Goal: Information Seeking & Learning: Learn about a topic

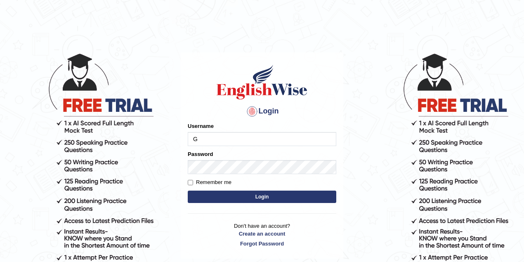
type input "gurnwab"
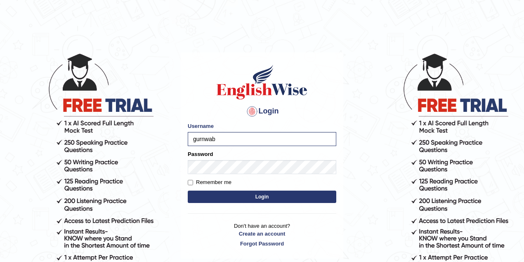
click at [220, 200] on button "Login" at bounding box center [262, 197] width 149 height 12
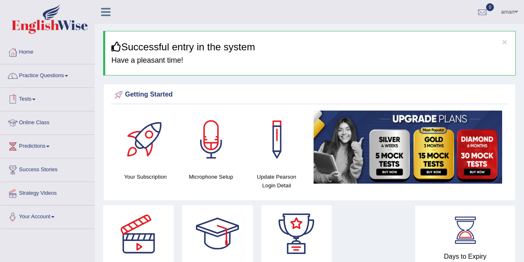
click at [34, 95] on link "Tests" at bounding box center [47, 98] width 94 height 21
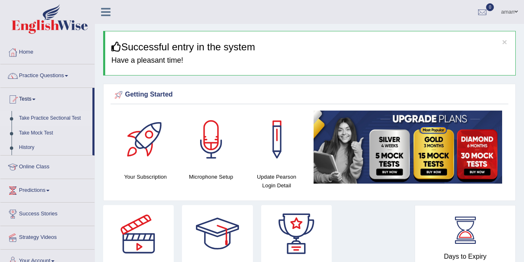
click at [50, 118] on link "Take Practice Sectional Test" at bounding box center [53, 118] width 77 height 15
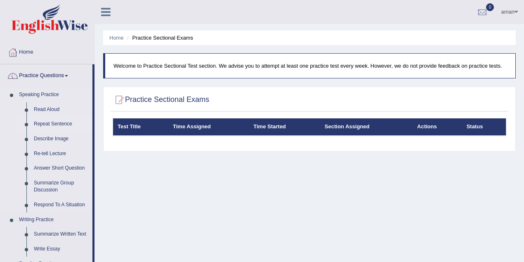
click at [57, 125] on link "Repeat Sentence" at bounding box center [61, 124] width 62 height 15
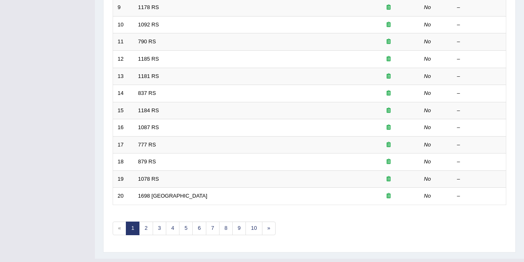
scroll to position [280, 0]
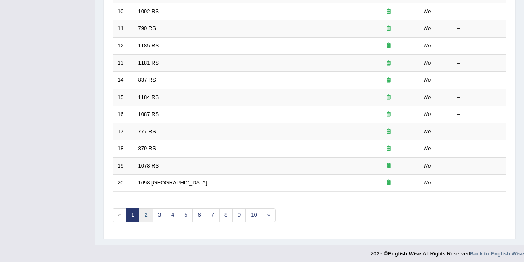
click at [146, 215] on link "2" at bounding box center [146, 215] width 14 height 14
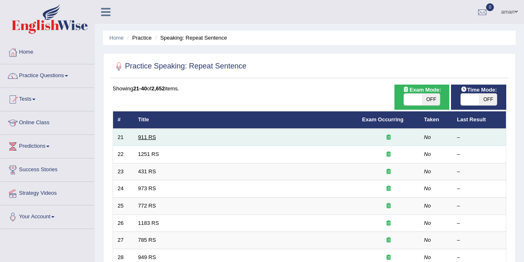
click at [147, 136] on link "911 RS" at bounding box center [147, 137] width 18 height 6
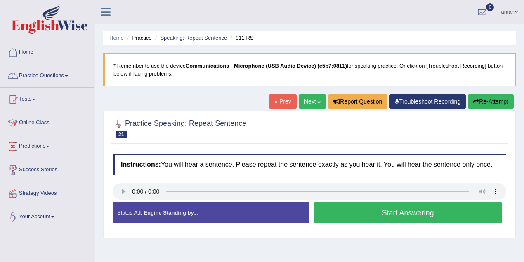
click at [383, 211] on button "Start Answering" at bounding box center [408, 212] width 189 height 21
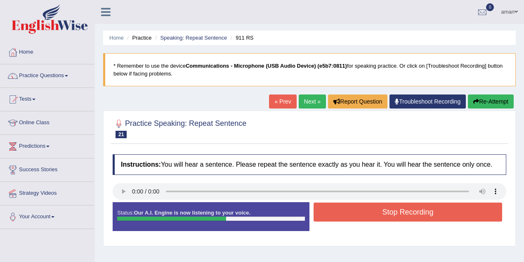
click at [379, 212] on button "Stop Recording" at bounding box center [408, 212] width 189 height 19
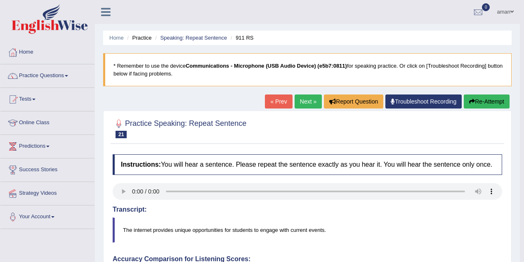
click at [295, 98] on link "Next »" at bounding box center [308, 101] width 27 height 14
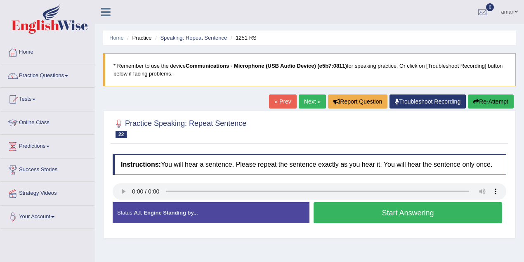
click at [374, 210] on button "Start Answering" at bounding box center [408, 212] width 189 height 21
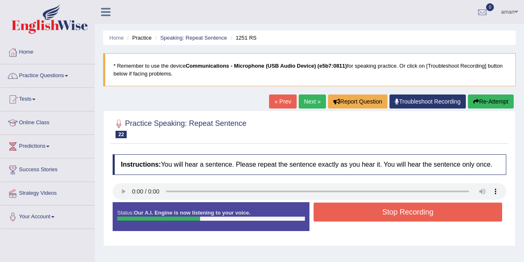
click at [378, 209] on button "Stop Recording" at bounding box center [408, 212] width 189 height 19
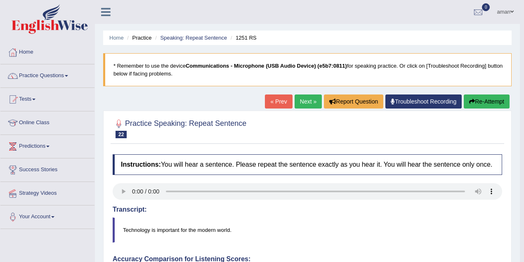
click at [305, 106] on link "Next »" at bounding box center [308, 101] width 27 height 14
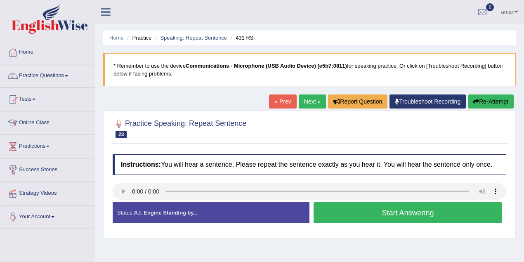
click at [350, 208] on button "Start Answering" at bounding box center [408, 212] width 189 height 21
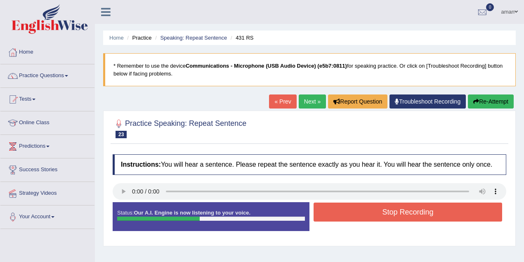
click at [355, 204] on button "Stop Recording" at bounding box center [408, 212] width 189 height 19
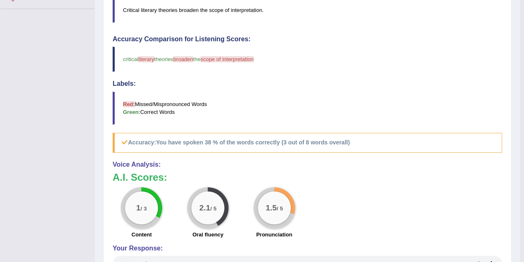
scroll to position [55, 0]
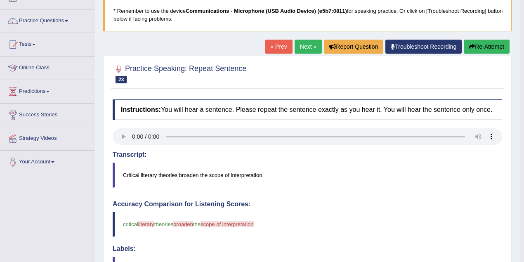
click at [303, 49] on link "Next »" at bounding box center [308, 47] width 27 height 14
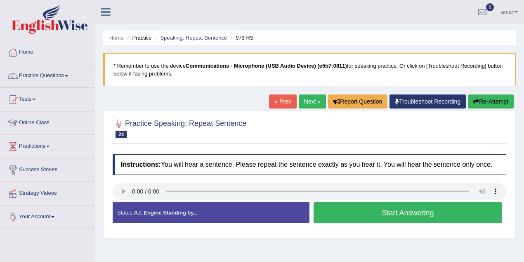
click at [383, 210] on button "Start Answering" at bounding box center [408, 212] width 189 height 21
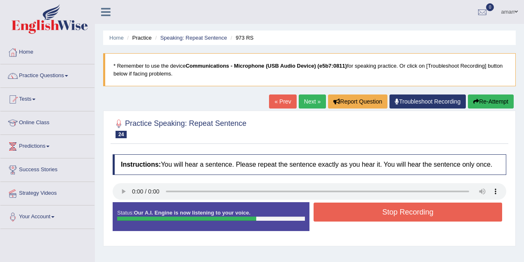
click at [407, 208] on button "Stop Recording" at bounding box center [408, 212] width 189 height 19
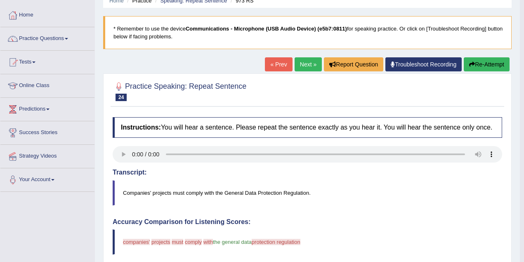
scroll to position [27, 0]
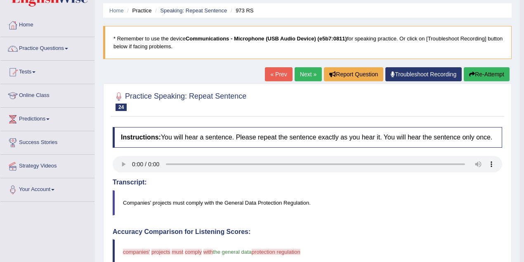
click at [307, 73] on link "Next »" at bounding box center [308, 74] width 27 height 14
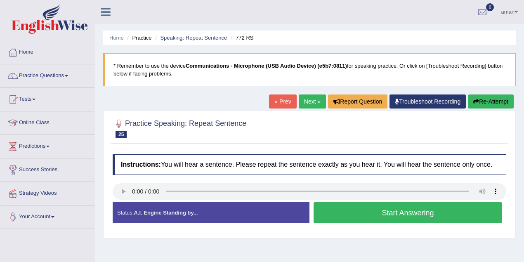
click at [415, 210] on button "Start Answering" at bounding box center [408, 212] width 189 height 21
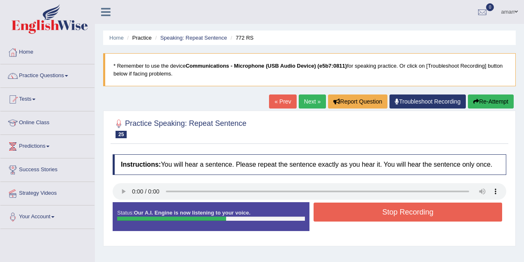
click at [422, 209] on button "Stop Recording" at bounding box center [408, 212] width 189 height 19
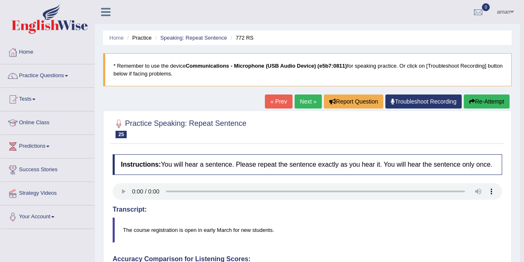
click at [302, 102] on link "Next »" at bounding box center [308, 101] width 27 height 14
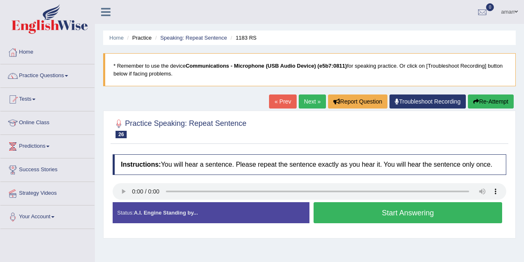
click at [314, 105] on link "Next »" at bounding box center [312, 101] width 27 height 14
click at [450, 215] on button "Start Answering" at bounding box center [408, 212] width 189 height 21
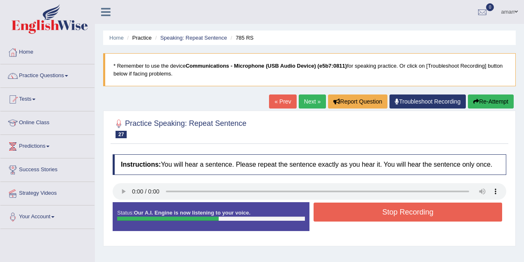
click at [446, 212] on button "Stop Recording" at bounding box center [408, 212] width 189 height 19
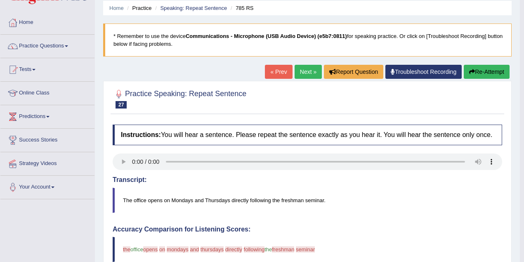
scroll to position [27, 0]
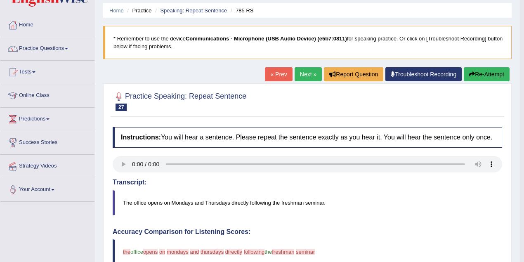
click at [282, 76] on link "« Prev" at bounding box center [278, 74] width 27 height 14
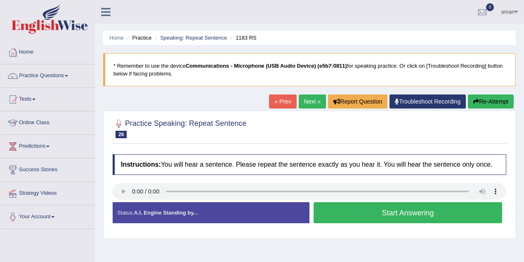
click at [316, 102] on link "Next »" at bounding box center [312, 101] width 27 height 14
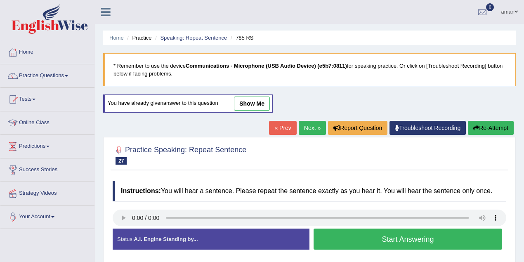
click at [305, 127] on link "Next »" at bounding box center [312, 128] width 27 height 14
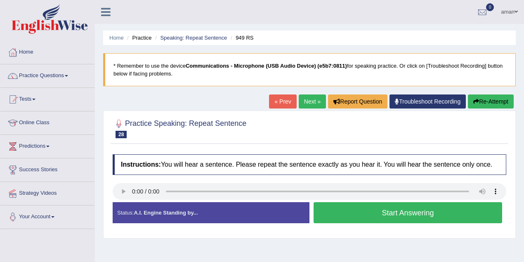
click at [376, 218] on button "Start Answering" at bounding box center [408, 212] width 189 height 21
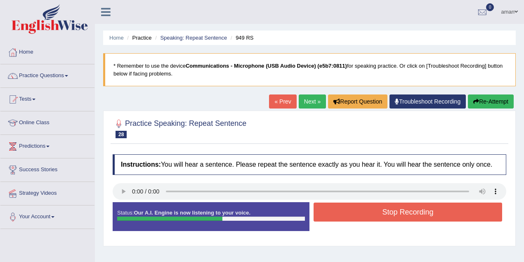
click at [375, 218] on button "Stop Recording" at bounding box center [408, 212] width 189 height 19
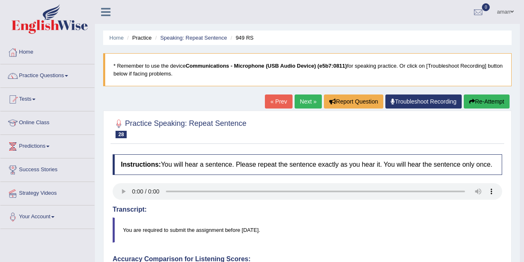
click at [300, 105] on link "Next »" at bounding box center [308, 101] width 27 height 14
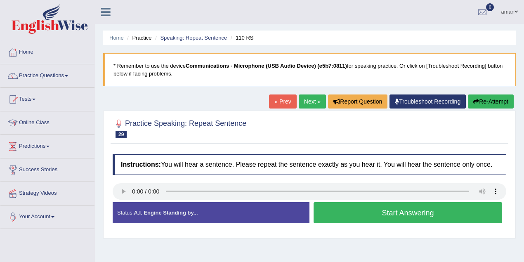
click at [416, 210] on button "Start Answering" at bounding box center [408, 212] width 189 height 21
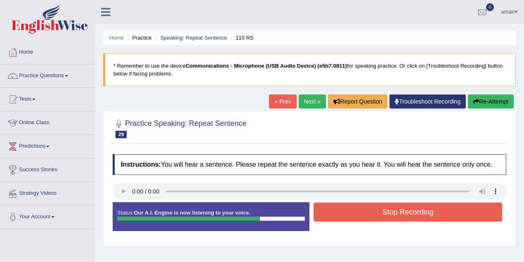
click at [419, 210] on button "Stop Recording" at bounding box center [408, 212] width 189 height 19
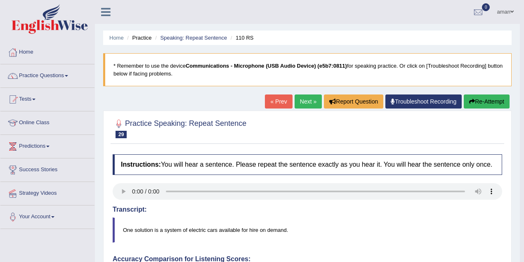
click at [303, 99] on link "Next »" at bounding box center [308, 101] width 27 height 14
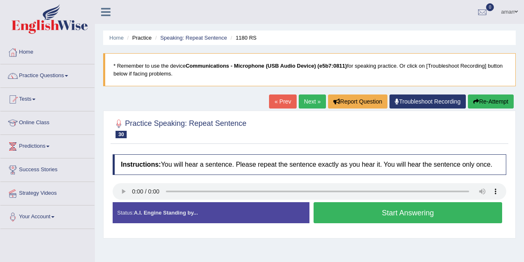
click at [386, 216] on button "Start Answering" at bounding box center [408, 212] width 189 height 21
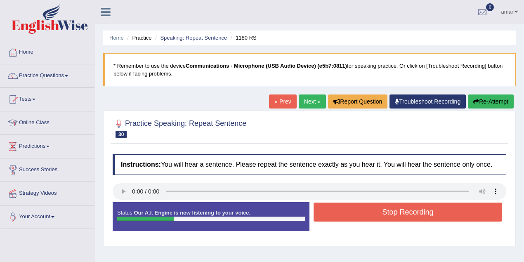
click at [386, 216] on button "Stop Recording" at bounding box center [408, 212] width 189 height 19
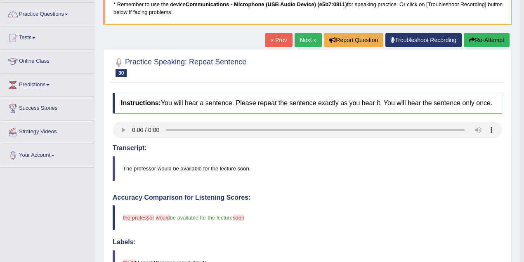
scroll to position [55, 0]
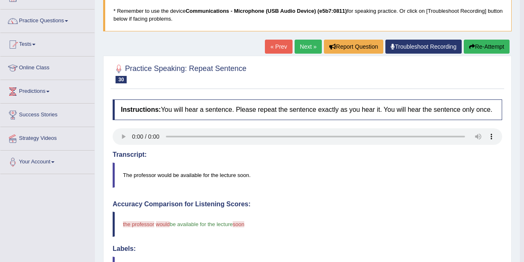
click at [306, 44] on link "Next »" at bounding box center [308, 47] width 27 height 14
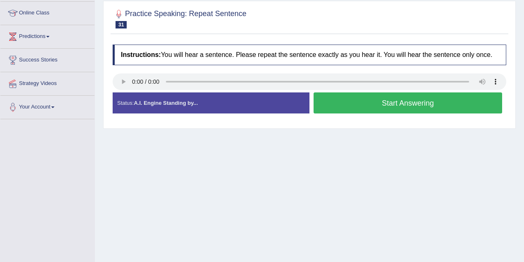
click at [395, 99] on button "Start Answering" at bounding box center [408, 102] width 189 height 21
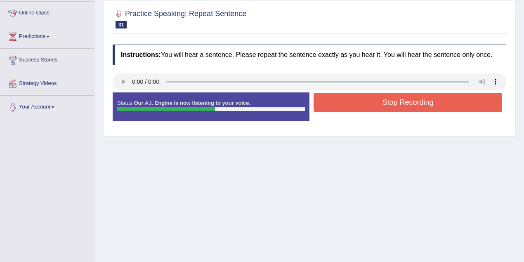
click at [396, 98] on button "Stop Recording" at bounding box center [408, 102] width 189 height 19
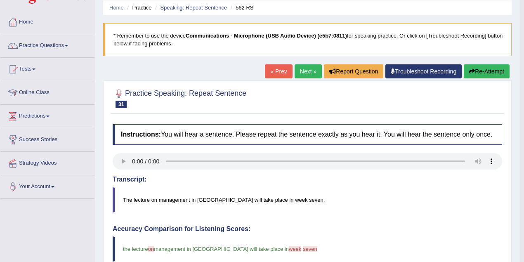
scroll to position [27, 0]
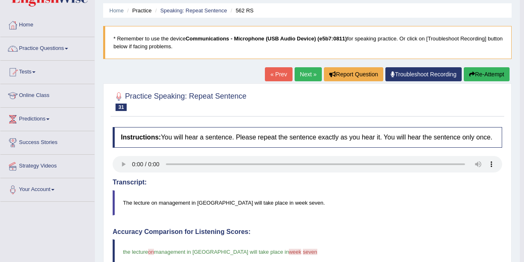
click at [300, 72] on link "Next »" at bounding box center [308, 74] width 27 height 14
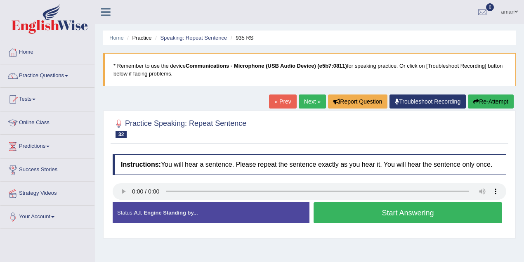
click at [413, 207] on button "Start Answering" at bounding box center [408, 212] width 189 height 21
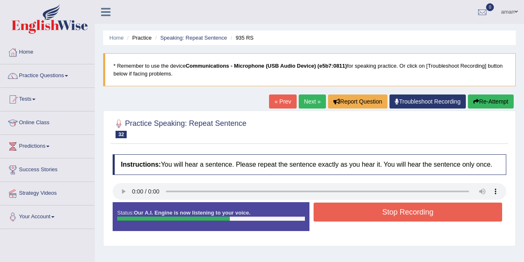
click at [430, 219] on button "Stop Recording" at bounding box center [408, 212] width 189 height 19
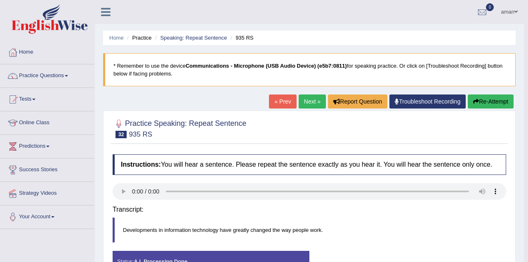
click at [0, 0] on div "Saving your answer..." at bounding box center [0, 0] width 0 height 0
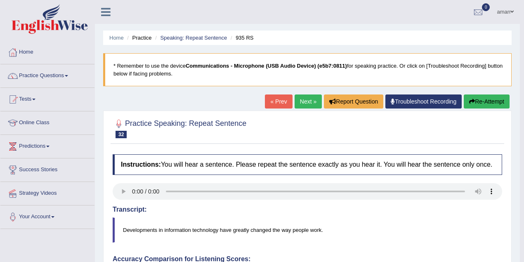
click at [303, 102] on link "Next »" at bounding box center [308, 101] width 27 height 14
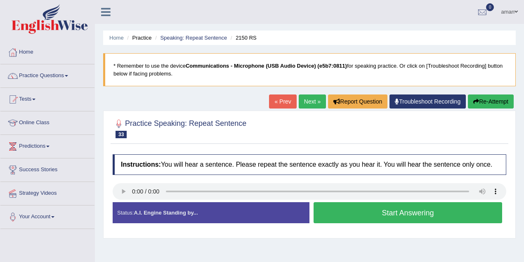
click at [409, 208] on button "Start Answering" at bounding box center [408, 212] width 189 height 21
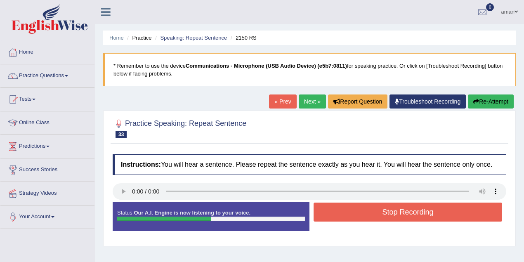
click at [410, 213] on button "Stop Recording" at bounding box center [408, 212] width 189 height 19
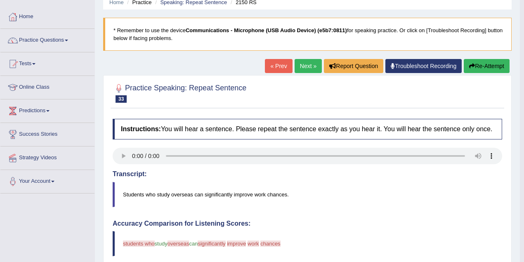
scroll to position [27, 0]
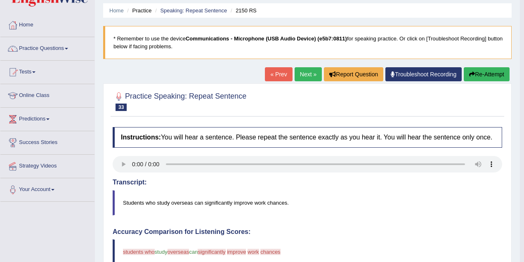
click at [479, 79] on button "Re-Attempt" at bounding box center [487, 74] width 46 height 14
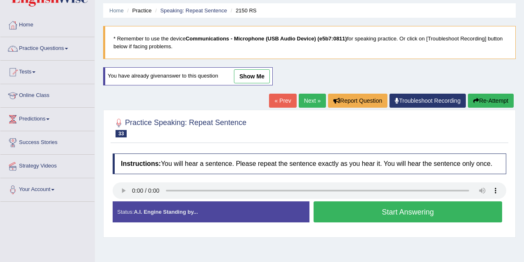
click at [397, 213] on button "Start Answering" at bounding box center [408, 211] width 189 height 21
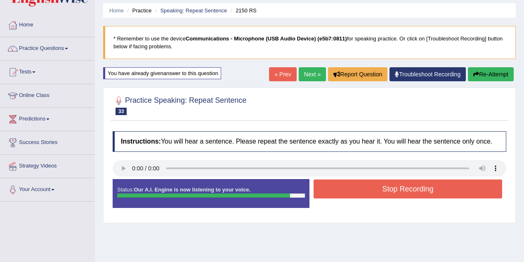
click at [413, 186] on button "Stop Recording" at bounding box center [408, 189] width 189 height 19
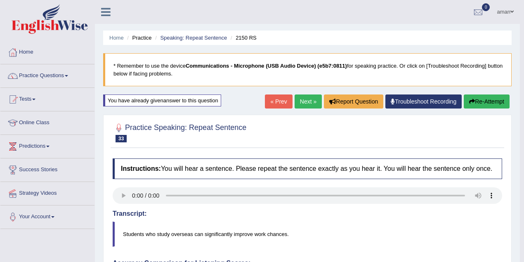
click at [298, 95] on link "Next »" at bounding box center [308, 101] width 27 height 14
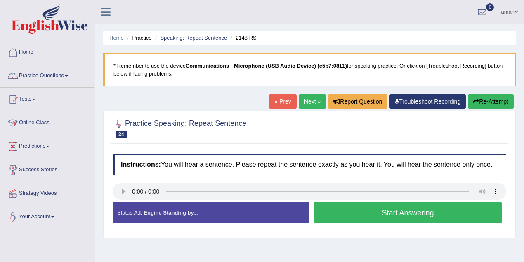
click at [398, 211] on button "Start Answering" at bounding box center [408, 212] width 189 height 21
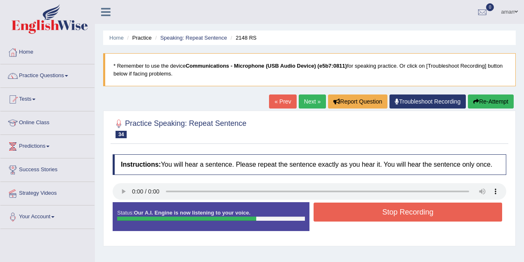
click at [425, 207] on button "Stop Recording" at bounding box center [408, 212] width 189 height 19
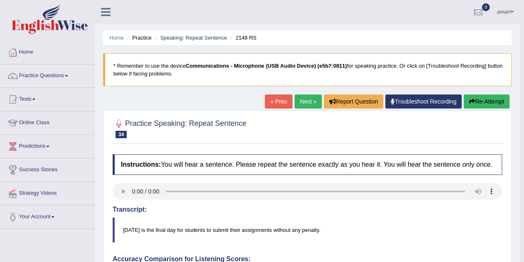
click at [304, 104] on link "Next »" at bounding box center [308, 101] width 27 height 14
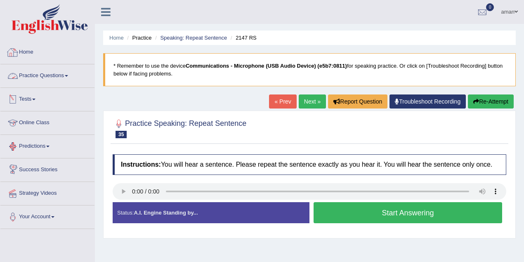
click at [40, 76] on link "Practice Questions" at bounding box center [47, 74] width 94 height 21
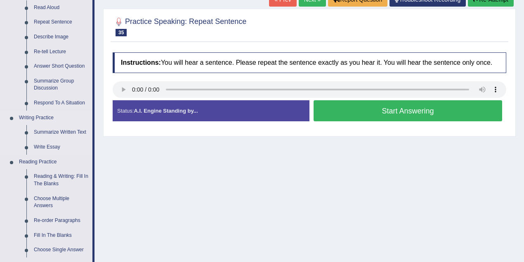
scroll to position [110, 0]
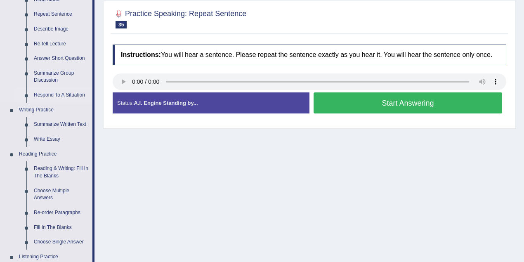
click at [50, 93] on link "Respond To A Situation" at bounding box center [61, 95] width 62 height 15
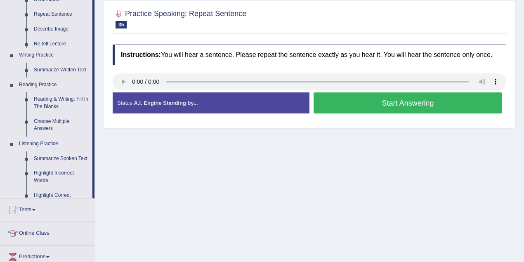
click at [50, 93] on ul "Home Practice Questions Speaking Practice Read Aloud Repeat Sentence Describe I…" at bounding box center [47, 135] width 94 height 409
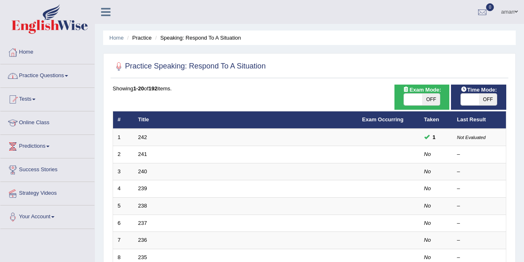
click at [17, 77] on div at bounding box center [13, 76] width 12 height 12
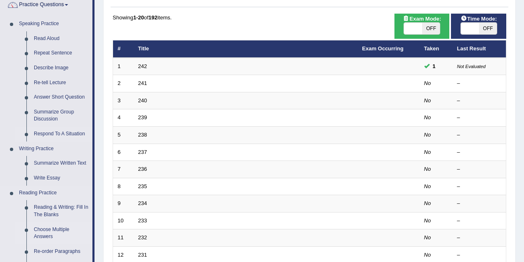
scroll to position [55, 0]
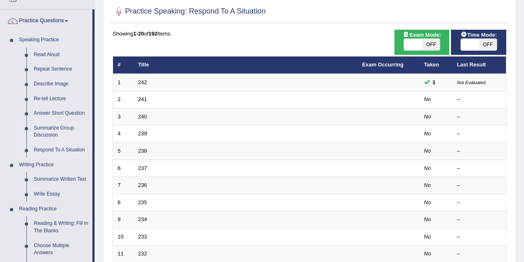
click at [49, 128] on link "Summarize Group Discussion" at bounding box center [61, 132] width 62 height 22
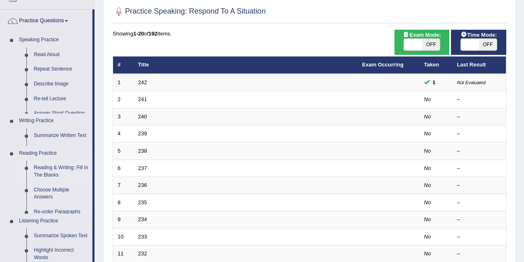
click at [49, 128] on ul "Home Practice Questions Speaking Practice Read Aloud Repeat Sentence Describe I…" at bounding box center [47, 211] width 94 height 451
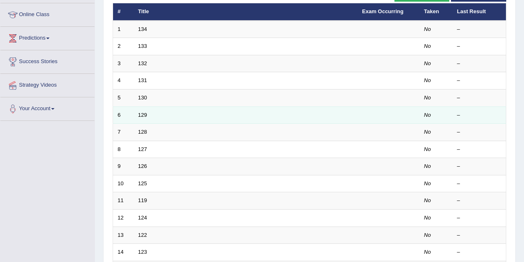
scroll to position [55, 0]
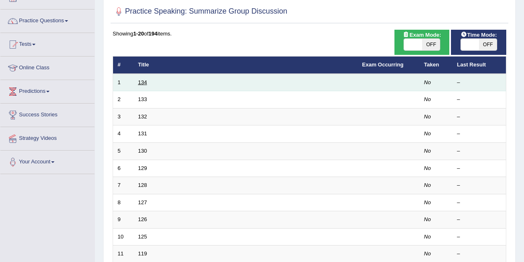
click at [139, 79] on link "134" at bounding box center [142, 82] width 9 height 6
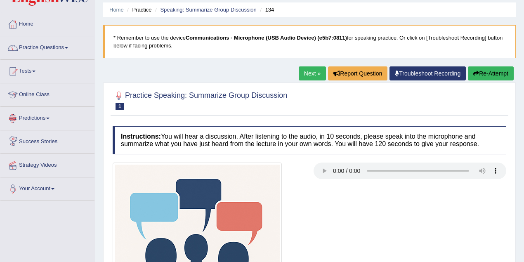
scroll to position [27, 0]
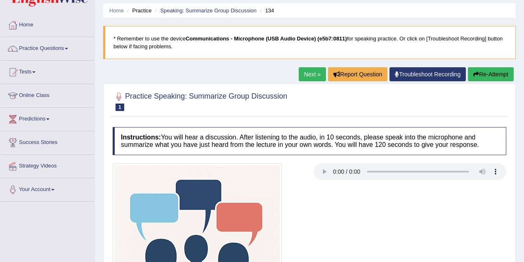
click at [43, 50] on link "Practice Questions" at bounding box center [47, 47] width 94 height 21
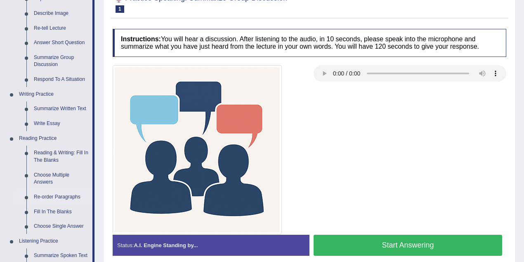
scroll to position [137, 0]
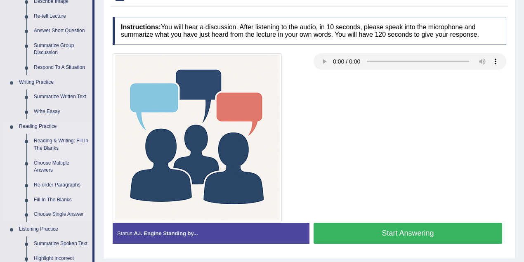
click at [73, 185] on link "Re-order Paragraphs" at bounding box center [61, 185] width 62 height 15
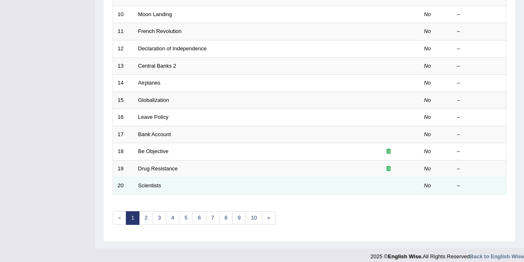
scroll to position [280, 0]
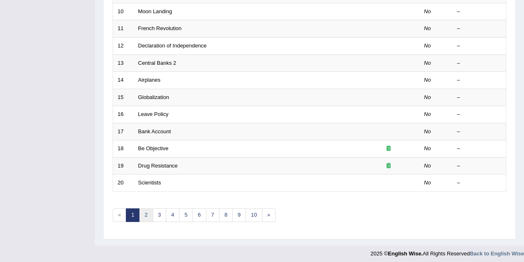
click at [144, 215] on link "2" at bounding box center [146, 215] width 14 height 14
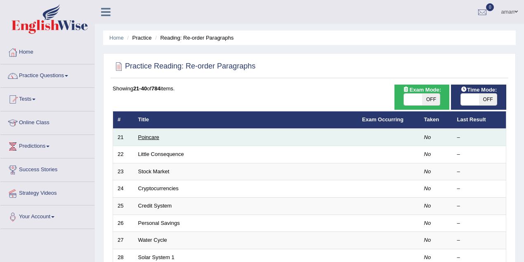
drag, startPoint x: 0, startPoint y: 0, endPoint x: 154, endPoint y: 137, distance: 205.5
click at [154, 137] on link "Poincare" at bounding box center [148, 137] width 21 height 6
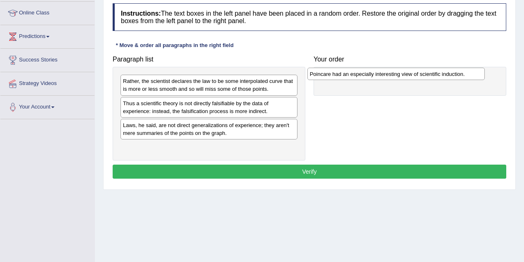
drag, startPoint x: 153, startPoint y: 106, endPoint x: 340, endPoint y: 78, distance: 189.2
click at [340, 78] on div "Poincare had an especially interesting view of scientific induction." at bounding box center [395, 74] width 177 height 12
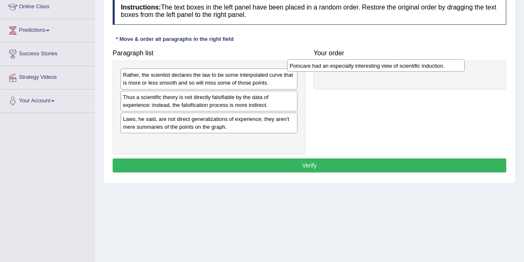
drag, startPoint x: 154, startPoint y: 98, endPoint x: 320, endPoint y: 68, distance: 169.5
click at [320, 68] on div "Poincare had an especially interesting view of scientific induction." at bounding box center [375, 65] width 177 height 12
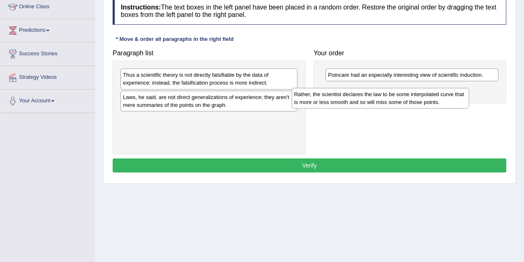
drag, startPoint x: 217, startPoint y: 80, endPoint x: 384, endPoint y: 100, distance: 168.8
click at [388, 99] on div "Rather, the scientist declares the law to be some interpolated curve that is mo…" at bounding box center [380, 98] width 177 height 21
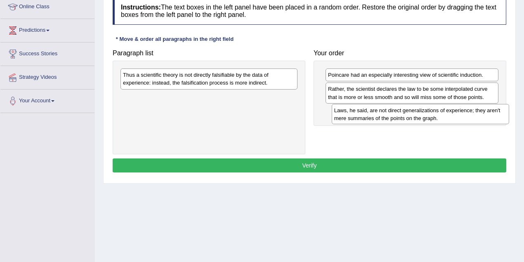
drag, startPoint x: 156, startPoint y: 102, endPoint x: 350, endPoint y: 117, distance: 194.1
click at [350, 117] on div "Laws, he said, are not direct generalizations of experience; they aren't mere s…" at bounding box center [420, 114] width 177 height 21
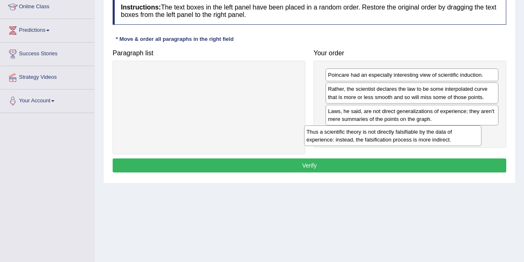
drag, startPoint x: 218, startPoint y: 78, endPoint x: 400, endPoint y: 136, distance: 190.8
click at [400, 136] on div "Thus a scientific theory is not directly falsifiable by the data of experience:…" at bounding box center [392, 135] width 177 height 21
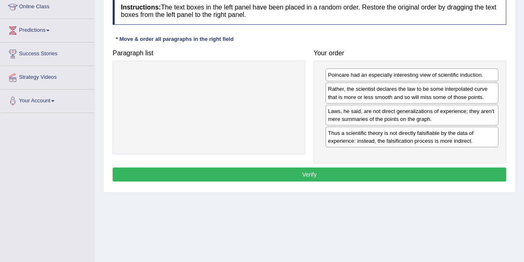
click at [322, 172] on button "Verify" at bounding box center [310, 175] width 394 height 14
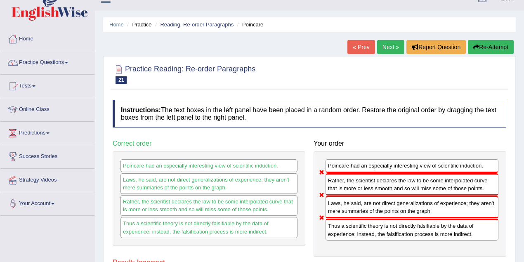
scroll to position [6, 0]
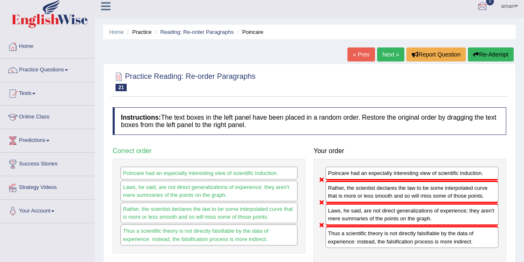
click at [475, 54] on icon "button" at bounding box center [476, 55] width 6 height 6
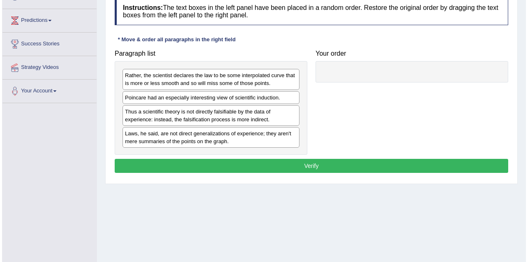
scroll to position [116, 0]
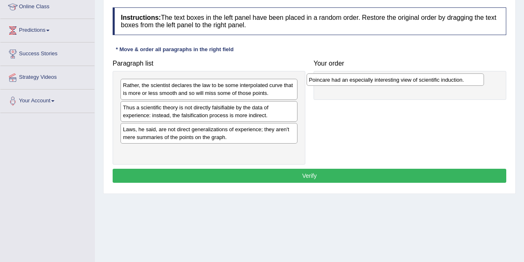
drag, startPoint x: 139, startPoint y: 108, endPoint x: 325, endPoint y: 80, distance: 188.1
click at [325, 80] on div "Poincare had an especially interesting view of scientific induction." at bounding box center [395, 79] width 177 height 12
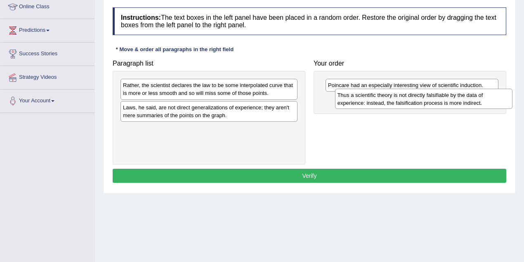
drag, startPoint x: 163, startPoint y: 111, endPoint x: 377, endPoint y: 99, distance: 214.9
click at [377, 99] on div "Thus a scientific theory is not directly falsifiable by the data of experience:…" at bounding box center [423, 99] width 177 height 21
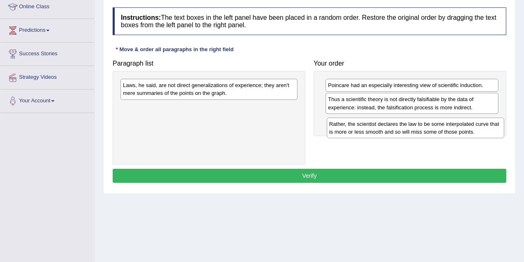
drag, startPoint x: 176, startPoint y: 106, endPoint x: 364, endPoint y: 130, distance: 189.8
click at [364, 130] on div "Rather, the scientist declares the law to be some interpolated curve that is mo…" at bounding box center [415, 128] width 177 height 21
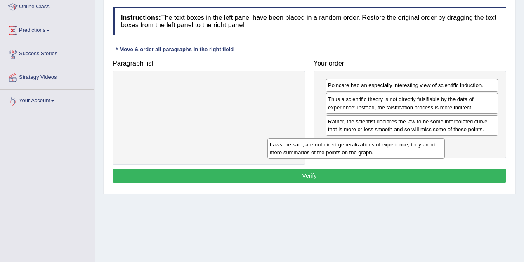
drag, startPoint x: 174, startPoint y: 92, endPoint x: 331, endPoint y: 150, distance: 166.7
click at [331, 150] on div "Laws, he said, are not direct generalizations of experience; they aren't mere s…" at bounding box center [355, 148] width 177 height 21
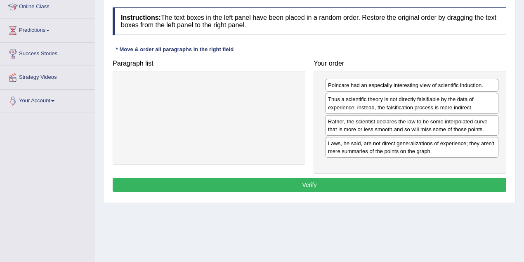
click at [277, 179] on button "Verify" at bounding box center [310, 185] width 394 height 14
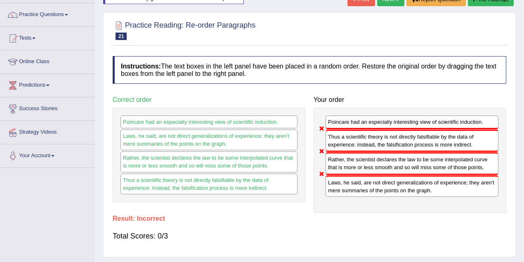
scroll to position [6, 0]
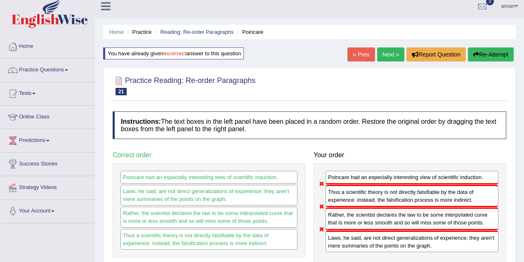
click at [393, 52] on link "Next »" at bounding box center [390, 54] width 27 height 14
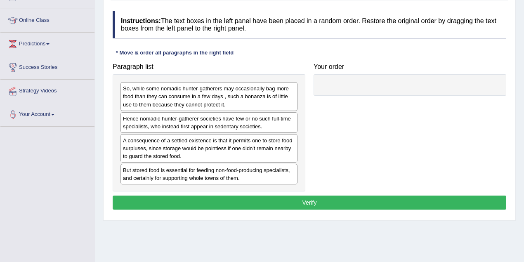
scroll to position [110, 0]
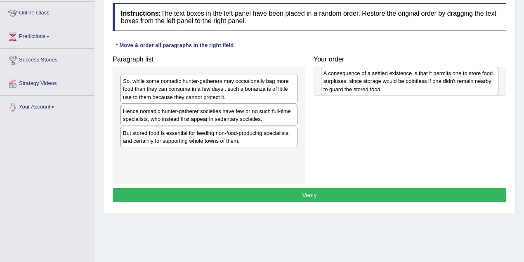
drag, startPoint x: 132, startPoint y: 142, endPoint x: 333, endPoint y: 83, distance: 208.9
click at [333, 83] on div "A consequence of a settled existence is that it permits one to store food surpl…" at bounding box center [409, 81] width 177 height 28
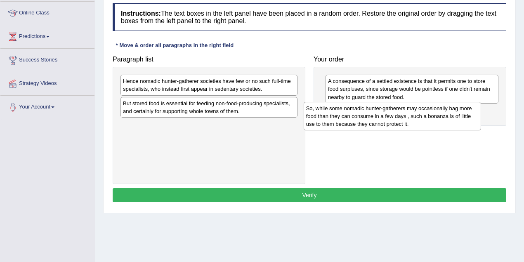
drag, startPoint x: 142, startPoint y: 91, endPoint x: 325, endPoint y: 118, distance: 185.2
click at [325, 118] on div "So, while some nomadic hunter-gatherers may occasionally bag more food than the…" at bounding box center [392, 116] width 177 height 28
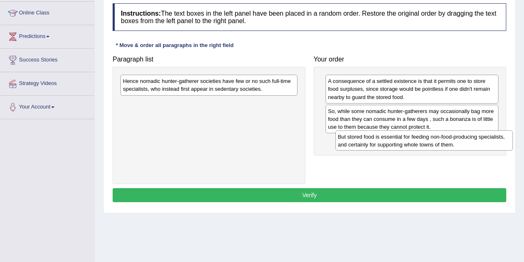
drag, startPoint x: 150, startPoint y: 103, endPoint x: 365, endPoint y: 137, distance: 217.6
click at [365, 137] on div "But stored food is essential for feeding non-food-producing specialists, and ce…" at bounding box center [423, 140] width 177 height 21
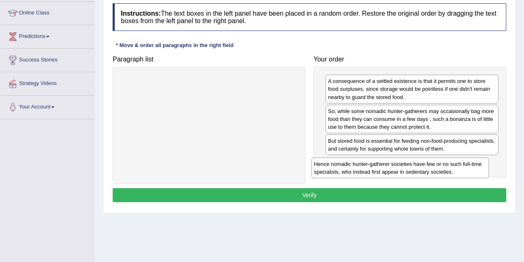
drag, startPoint x: 155, startPoint y: 82, endPoint x: 346, endPoint y: 165, distance: 208.3
click at [346, 165] on div "Hence nomadic hunter-gatherer societies have few or no such full-time specialis…" at bounding box center [400, 168] width 177 height 21
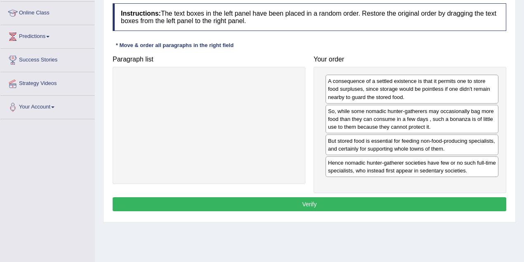
click at [328, 199] on button "Verify" at bounding box center [310, 204] width 394 height 14
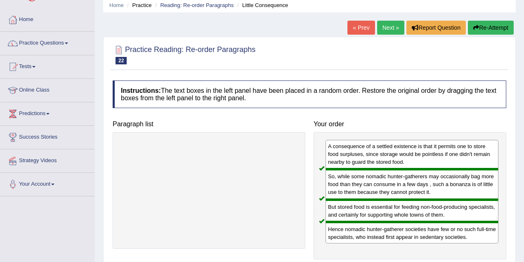
scroll to position [27, 0]
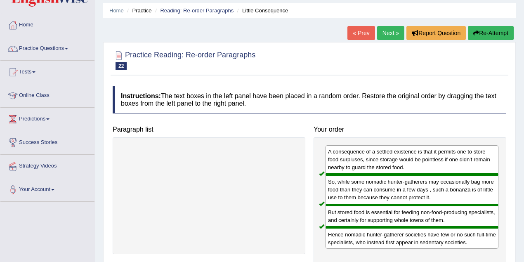
click at [378, 35] on link "Next »" at bounding box center [390, 33] width 27 height 14
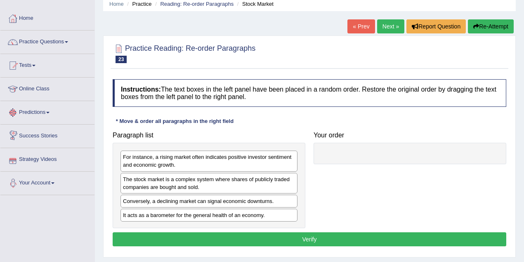
scroll to position [55, 0]
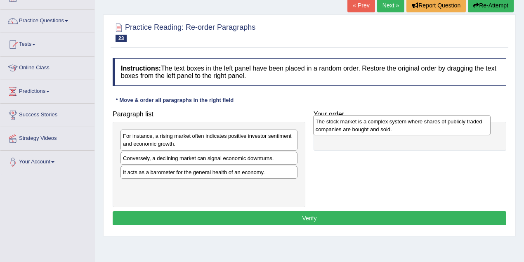
drag, startPoint x: 149, startPoint y: 163, endPoint x: 343, endPoint y: 127, distance: 196.5
click at [343, 127] on div "The stock market is a complex system where shares of publicly traded companies …" at bounding box center [401, 125] width 177 height 21
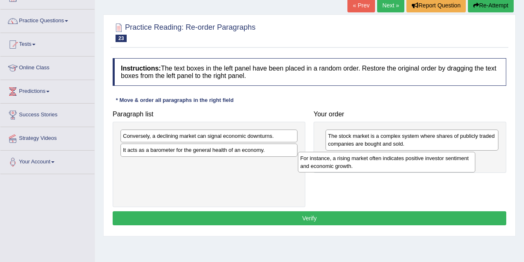
drag, startPoint x: 155, startPoint y: 140, endPoint x: 333, endPoint y: 162, distance: 178.8
click at [333, 162] on div "For instance, a rising market often indicates positive investor sentiment and e…" at bounding box center [386, 162] width 177 height 21
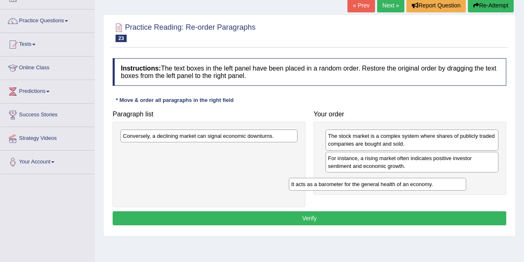
drag, startPoint x: 211, startPoint y: 152, endPoint x: 383, endPoint y: 185, distance: 174.8
click at [383, 185] on div "It acts as a barometer for the general health of an economy." at bounding box center [377, 184] width 177 height 12
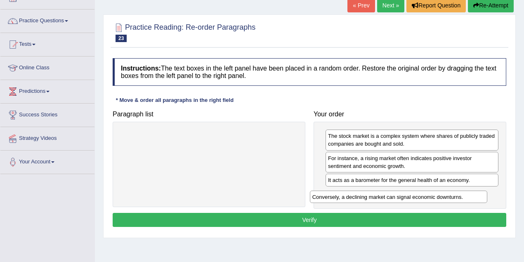
drag, startPoint x: 204, startPoint y: 141, endPoint x: 380, endPoint y: 196, distance: 185.1
click at [386, 195] on div "Conversely, a declining market can signal economic downturns." at bounding box center [398, 197] width 177 height 12
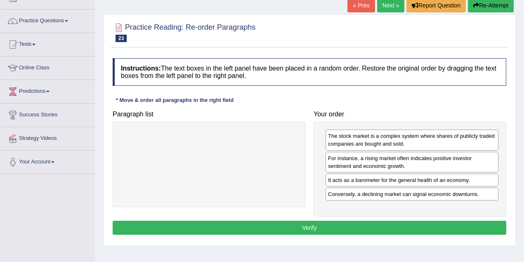
click at [323, 221] on button "Verify" at bounding box center [310, 228] width 394 height 14
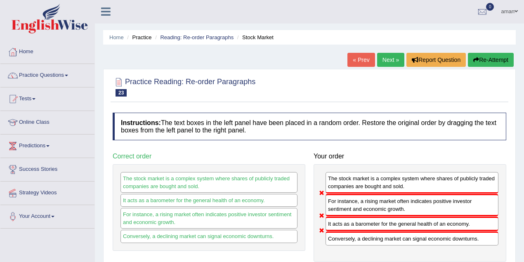
scroll to position [0, 0]
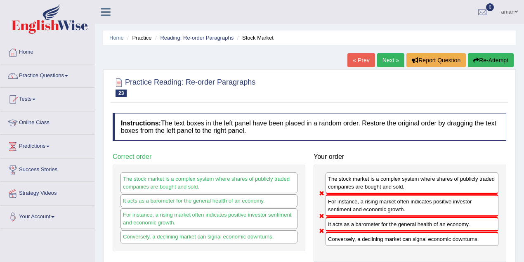
click at [478, 57] on button "Re-Attempt" at bounding box center [491, 60] width 46 height 14
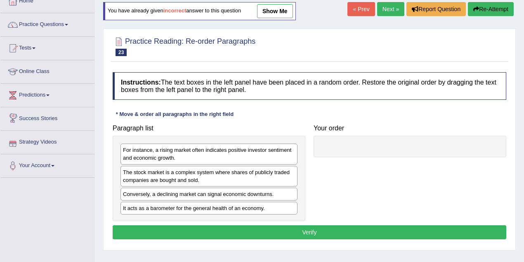
scroll to position [55, 0]
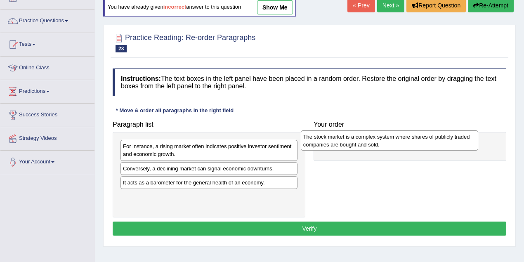
drag, startPoint x: 170, startPoint y: 175, endPoint x: 350, endPoint y: 144, distance: 182.6
click at [350, 144] on div "The stock market is a complex system where shares of publicly traded companies …" at bounding box center [389, 140] width 177 height 21
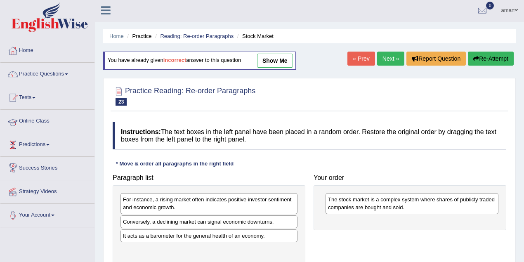
scroll to position [0, 0]
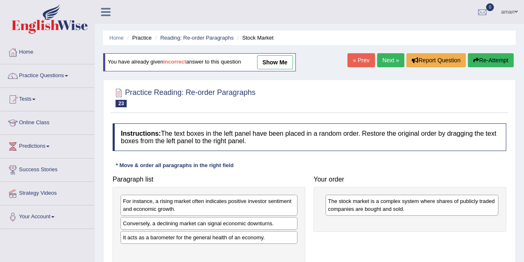
click at [56, 76] on link "Practice Questions" at bounding box center [47, 74] width 94 height 21
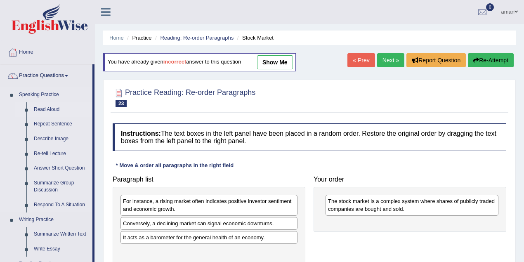
click at [57, 109] on link "Read Aloud" at bounding box center [61, 109] width 62 height 15
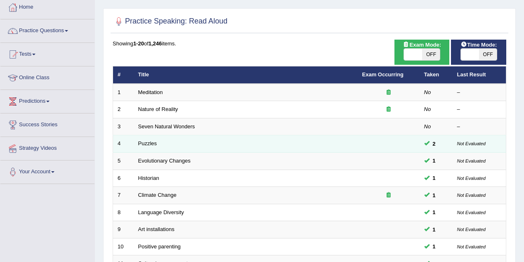
scroll to position [55, 0]
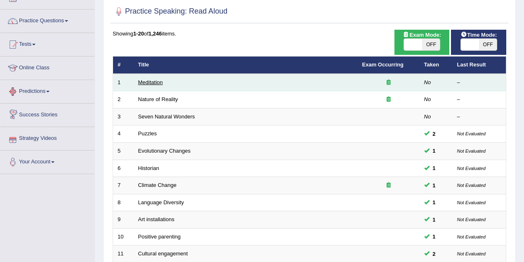
click at [149, 83] on link "Meditation" at bounding box center [150, 82] width 25 height 6
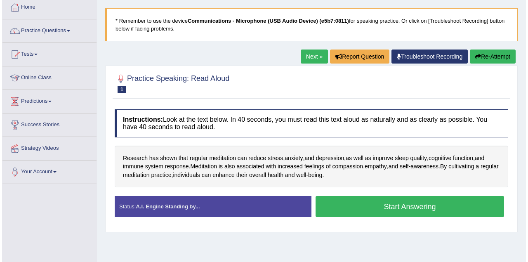
scroll to position [55, 0]
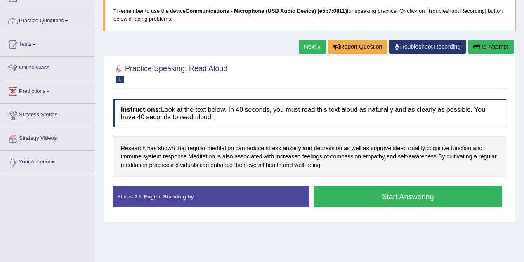
click at [361, 189] on button "Start Answering" at bounding box center [408, 196] width 189 height 21
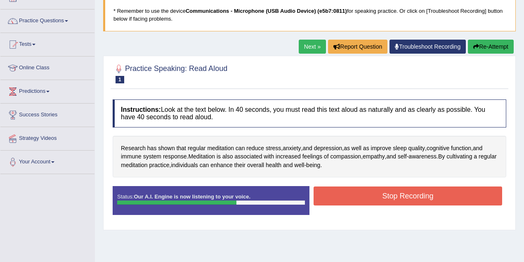
click at [362, 189] on button "Stop Recording" at bounding box center [408, 196] width 189 height 19
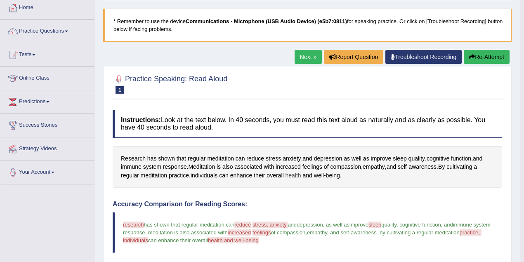
scroll to position [27, 0]
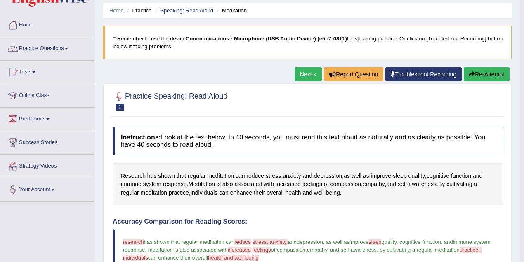
click at [308, 77] on link "Next »" at bounding box center [308, 74] width 27 height 14
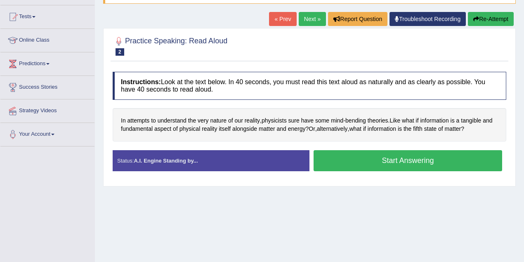
click at [352, 158] on button "Start Answering" at bounding box center [408, 160] width 189 height 21
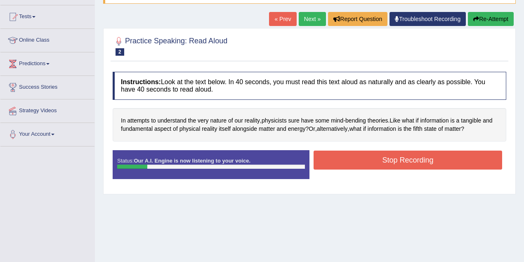
click at [352, 158] on button "Stop Recording" at bounding box center [408, 160] width 189 height 19
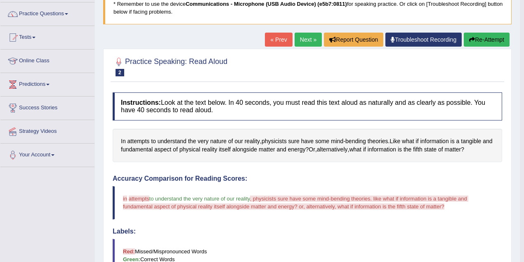
scroll to position [55, 0]
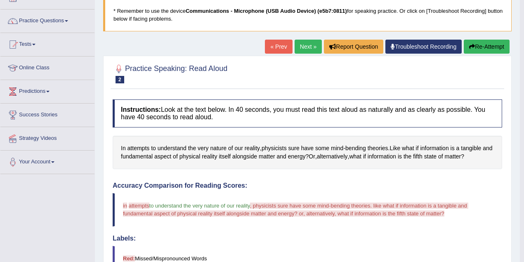
click at [305, 47] on link "Next »" at bounding box center [308, 47] width 27 height 14
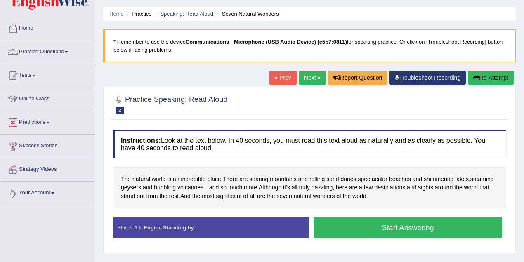
scroll to position [27, 0]
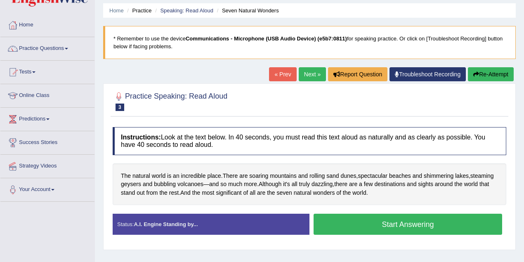
click at [382, 226] on button "Start Answering" at bounding box center [408, 224] width 189 height 21
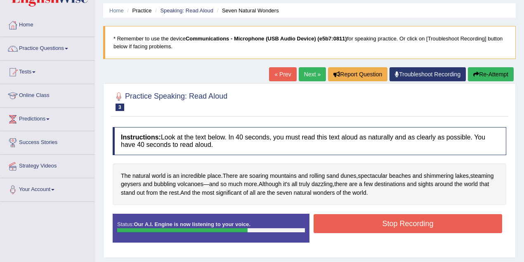
click at [384, 226] on button "Stop Recording" at bounding box center [408, 223] width 189 height 19
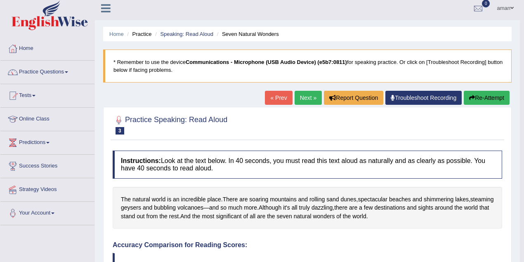
scroll to position [0, 0]
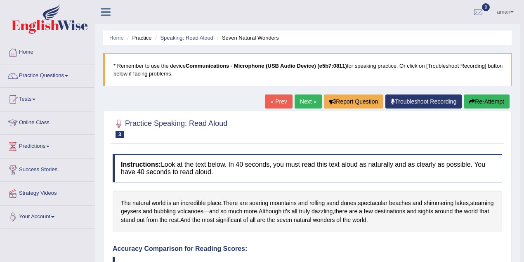
click at [295, 104] on link "Next »" at bounding box center [308, 101] width 27 height 14
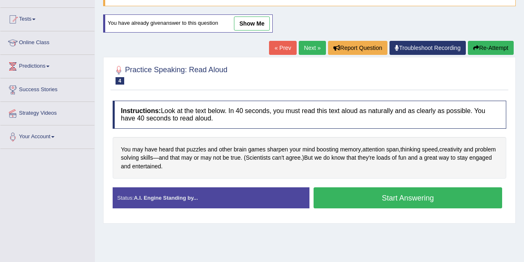
scroll to position [83, 0]
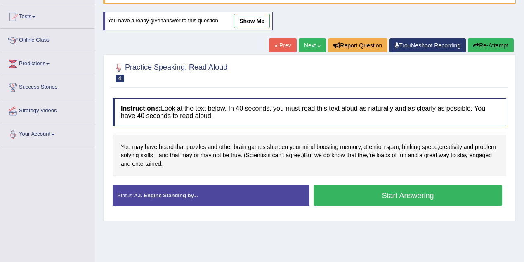
click at [416, 197] on button "Start Answering" at bounding box center [408, 195] width 189 height 21
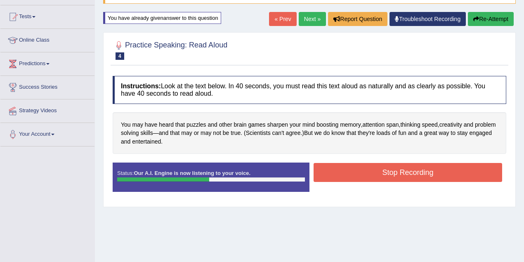
click at [406, 175] on button "Stop Recording" at bounding box center [408, 172] width 189 height 19
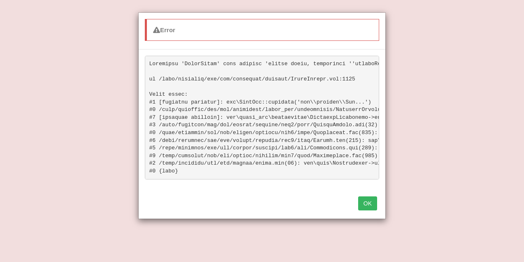
scroll to position [110, 0]
click at [374, 206] on button "OK" at bounding box center [367, 203] width 19 height 14
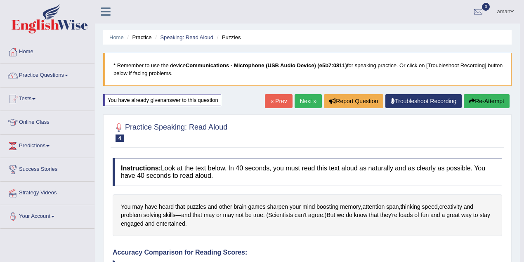
scroll to position [0, 0]
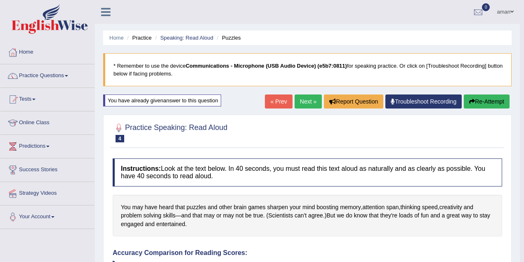
click at [307, 98] on link "Next »" at bounding box center [308, 101] width 27 height 14
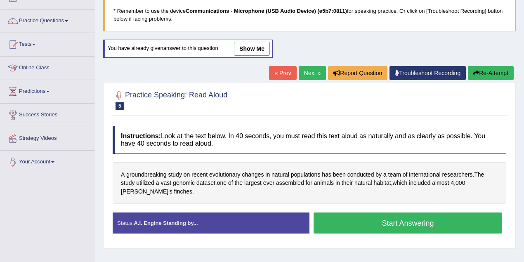
click at [392, 219] on button "Start Answering" at bounding box center [408, 223] width 189 height 21
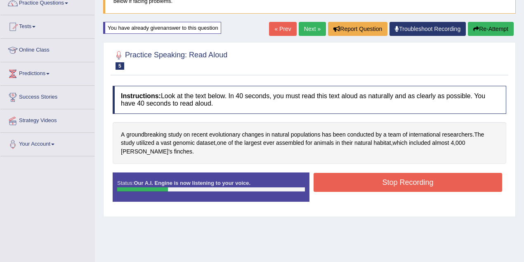
scroll to position [83, 0]
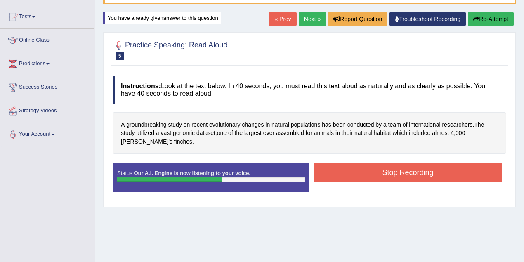
click at [394, 172] on button "Stop Recording" at bounding box center [408, 172] width 189 height 19
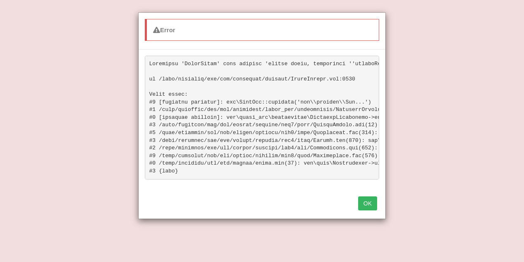
scroll to position [165, 0]
click at [366, 208] on button "OK" at bounding box center [367, 203] width 19 height 14
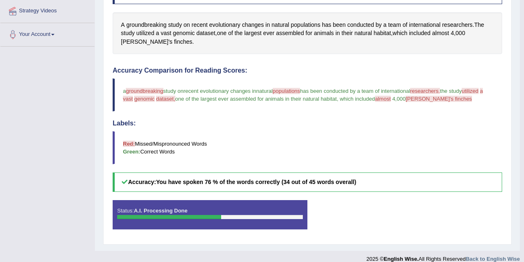
scroll to position [189, 0]
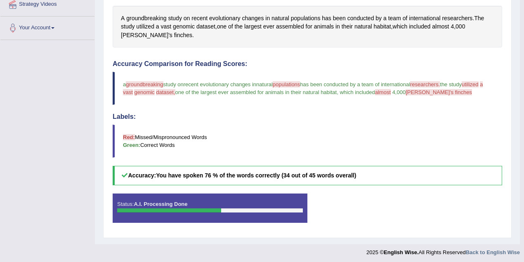
drag, startPoint x: 342, startPoint y: 110, endPoint x: 333, endPoint y: 117, distance: 11.5
drag, startPoint x: 312, startPoint y: 124, endPoint x: 299, endPoint y: 130, distance: 13.7
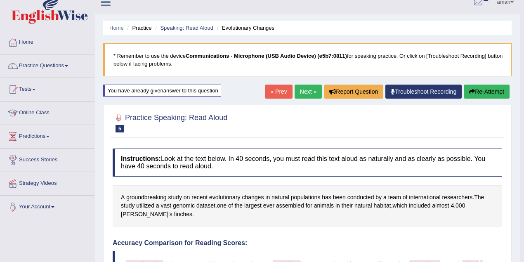
scroll to position [0, 0]
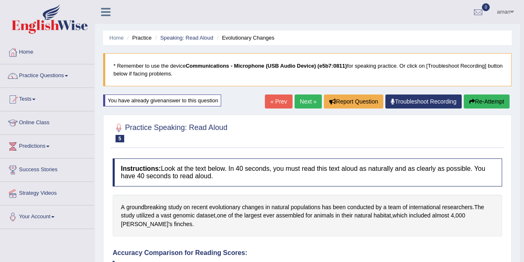
drag, startPoint x: 299, startPoint y: 130, endPoint x: 306, endPoint y: 128, distance: 6.7
click at [304, 128] on div at bounding box center [308, 132] width 390 height 25
click at [307, 128] on div at bounding box center [308, 132] width 390 height 25
drag, startPoint x: 307, startPoint y: 128, endPoint x: 298, endPoint y: 131, distance: 9.5
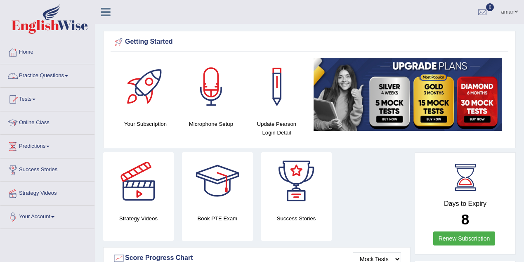
click at [35, 73] on link "Practice Questions" at bounding box center [47, 74] width 94 height 21
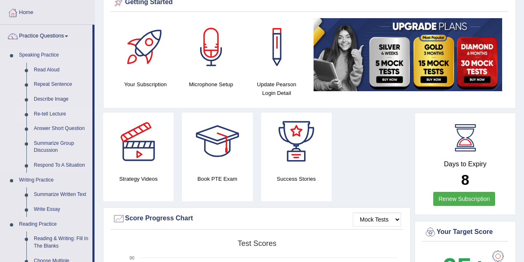
scroll to position [83, 0]
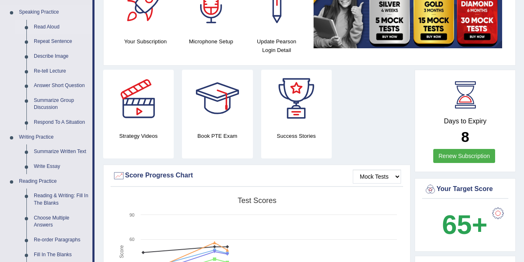
click at [50, 27] on link "Read Aloud" at bounding box center [61, 27] width 62 height 15
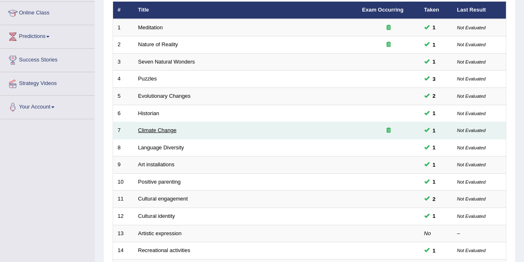
click at [147, 128] on link "Climate Change" at bounding box center [157, 130] width 38 height 6
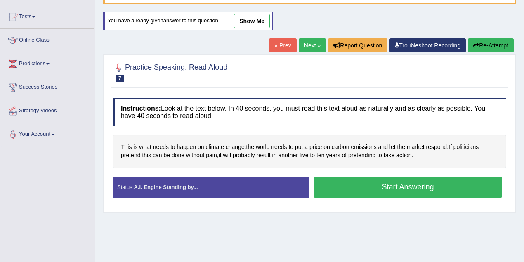
click at [383, 182] on button "Start Answering" at bounding box center [408, 187] width 189 height 21
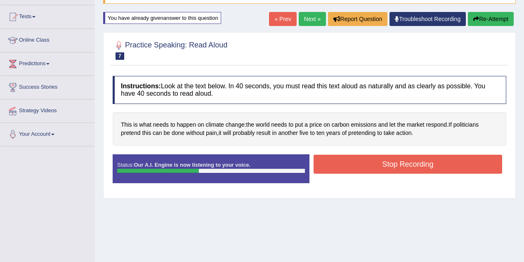
click at [385, 162] on button "Stop Recording" at bounding box center [408, 164] width 189 height 19
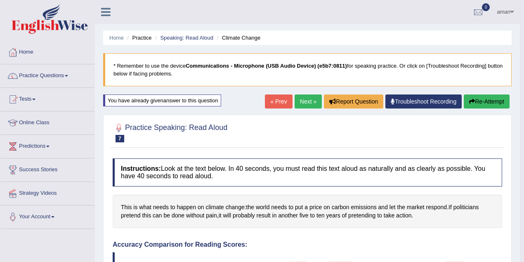
click at [297, 102] on link "Next »" at bounding box center [308, 101] width 27 height 14
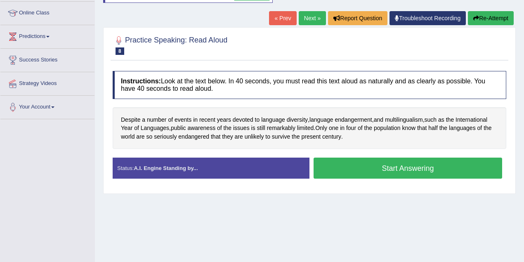
scroll to position [137, 0]
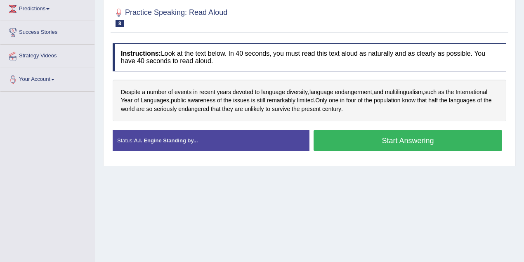
click at [352, 134] on button "Start Answering" at bounding box center [408, 140] width 189 height 21
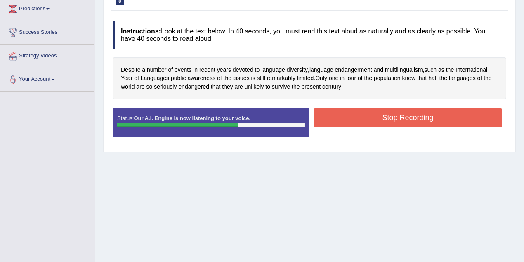
click at [368, 112] on button "Stop Recording" at bounding box center [408, 117] width 189 height 19
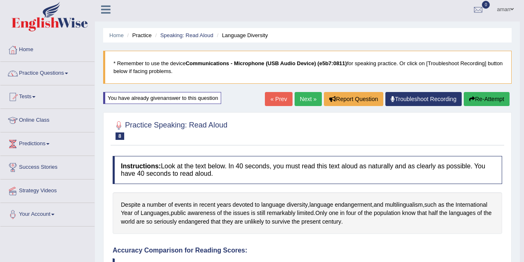
scroll to position [0, 0]
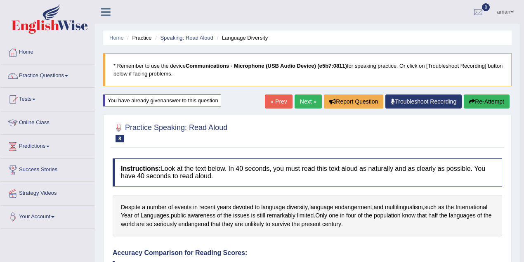
click at [295, 101] on link "Next »" at bounding box center [308, 101] width 27 height 14
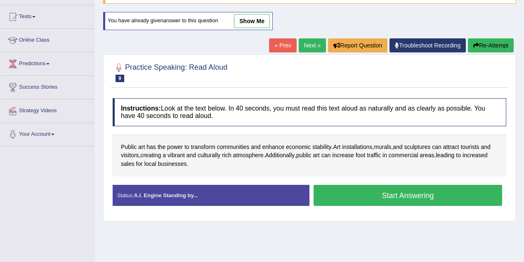
click at [363, 191] on button "Start Answering" at bounding box center [408, 195] width 189 height 21
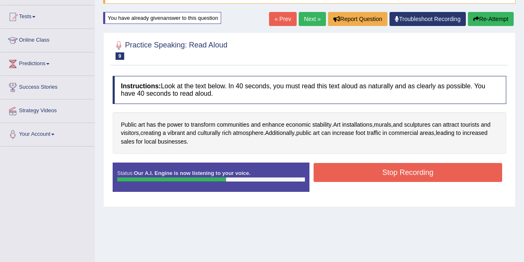
click at [356, 169] on button "Stop Recording" at bounding box center [408, 172] width 189 height 19
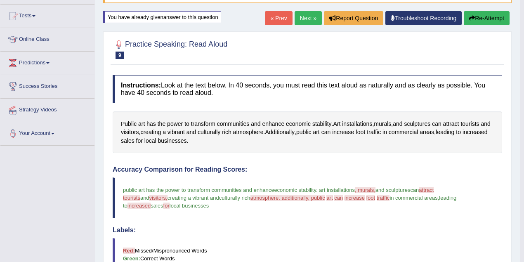
scroll to position [83, 0]
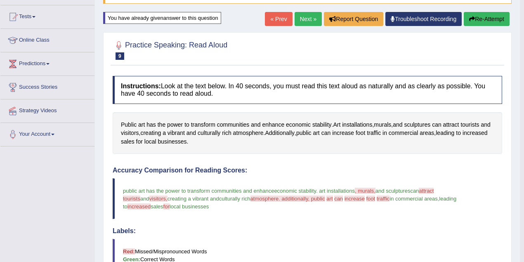
click at [305, 22] on link "Next »" at bounding box center [308, 19] width 27 height 14
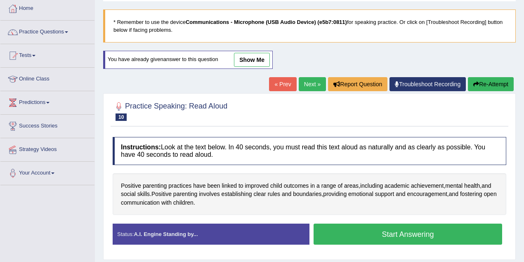
scroll to position [55, 0]
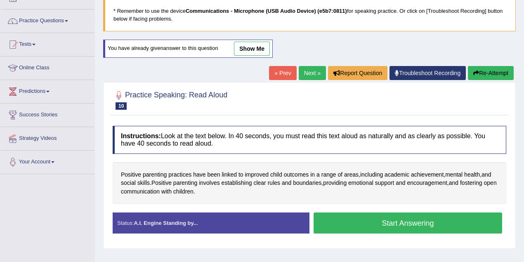
click at [384, 220] on button "Start Answering" at bounding box center [408, 223] width 189 height 21
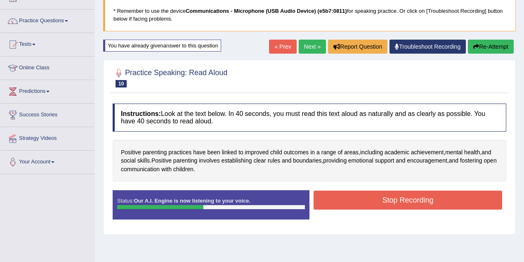
click at [384, 220] on div "Status: Our A.I. Engine is now listening to your voice. Start Answering Stop Re…" at bounding box center [310, 208] width 394 height 37
click at [397, 186] on div "Instructions: Look at the text below. In 40 seconds, you must read this text al…" at bounding box center [310, 164] width 398 height 130
click at [392, 196] on button "Stop Recording" at bounding box center [408, 200] width 189 height 19
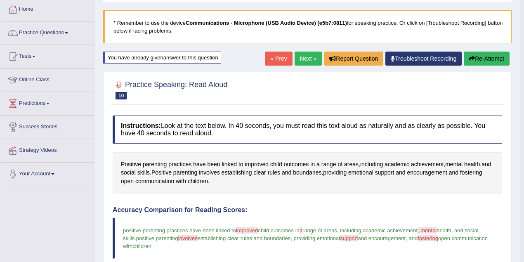
scroll to position [0, 0]
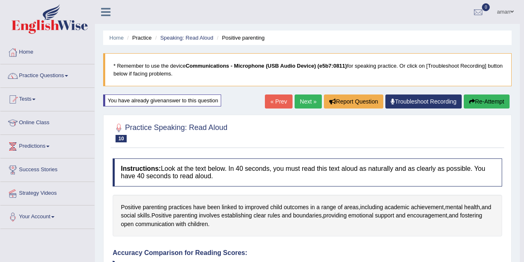
click at [305, 97] on link "Next »" at bounding box center [308, 101] width 27 height 14
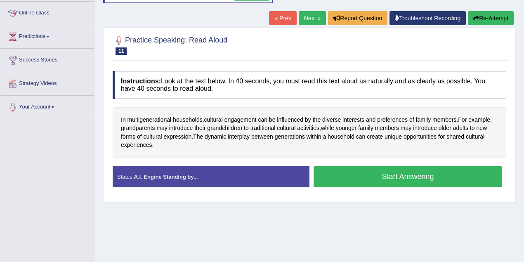
scroll to position [110, 0]
click at [392, 172] on button "Start Answering" at bounding box center [408, 176] width 189 height 21
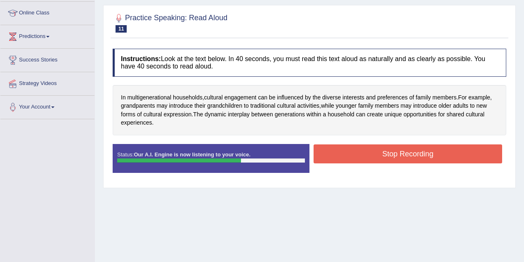
click at [394, 153] on button "Stop Recording" at bounding box center [408, 153] width 189 height 19
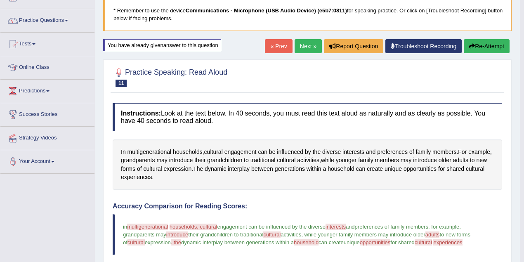
scroll to position [55, 0]
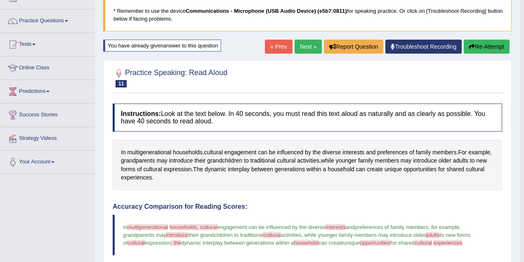
click at [305, 44] on link "Next »" at bounding box center [308, 47] width 27 height 14
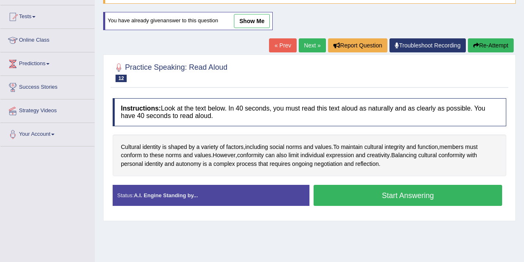
click at [372, 193] on button "Start Answering" at bounding box center [408, 195] width 189 height 21
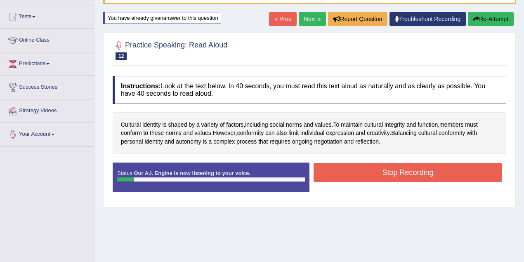
click at [374, 178] on button "Stop Recording" at bounding box center [408, 172] width 189 height 19
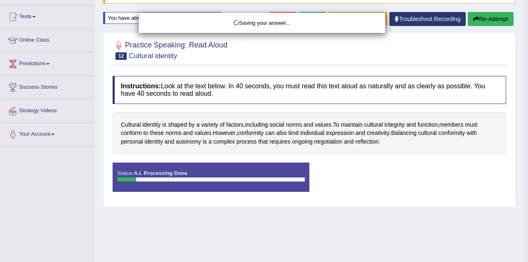
click at [477, 18] on div "Saving your answer..." at bounding box center [264, 131] width 528 height 262
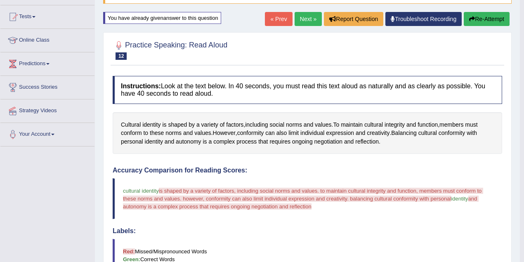
click at [476, 15] on button "Re-Attempt" at bounding box center [487, 19] width 46 height 14
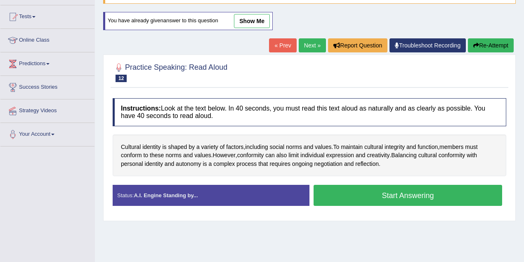
click at [338, 199] on button "Start Answering" at bounding box center [408, 195] width 189 height 21
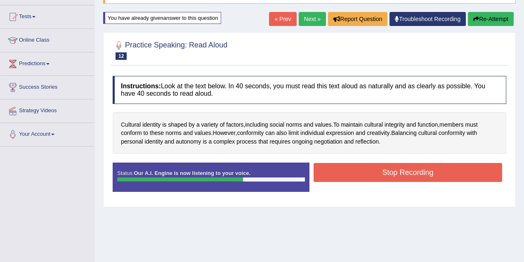
click at [377, 165] on button "Stop Recording" at bounding box center [408, 172] width 189 height 19
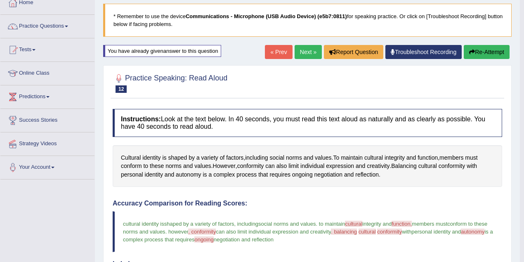
scroll to position [27, 0]
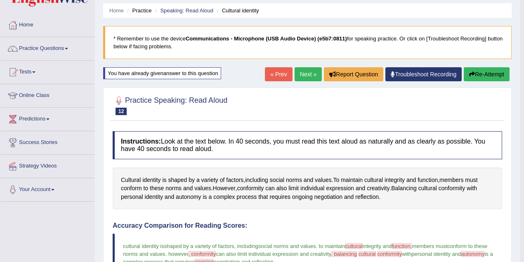
click at [305, 74] on link "Next »" at bounding box center [308, 74] width 27 height 14
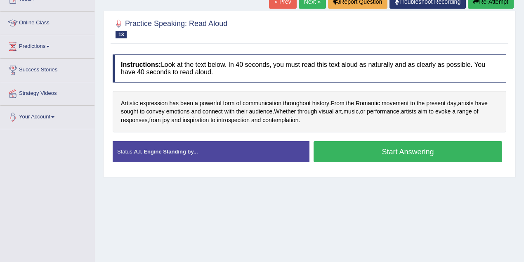
scroll to position [110, 0]
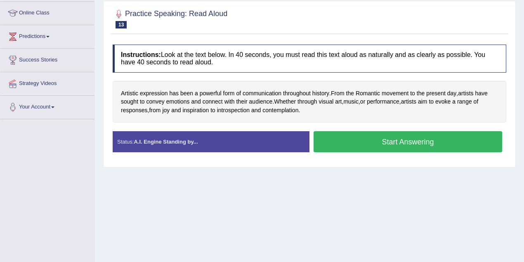
click at [377, 134] on button "Start Answering" at bounding box center [408, 141] width 189 height 21
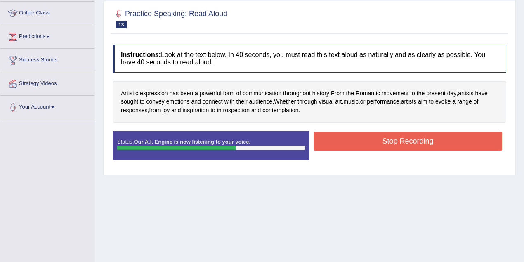
click at [370, 138] on button "Stop Recording" at bounding box center [408, 141] width 189 height 19
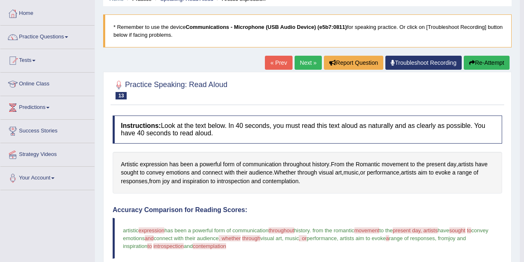
scroll to position [27, 0]
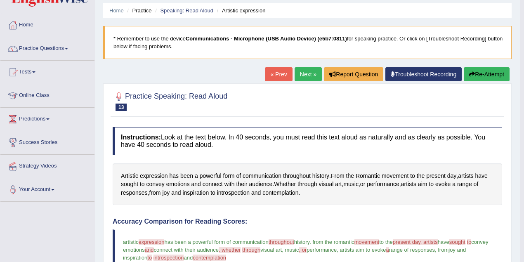
click at [307, 75] on link "Next »" at bounding box center [308, 74] width 27 height 14
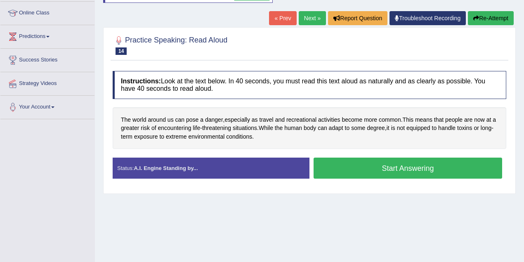
click at [382, 162] on button "Start Answering" at bounding box center [408, 168] width 189 height 21
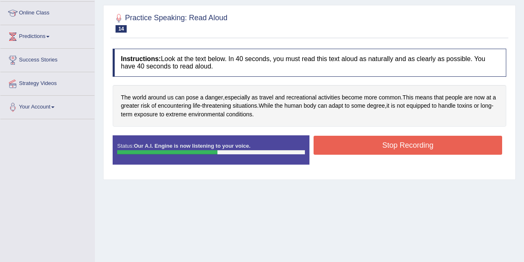
click at [398, 146] on button "Stop Recording" at bounding box center [408, 145] width 189 height 19
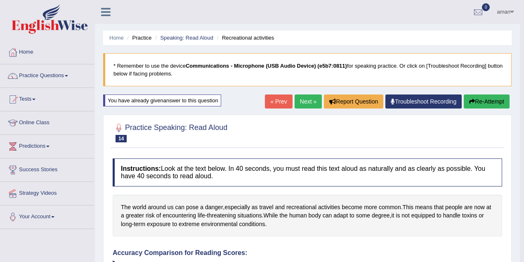
click at [311, 102] on link "Next »" at bounding box center [308, 101] width 27 height 14
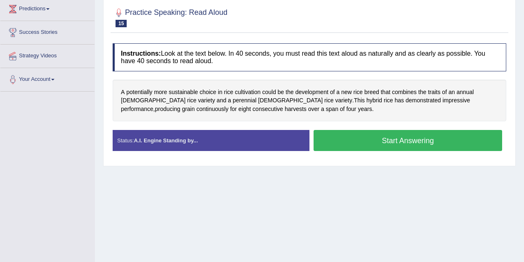
click at [399, 137] on button "Start Answering" at bounding box center [408, 140] width 189 height 21
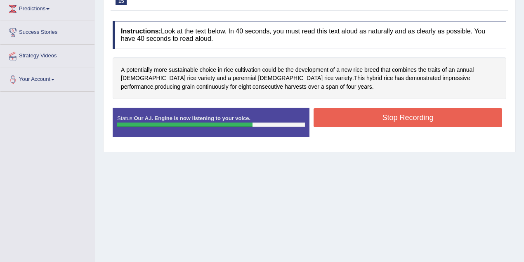
click at [392, 112] on button "Stop Recording" at bounding box center [408, 117] width 189 height 19
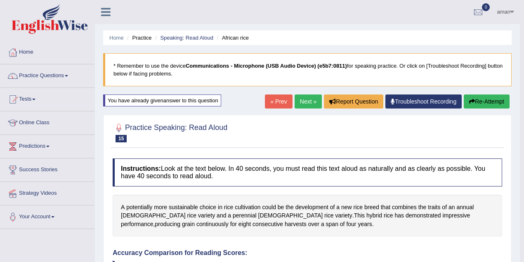
click at [295, 101] on link "Next »" at bounding box center [308, 101] width 27 height 14
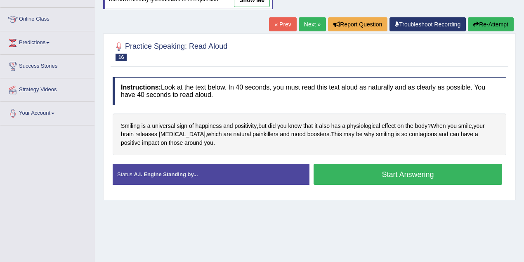
scroll to position [110, 0]
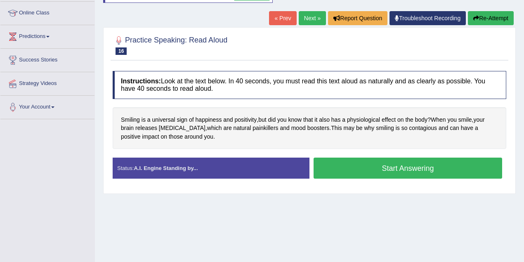
click at [371, 170] on button "Start Answering" at bounding box center [408, 168] width 189 height 21
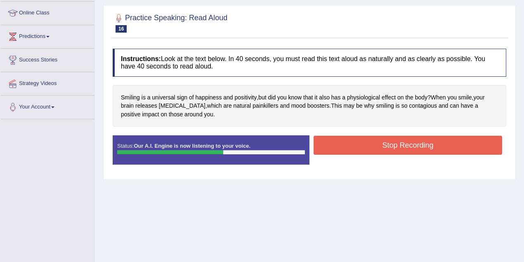
click at [362, 150] on button "Stop Recording" at bounding box center [408, 145] width 189 height 19
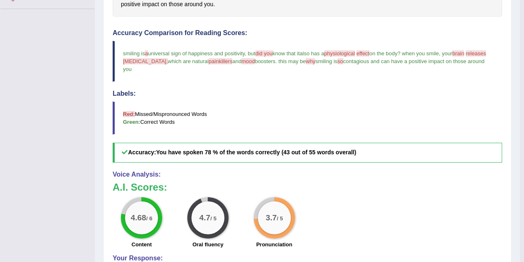
scroll to position [55, 0]
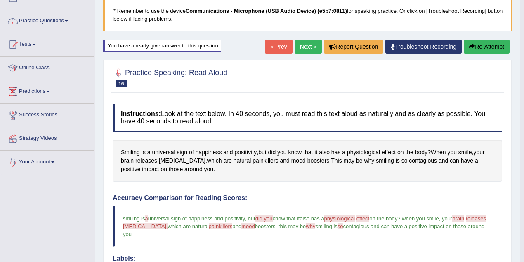
click at [310, 50] on link "Next »" at bounding box center [308, 47] width 27 height 14
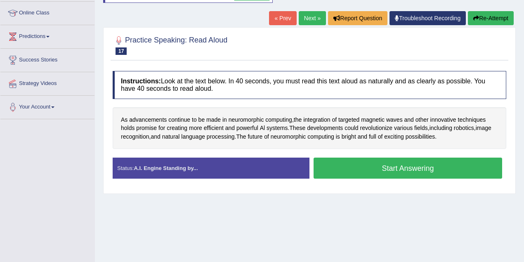
click at [395, 163] on button "Start Answering" at bounding box center [408, 168] width 189 height 21
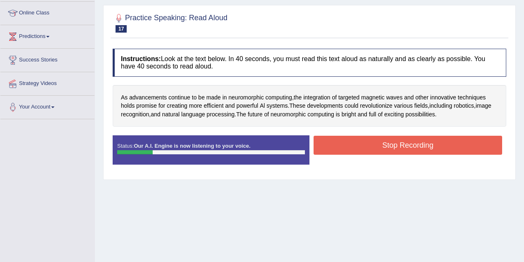
click at [440, 151] on button "Stop Recording" at bounding box center [408, 145] width 189 height 19
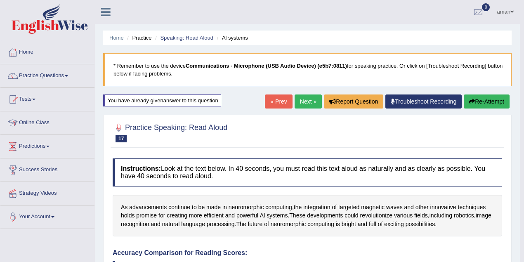
click at [301, 95] on link "Next »" at bounding box center [308, 101] width 27 height 14
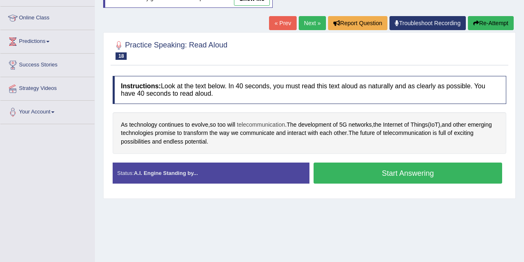
scroll to position [110, 0]
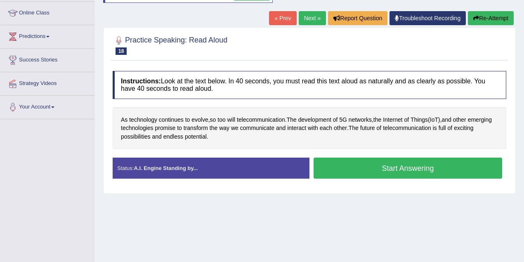
click at [339, 163] on button "Start Answering" at bounding box center [408, 168] width 189 height 21
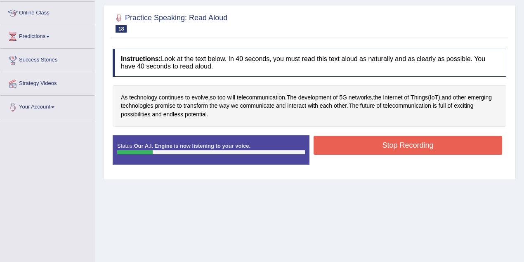
click at [354, 154] on div "Stop Recording" at bounding box center [407, 146] width 197 height 21
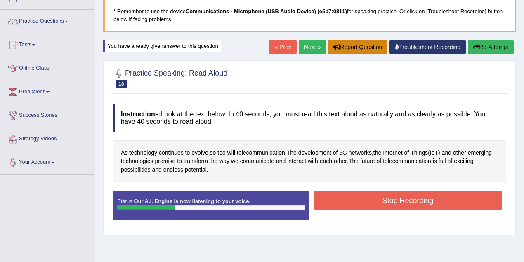
scroll to position [33, 0]
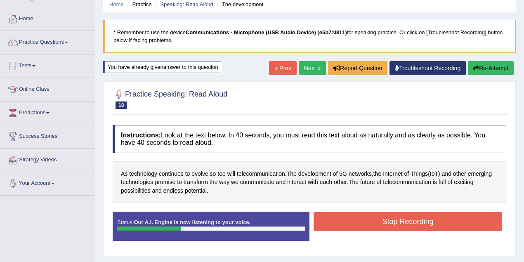
click at [489, 63] on button "Re-Attempt" at bounding box center [491, 68] width 46 height 14
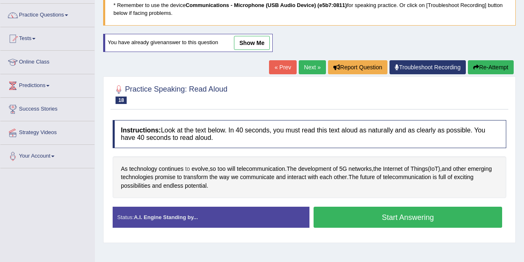
scroll to position [61, 0]
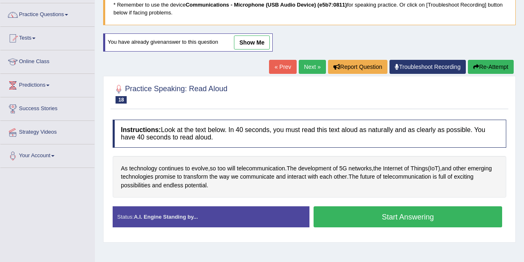
click at [345, 215] on button "Start Answering" at bounding box center [408, 216] width 189 height 21
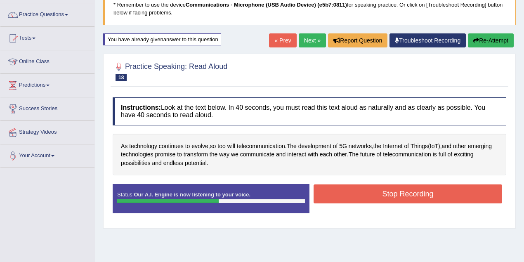
click at [387, 189] on button "Stop Recording" at bounding box center [408, 193] width 189 height 19
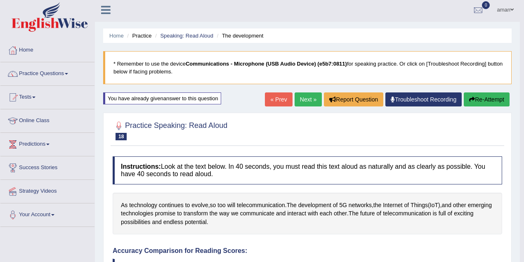
scroll to position [0, 0]
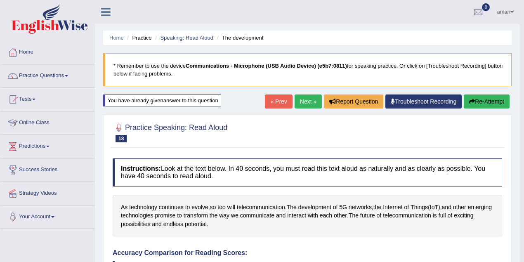
click at [301, 98] on link "Next »" at bounding box center [308, 101] width 27 height 14
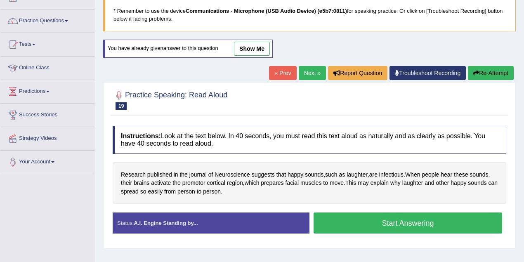
click at [380, 220] on button "Start Answering" at bounding box center [408, 223] width 189 height 21
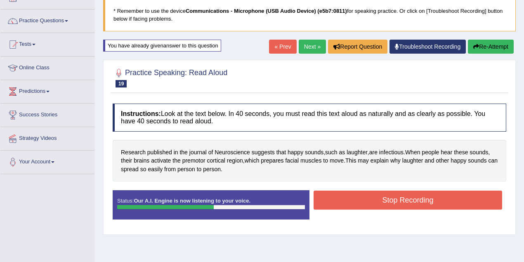
click at [399, 200] on button "Stop Recording" at bounding box center [408, 200] width 189 height 19
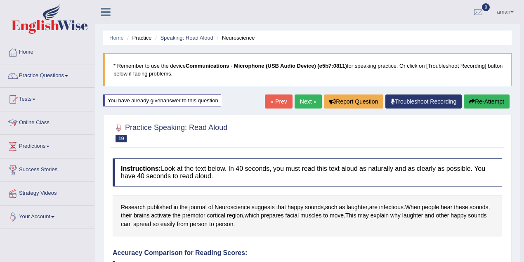
click at [300, 102] on link "Next »" at bounding box center [308, 101] width 27 height 14
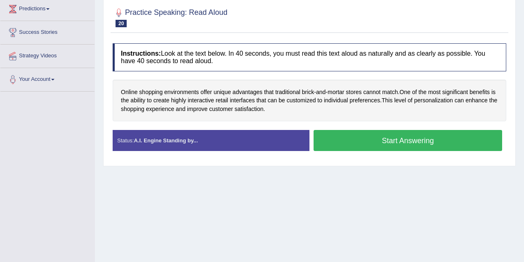
scroll to position [137, 0]
click at [359, 135] on button "Start Answering" at bounding box center [408, 140] width 189 height 21
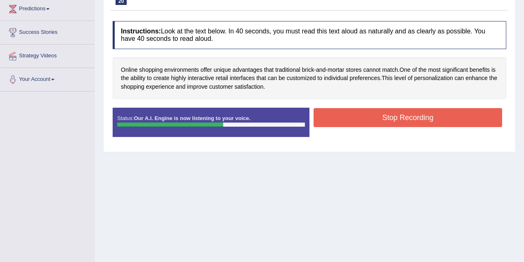
click at [371, 111] on button "Stop Recording" at bounding box center [408, 117] width 189 height 19
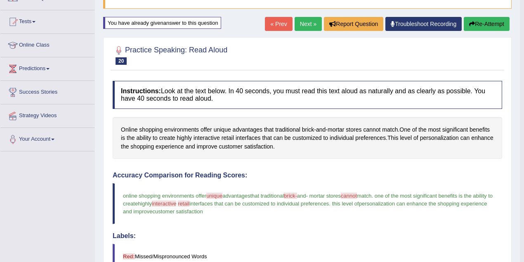
scroll to position [0, 0]
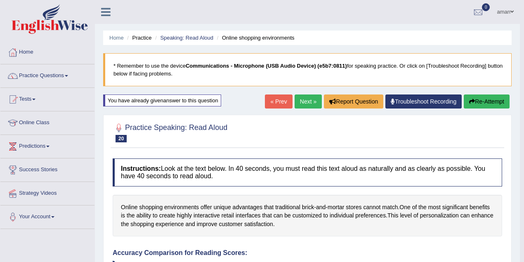
click at [302, 101] on link "Next »" at bounding box center [308, 101] width 27 height 14
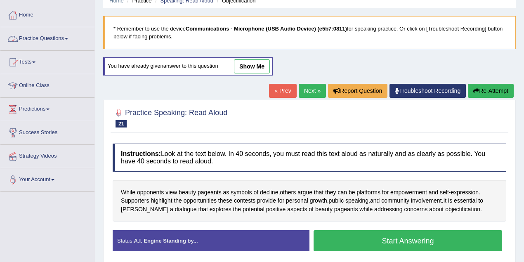
scroll to position [27, 0]
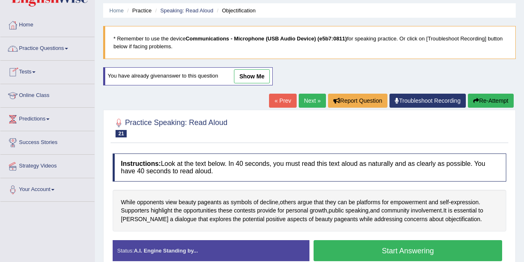
click at [37, 45] on link "Practice Questions" at bounding box center [47, 47] width 94 height 21
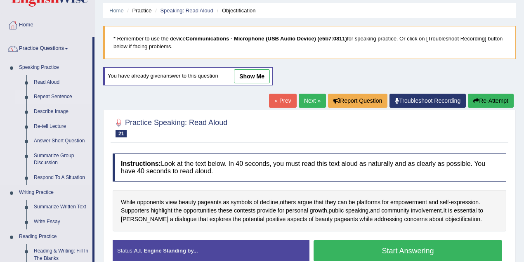
click at [46, 96] on link "Repeat Sentence" at bounding box center [61, 97] width 62 height 15
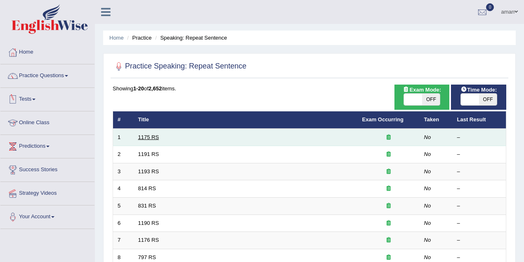
click at [147, 137] on link "1175 RS" at bounding box center [148, 137] width 21 height 6
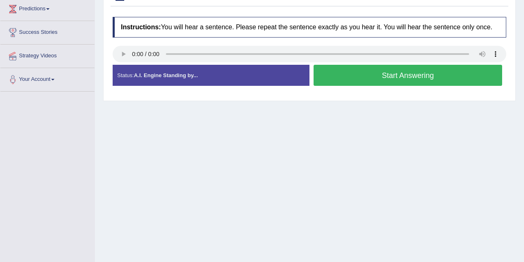
click at [358, 72] on button "Start Answering" at bounding box center [408, 75] width 189 height 21
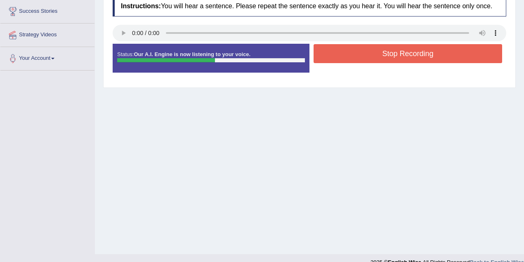
scroll to position [165, 0]
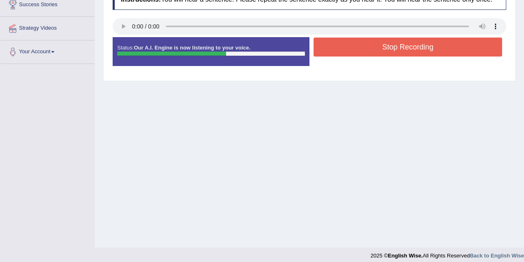
click at [404, 69] on div "Status: Our A.I. Engine is now listening to your voice. Start Answering Stop Re…" at bounding box center [310, 55] width 394 height 37
click at [400, 52] on button "Stop Recording" at bounding box center [408, 47] width 189 height 19
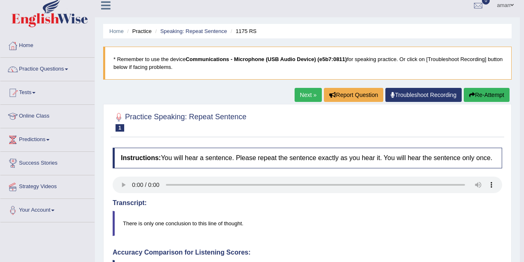
scroll to position [0, 0]
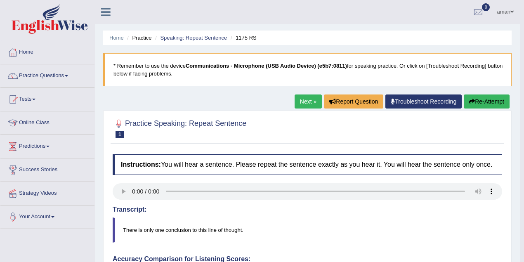
click at [313, 102] on link "Next »" at bounding box center [308, 101] width 27 height 14
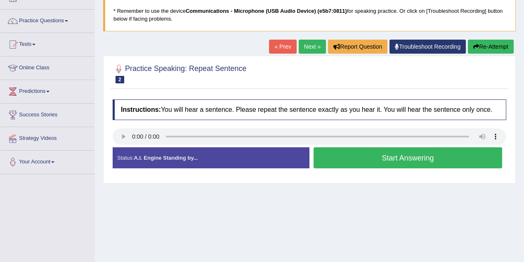
click at [308, 46] on link "Next »" at bounding box center [312, 47] width 27 height 14
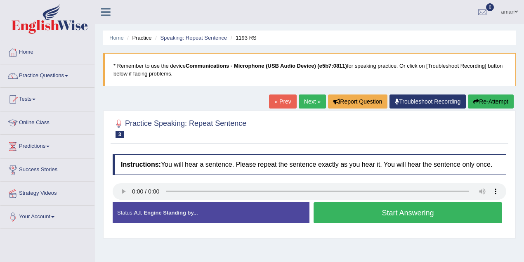
click at [388, 208] on button "Start Answering" at bounding box center [408, 212] width 189 height 21
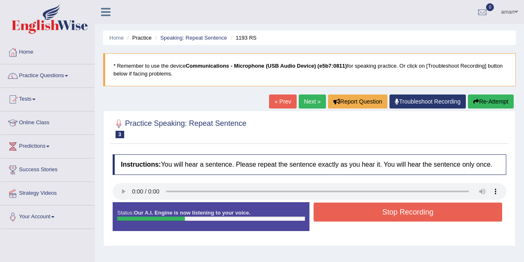
click at [388, 208] on button "Stop Recording" at bounding box center [408, 212] width 189 height 19
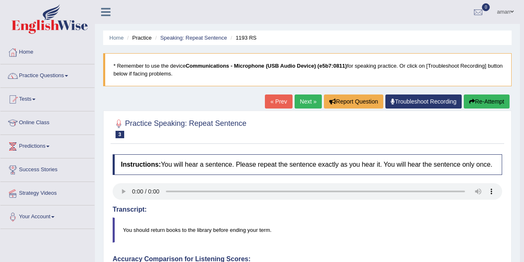
click at [309, 103] on link "Next »" at bounding box center [308, 101] width 27 height 14
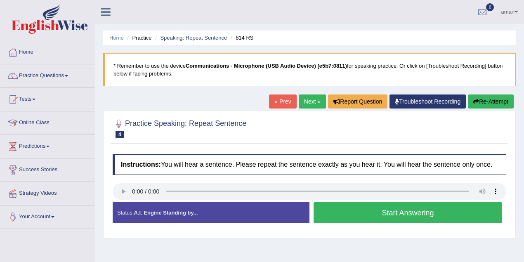
click at [408, 209] on button "Start Answering" at bounding box center [408, 212] width 189 height 21
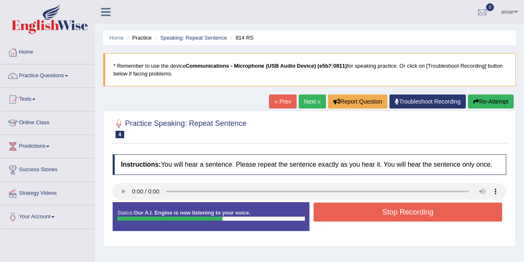
click at [420, 208] on button "Stop Recording" at bounding box center [408, 212] width 189 height 19
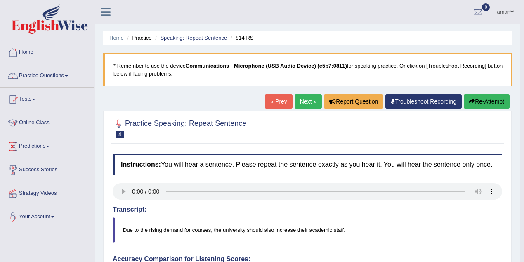
click at [301, 104] on link "Next »" at bounding box center [308, 101] width 27 height 14
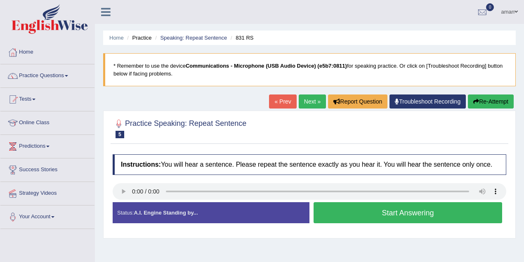
click at [393, 207] on button "Start Answering" at bounding box center [408, 212] width 189 height 21
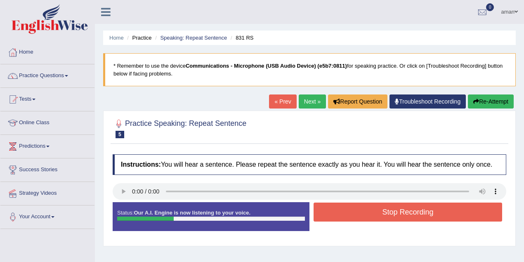
click at [393, 207] on button "Stop Recording" at bounding box center [408, 212] width 189 height 19
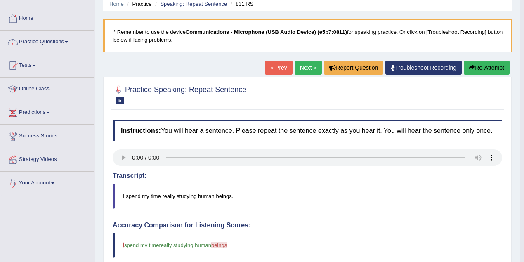
scroll to position [27, 0]
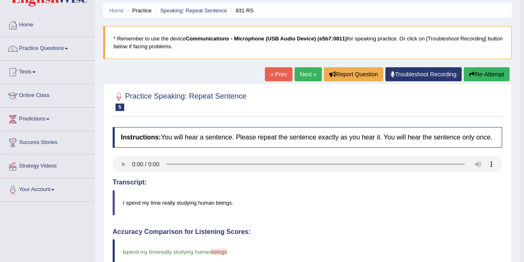
click at [309, 71] on link "Next »" at bounding box center [308, 74] width 27 height 14
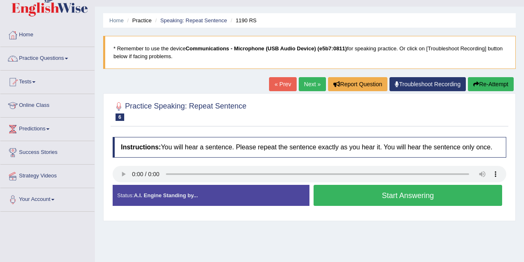
scroll to position [27, 0]
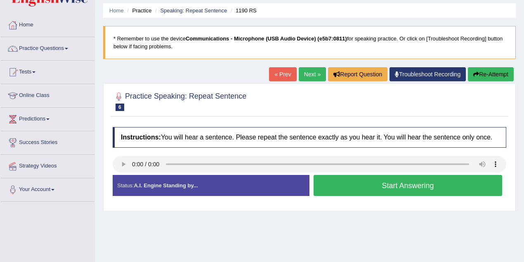
click at [411, 190] on button "Start Answering" at bounding box center [408, 185] width 189 height 21
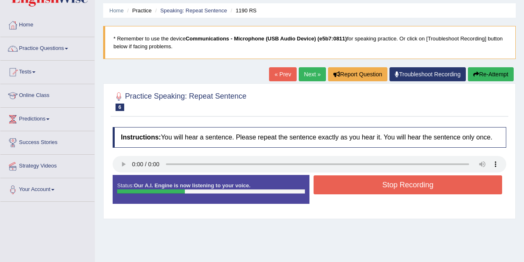
click at [413, 189] on button "Stop Recording" at bounding box center [408, 184] width 189 height 19
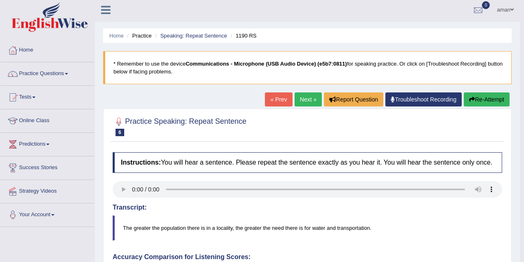
scroll to position [0, 0]
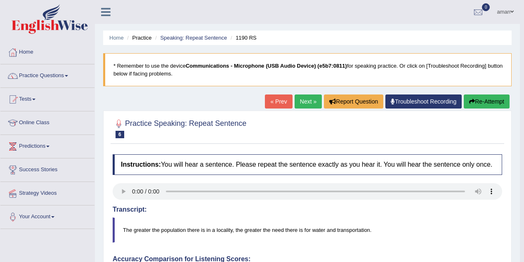
click at [303, 109] on div "« Prev Next » Report Question Troubleshoot Recording Re-Attempt" at bounding box center [388, 102] width 247 height 16
click at [311, 98] on link "Next »" at bounding box center [308, 101] width 27 height 14
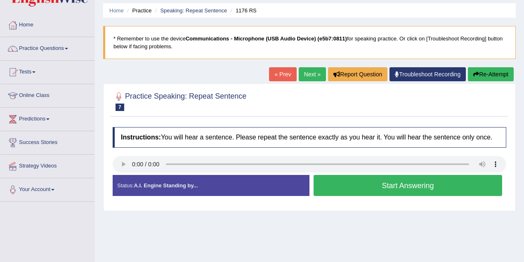
click at [389, 191] on button "Start Answering" at bounding box center [408, 185] width 189 height 21
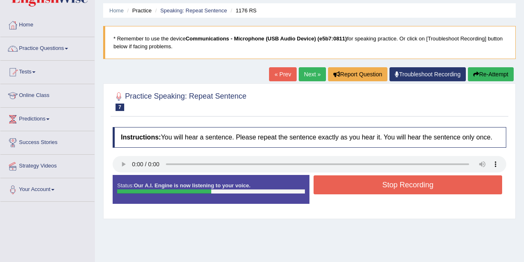
click at [383, 183] on button "Stop Recording" at bounding box center [408, 184] width 189 height 19
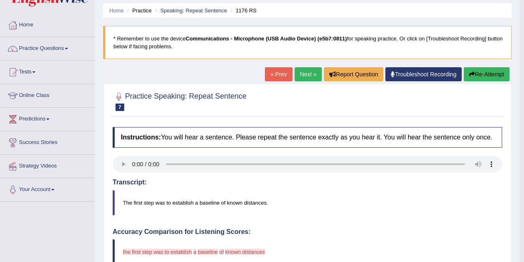
click at [305, 76] on link "Next »" at bounding box center [308, 74] width 27 height 14
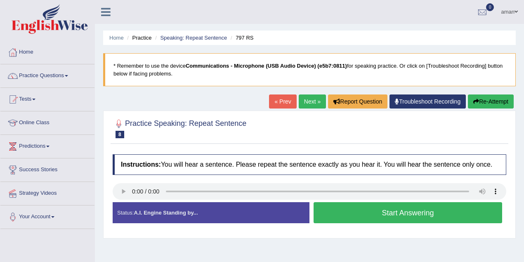
click at [430, 209] on button "Start Answering" at bounding box center [408, 212] width 189 height 21
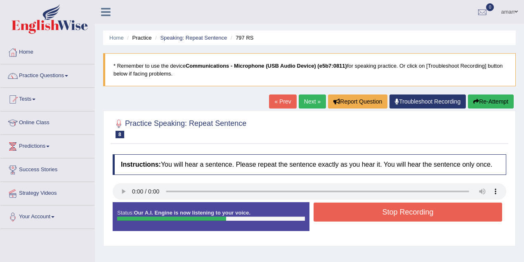
click at [469, 102] on button "Re-Attempt" at bounding box center [491, 101] width 46 height 14
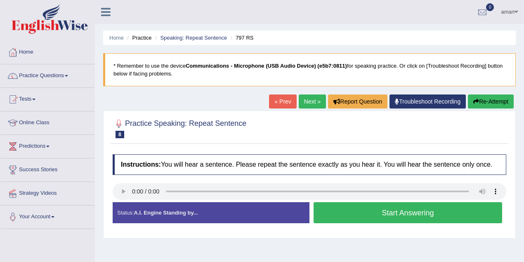
click at [432, 211] on button "Start Answering" at bounding box center [408, 212] width 189 height 21
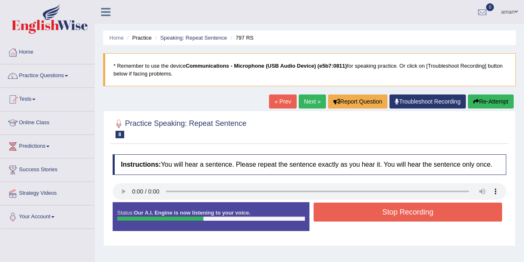
click at [432, 211] on button "Stop Recording" at bounding box center [408, 212] width 189 height 19
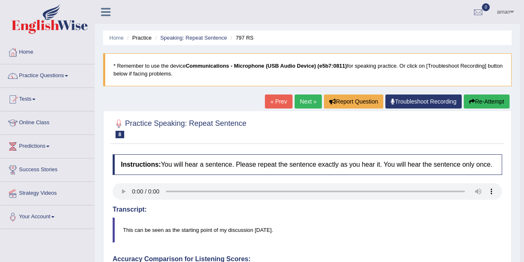
click at [301, 100] on link "Next »" at bounding box center [308, 101] width 27 height 14
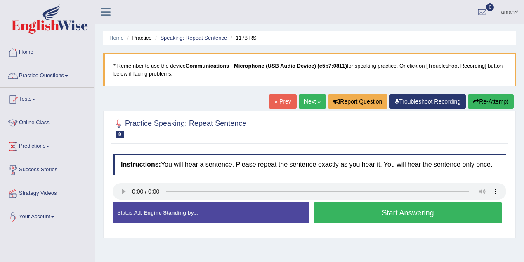
click at [370, 207] on button "Start Answering" at bounding box center [408, 212] width 189 height 21
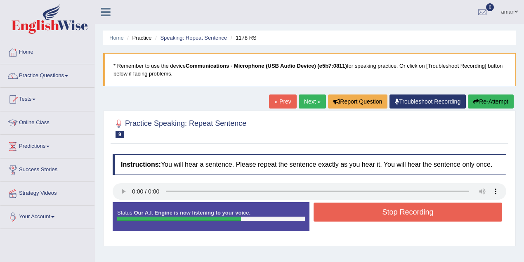
click at [371, 207] on button "Stop Recording" at bounding box center [408, 212] width 189 height 19
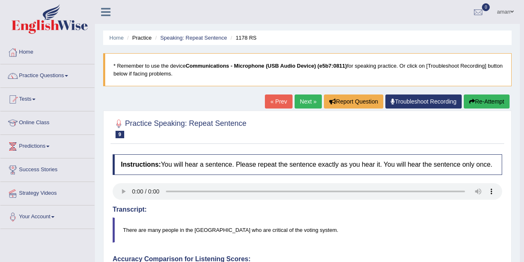
click at [303, 96] on link "Next »" at bounding box center [308, 101] width 27 height 14
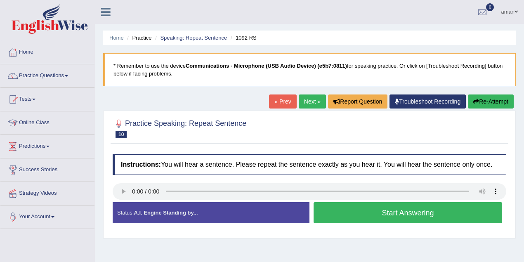
click at [428, 217] on button "Start Answering" at bounding box center [408, 212] width 189 height 21
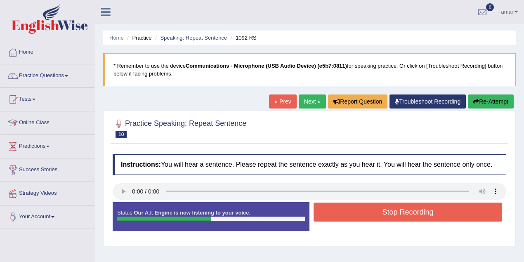
click at [428, 217] on button "Stop Recording" at bounding box center [408, 212] width 189 height 19
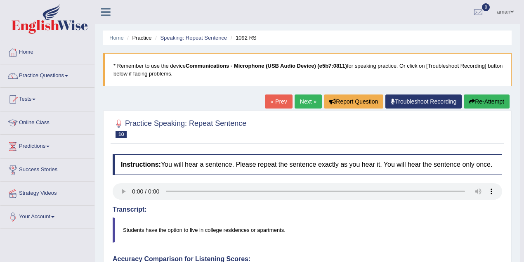
click at [302, 105] on link "Next »" at bounding box center [308, 101] width 27 height 14
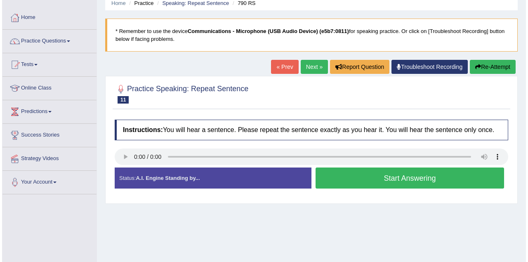
scroll to position [55, 0]
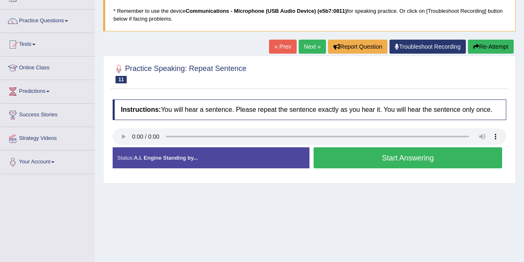
click at [357, 155] on button "Start Answering" at bounding box center [408, 157] width 189 height 21
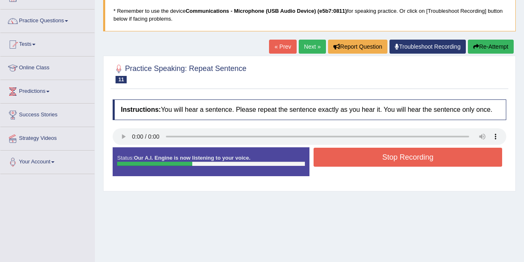
click at [357, 155] on button "Stop Recording" at bounding box center [408, 157] width 189 height 19
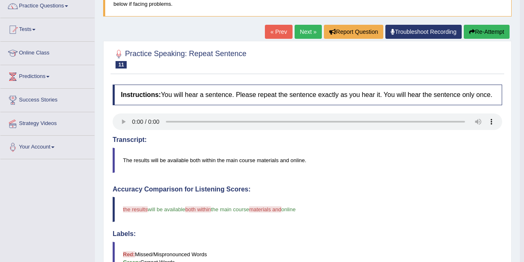
scroll to position [0, 0]
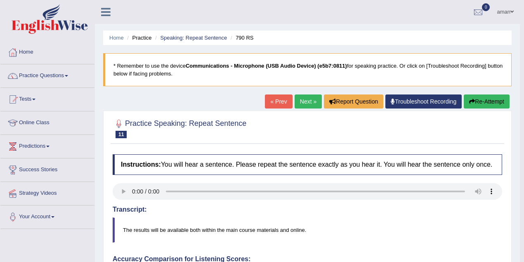
click at [305, 104] on link "Next »" at bounding box center [308, 101] width 27 height 14
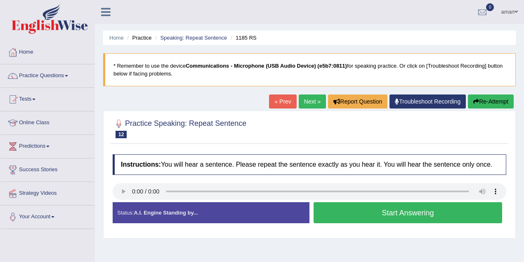
click at [409, 209] on button "Start Answering" at bounding box center [408, 212] width 189 height 21
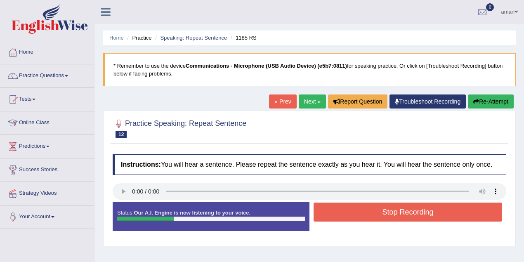
click at [411, 209] on button "Stop Recording" at bounding box center [408, 212] width 189 height 19
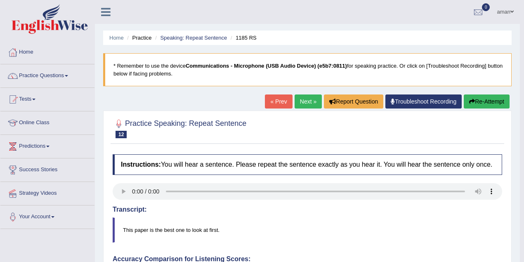
click at [314, 101] on link "Next »" at bounding box center [308, 101] width 27 height 14
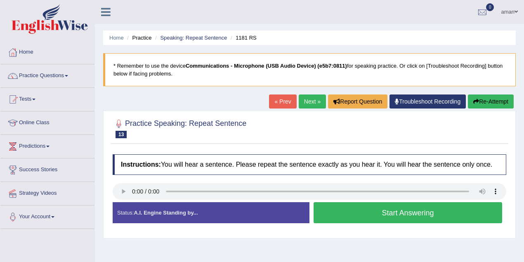
click at [310, 99] on link "Next »" at bounding box center [312, 101] width 27 height 14
click at [247, 216] on div "Status: A.I. Engine Standing by..." at bounding box center [211, 212] width 197 height 21
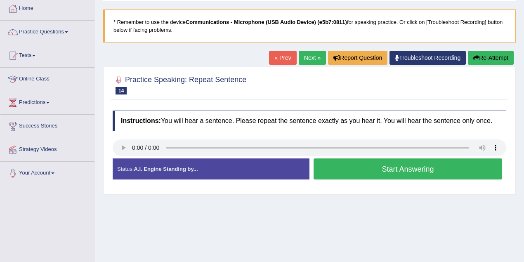
scroll to position [55, 0]
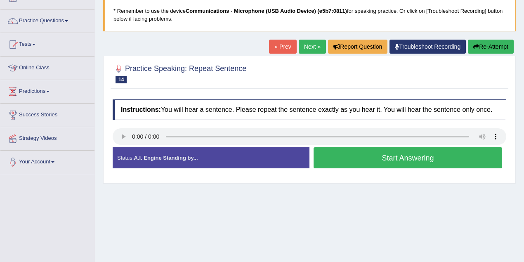
click at [306, 43] on link "Next »" at bounding box center [312, 47] width 27 height 14
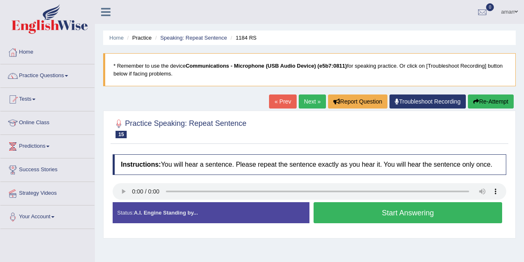
click at [393, 210] on button "Start Answering" at bounding box center [408, 212] width 189 height 21
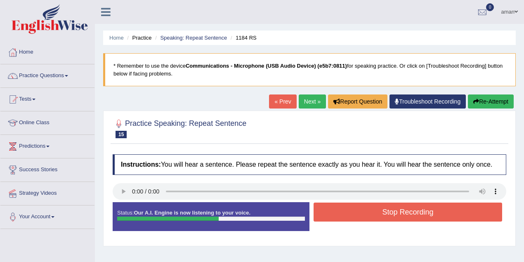
click at [393, 210] on button "Stop Recording" at bounding box center [408, 212] width 189 height 19
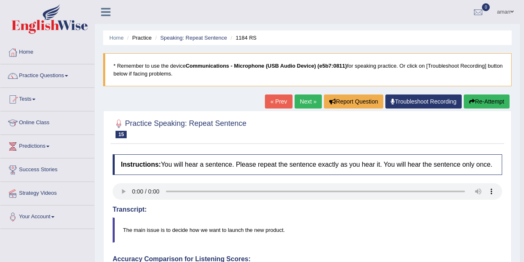
click at [303, 98] on link "Next »" at bounding box center [308, 101] width 27 height 14
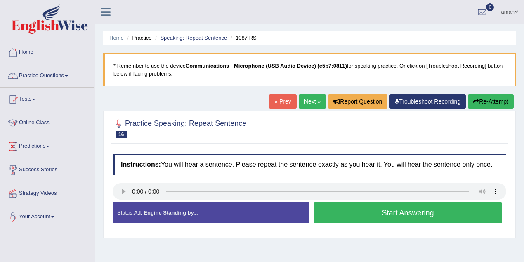
click at [416, 208] on button "Start Answering" at bounding box center [408, 212] width 189 height 21
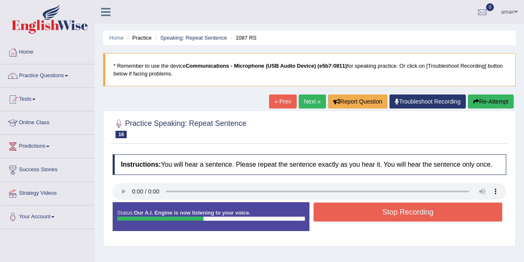
drag, startPoint x: 414, startPoint y: 208, endPoint x: 464, endPoint y: 213, distance: 50.1
click at [464, 213] on button "Stop Recording" at bounding box center [408, 212] width 189 height 19
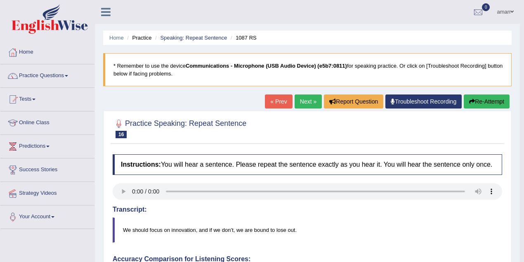
click at [303, 103] on link "Next »" at bounding box center [308, 101] width 27 height 14
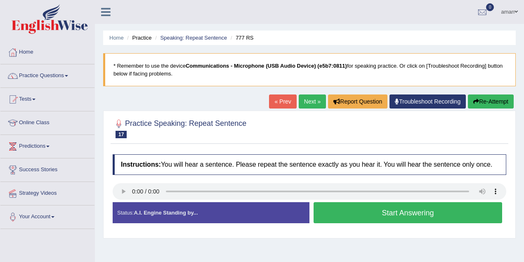
click at [405, 215] on button "Start Answering" at bounding box center [408, 212] width 189 height 21
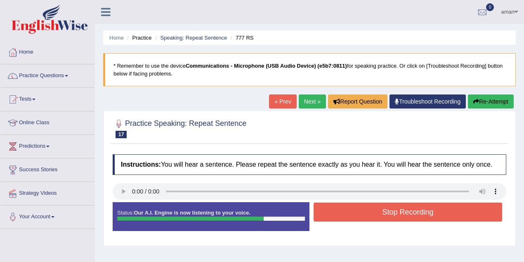
click at [405, 215] on button "Stop Recording" at bounding box center [408, 212] width 189 height 19
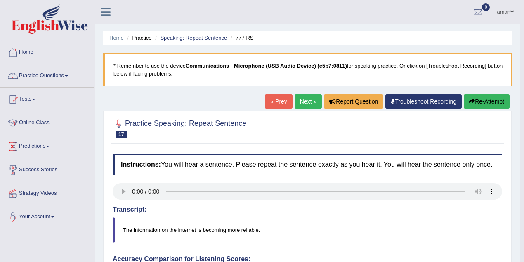
click at [299, 97] on link "Next »" at bounding box center [308, 101] width 27 height 14
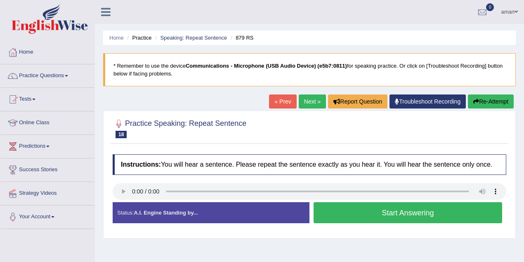
click at [305, 104] on link "Next »" at bounding box center [312, 101] width 27 height 14
click at [405, 215] on button "Start Answering" at bounding box center [408, 212] width 189 height 21
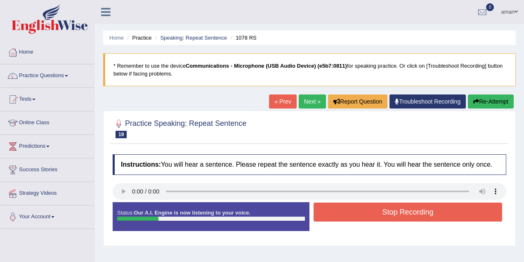
click at [407, 213] on button "Stop Recording" at bounding box center [408, 212] width 189 height 19
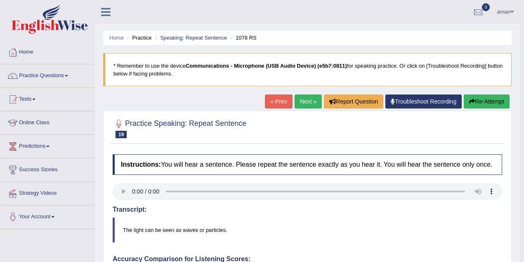
click at [305, 102] on link "Next »" at bounding box center [308, 101] width 27 height 14
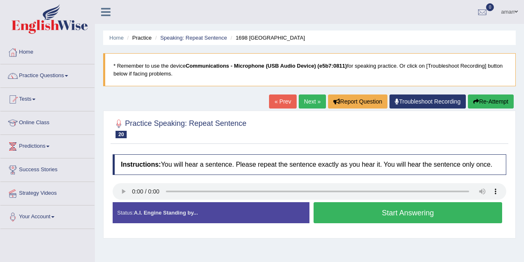
click at [345, 217] on button "Start Answering" at bounding box center [408, 212] width 189 height 21
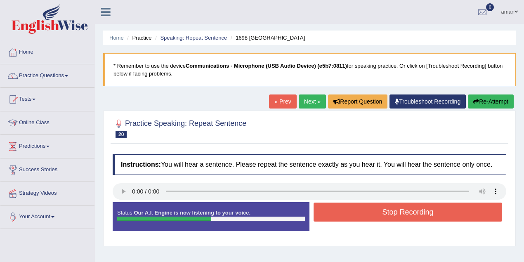
click at [418, 211] on button "Stop Recording" at bounding box center [408, 212] width 189 height 19
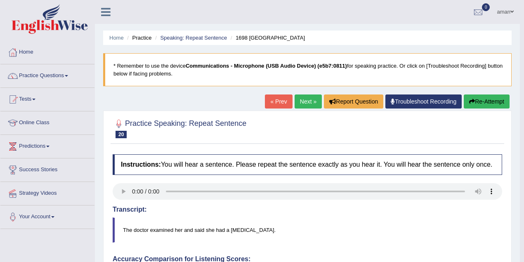
click at [298, 98] on link "Next »" at bounding box center [308, 101] width 27 height 14
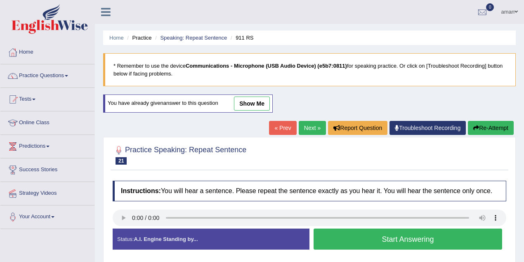
click at [390, 239] on button "Start Answering" at bounding box center [408, 239] width 189 height 21
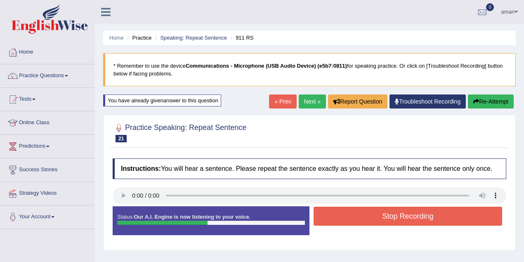
click at [398, 218] on button "Stop Recording" at bounding box center [408, 216] width 189 height 19
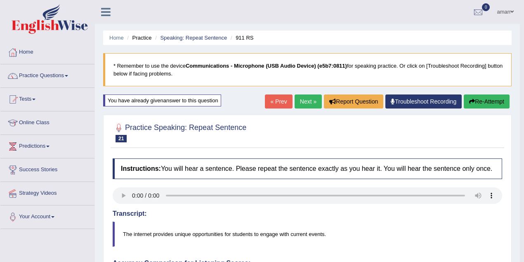
click at [302, 102] on link "Next »" at bounding box center [308, 101] width 27 height 14
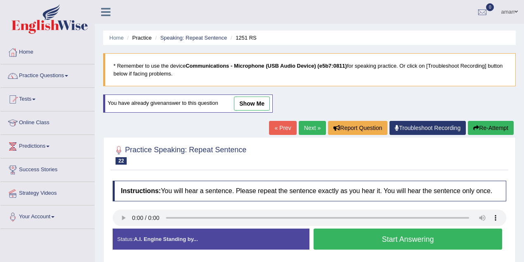
click at [393, 235] on button "Start Answering" at bounding box center [408, 239] width 189 height 21
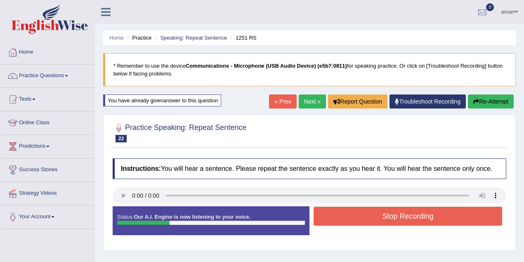
click at [383, 212] on button "Stop Recording" at bounding box center [408, 216] width 189 height 19
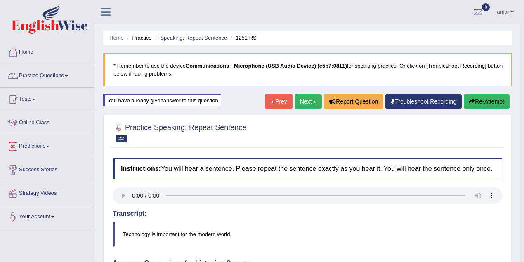
click at [306, 102] on link "Next »" at bounding box center [308, 101] width 27 height 14
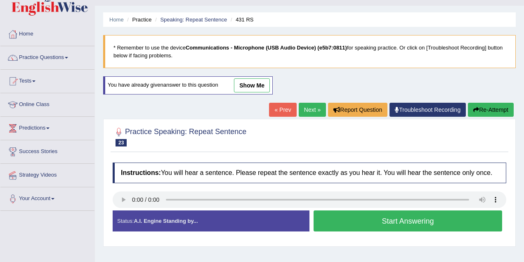
scroll to position [27, 0]
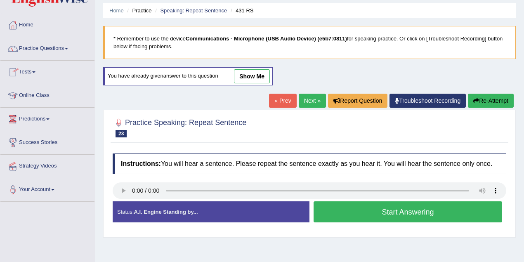
click at [400, 213] on button "Start Answering" at bounding box center [408, 211] width 189 height 21
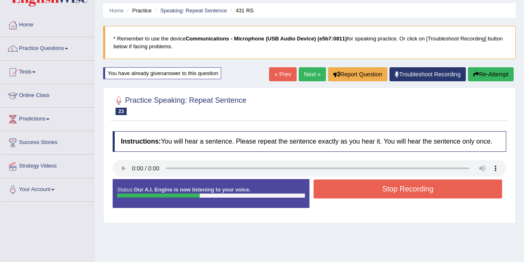
click at [402, 181] on button "Stop Recording" at bounding box center [408, 189] width 189 height 19
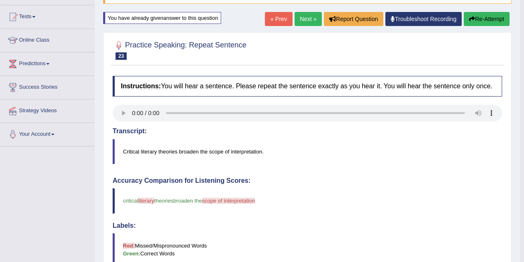
scroll to position [0, 0]
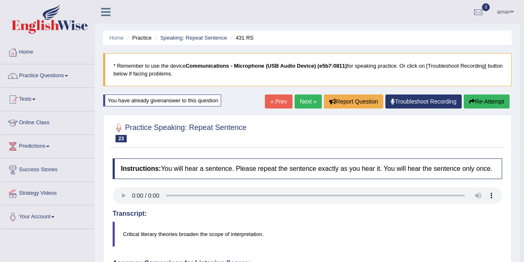
click at [305, 104] on link "Next »" at bounding box center [308, 101] width 27 height 14
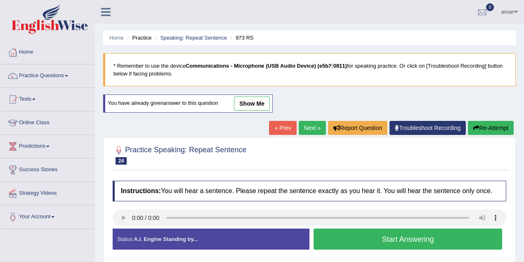
click at [312, 129] on link "Next »" at bounding box center [312, 128] width 27 height 14
click at [387, 243] on button "Start Answering" at bounding box center [408, 239] width 189 height 21
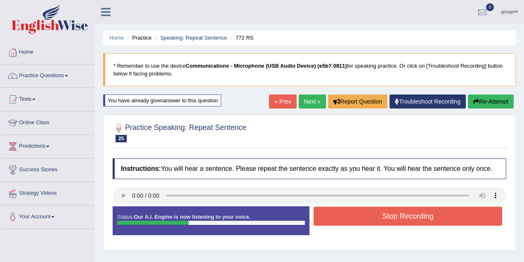
click at [418, 215] on button "Stop Recording" at bounding box center [408, 216] width 189 height 19
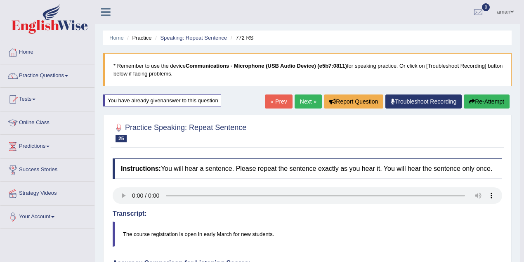
click at [300, 96] on link "Next »" at bounding box center [308, 101] width 27 height 14
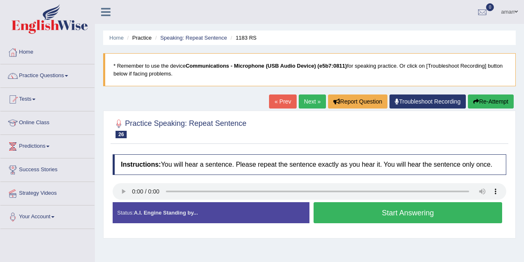
click at [315, 104] on link "Next »" at bounding box center [312, 101] width 27 height 14
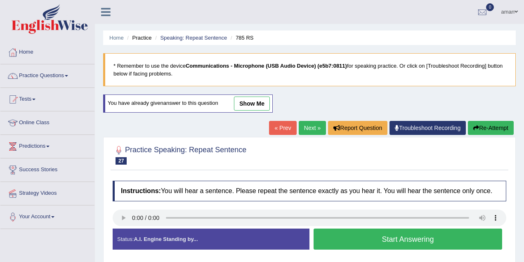
click at [392, 237] on button "Start Answering" at bounding box center [408, 239] width 189 height 21
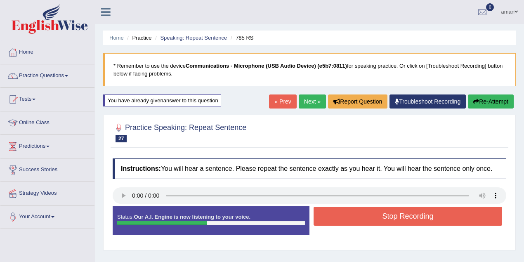
click at [409, 219] on button "Stop Recording" at bounding box center [408, 216] width 189 height 19
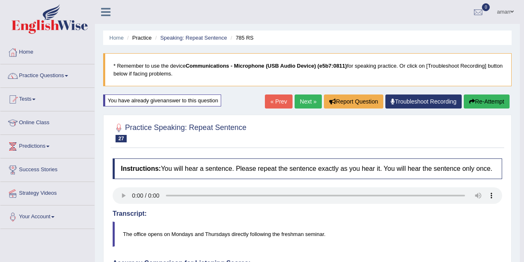
click at [302, 104] on link "Next »" at bounding box center [308, 101] width 27 height 14
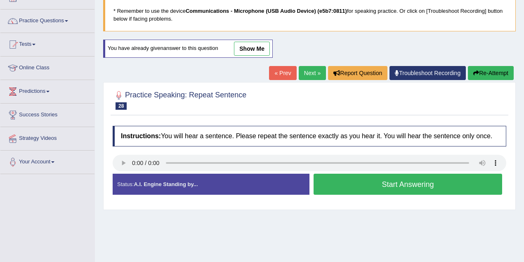
click at [415, 184] on button "Start Answering" at bounding box center [408, 184] width 189 height 21
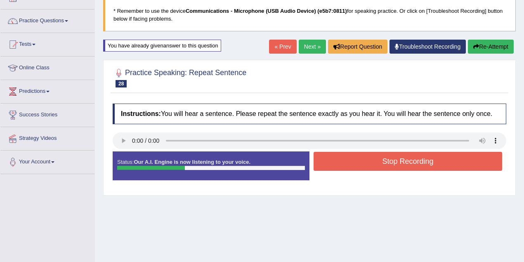
click at [409, 162] on button "Stop Recording" at bounding box center [408, 161] width 189 height 19
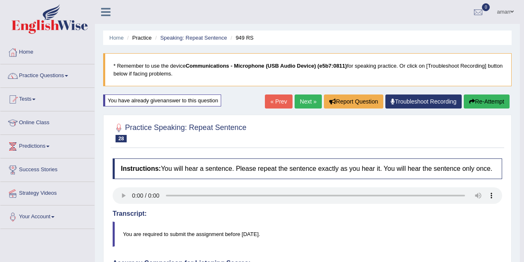
click at [308, 104] on link "Next »" at bounding box center [308, 101] width 27 height 14
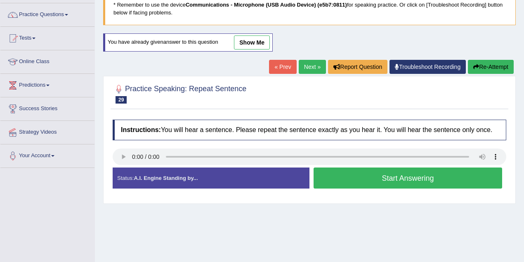
scroll to position [83, 0]
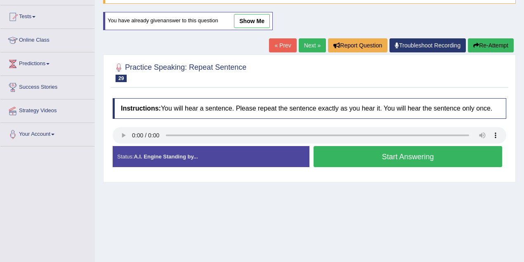
click at [410, 155] on button "Start Answering" at bounding box center [408, 156] width 189 height 21
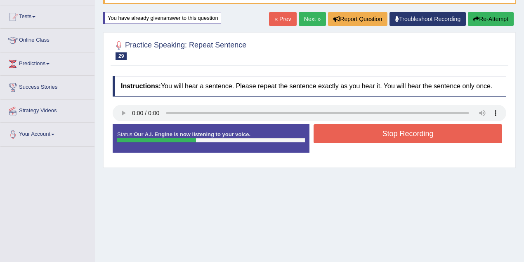
click at [418, 133] on button "Stop Recording" at bounding box center [408, 133] width 189 height 19
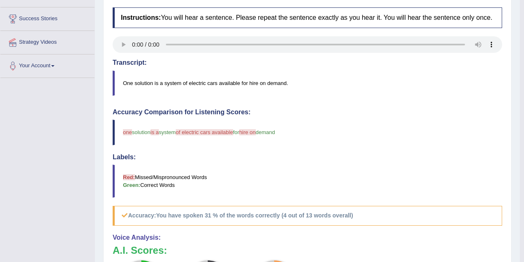
scroll to position [55, 0]
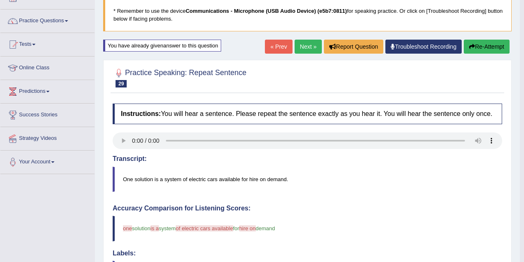
click at [301, 44] on link "Next »" at bounding box center [308, 47] width 27 height 14
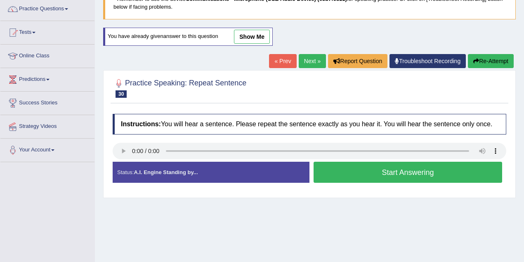
scroll to position [83, 0]
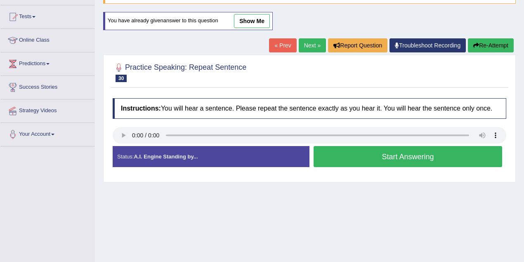
click at [401, 159] on button "Start Answering" at bounding box center [408, 156] width 189 height 21
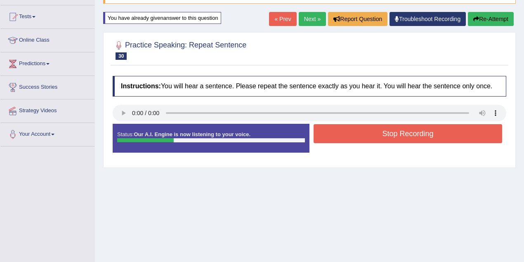
click at [404, 135] on button "Stop Recording" at bounding box center [408, 133] width 189 height 19
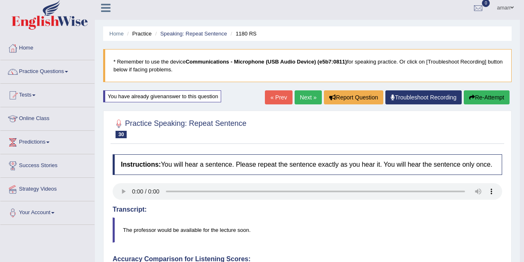
scroll to position [0, 0]
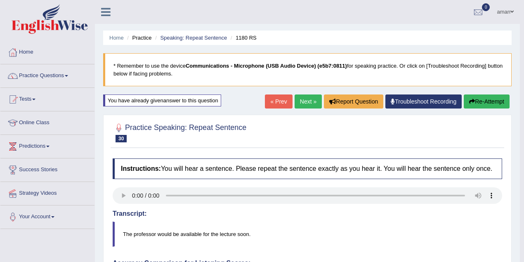
click at [309, 102] on link "Next »" at bounding box center [308, 101] width 27 height 14
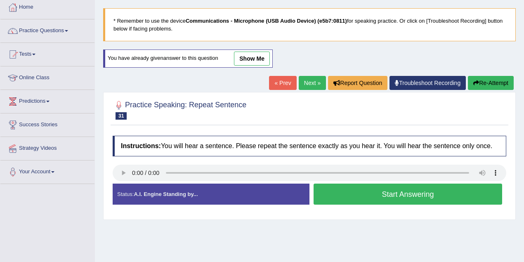
scroll to position [55, 0]
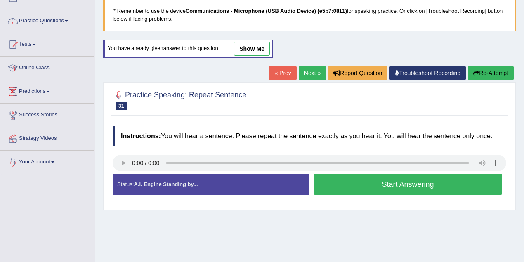
click at [388, 187] on button "Start Answering" at bounding box center [408, 184] width 189 height 21
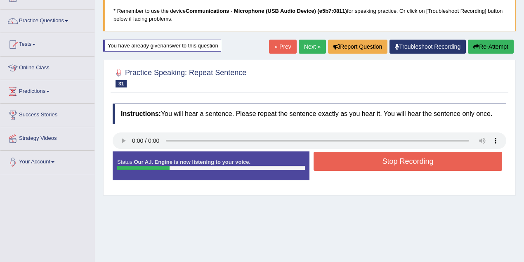
click at [412, 164] on button "Stop Recording" at bounding box center [408, 161] width 189 height 19
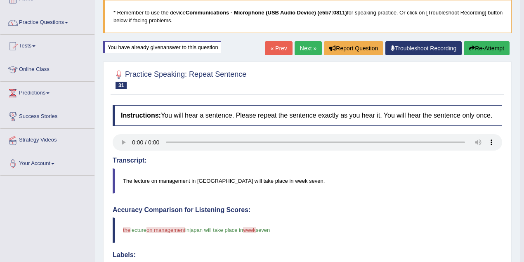
scroll to position [0, 0]
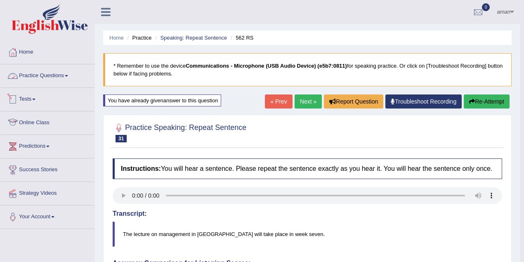
click at [65, 78] on link "Practice Questions" at bounding box center [47, 74] width 94 height 21
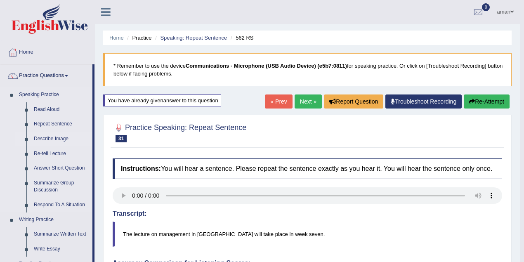
click at [56, 139] on link "Describe Image" at bounding box center [61, 139] width 62 height 15
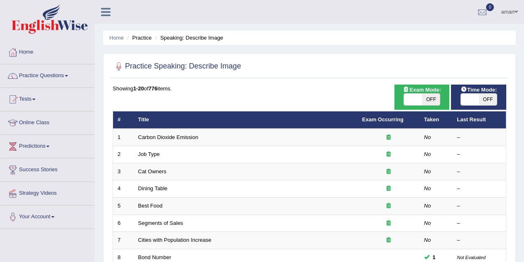
click at [161, 136] on link "Carbon Dioxide Emission" at bounding box center [168, 137] width 60 height 6
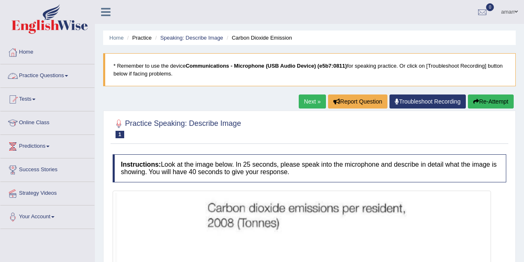
click at [52, 76] on link "Practice Questions" at bounding box center [47, 74] width 94 height 21
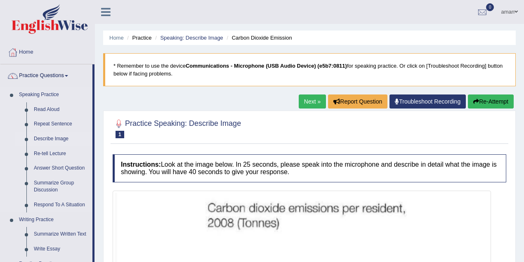
click at [54, 140] on link "Describe Image" at bounding box center [61, 139] width 62 height 15
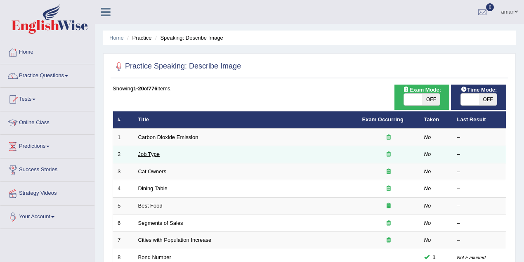
click at [152, 156] on link "Job Type" at bounding box center [149, 154] width 22 height 6
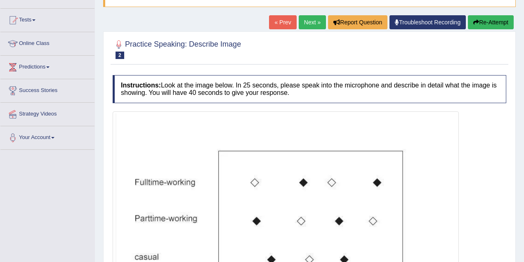
scroll to position [83, 0]
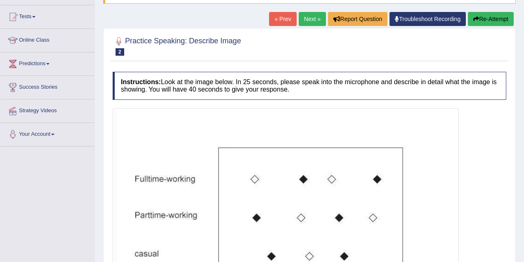
click at [311, 17] on link "Next »" at bounding box center [312, 19] width 27 height 14
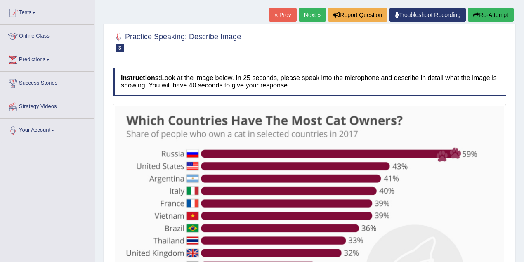
scroll to position [55, 0]
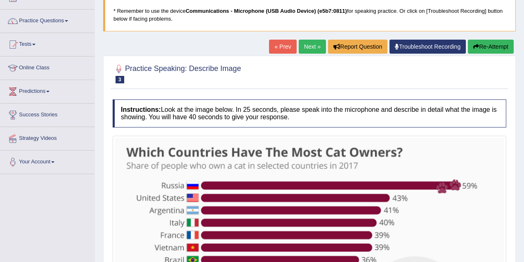
click at [306, 49] on link "Next »" at bounding box center [312, 47] width 27 height 14
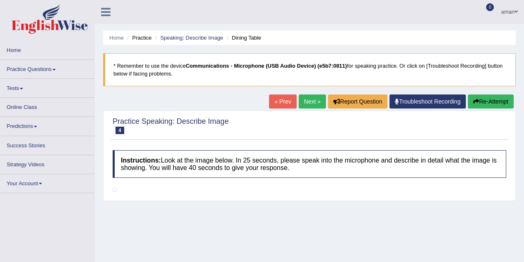
click at [311, 104] on link "Next »" at bounding box center [312, 101] width 27 height 14
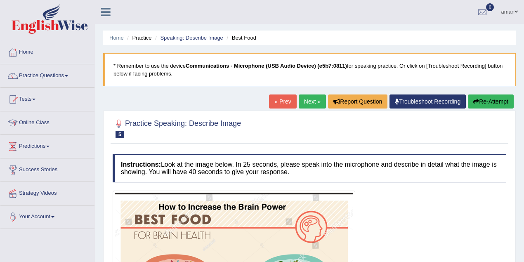
click at [309, 104] on link "Next »" at bounding box center [312, 101] width 27 height 14
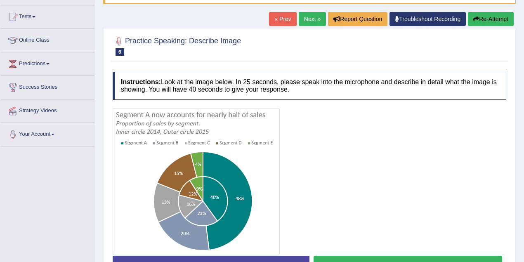
scroll to position [83, 0]
click at [309, 19] on link "Next »" at bounding box center [312, 19] width 27 height 14
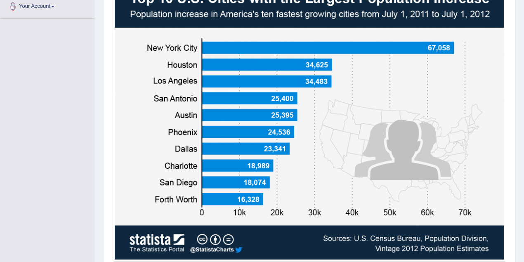
scroll to position [272, 0]
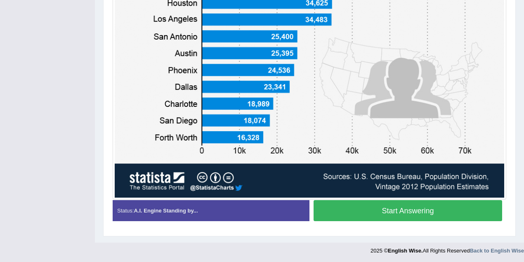
click at [406, 211] on button "Start Answering" at bounding box center [408, 210] width 189 height 21
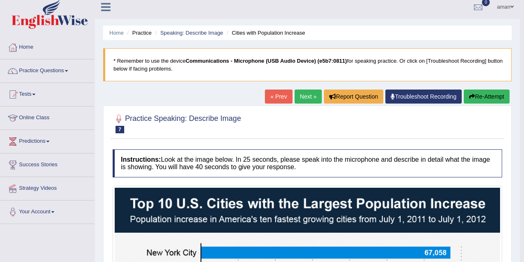
scroll to position [0, 0]
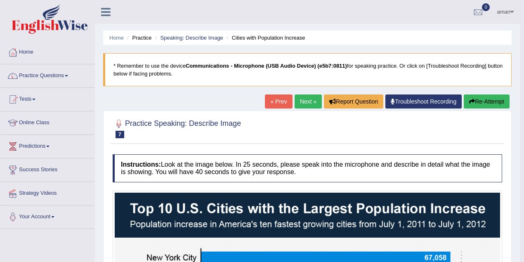
click at [305, 104] on link "Next »" at bounding box center [308, 101] width 27 height 14
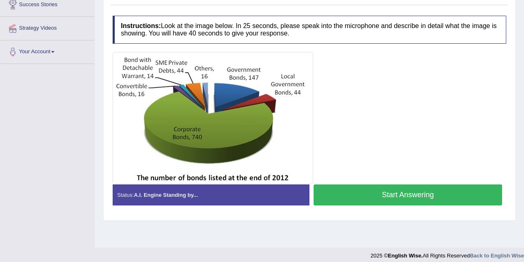
click at [385, 193] on button "Start Answering" at bounding box center [408, 194] width 189 height 21
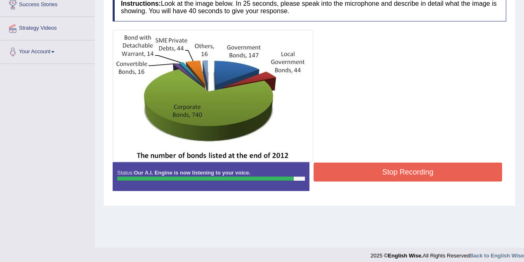
click at [408, 172] on button "Stop Recording" at bounding box center [408, 172] width 189 height 19
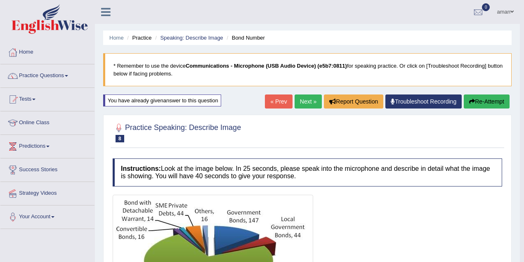
click at [489, 100] on button "Re-Attempt" at bounding box center [487, 101] width 46 height 14
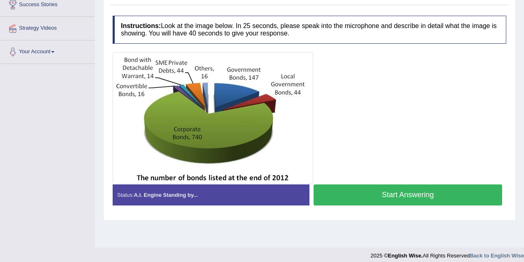
click at [385, 193] on button "Start Answering" at bounding box center [408, 194] width 189 height 21
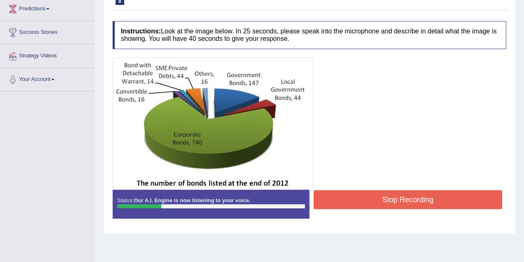
scroll to position [110, 0]
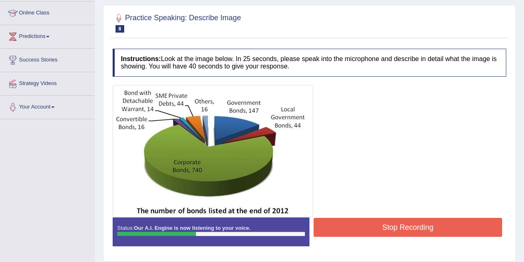
click at [409, 220] on button "Stop Recording" at bounding box center [408, 227] width 189 height 19
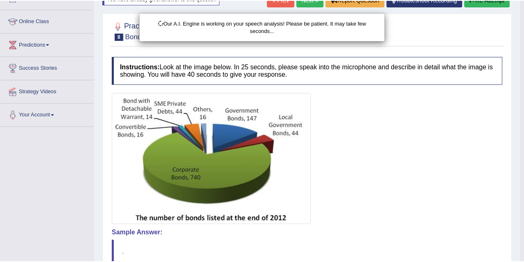
scroll to position [0, 0]
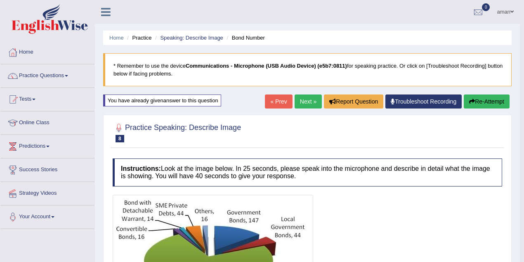
click at [485, 102] on button "Re-Attempt" at bounding box center [487, 101] width 46 height 14
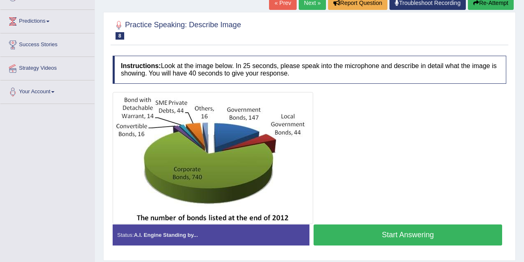
scroll to position [137, 0]
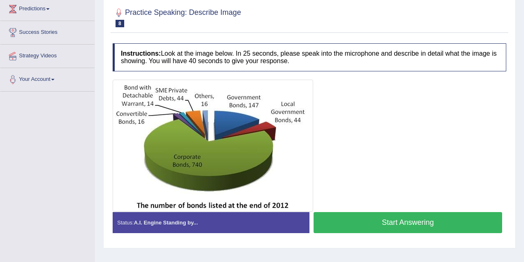
click at [373, 219] on button "Start Answering" at bounding box center [408, 222] width 189 height 21
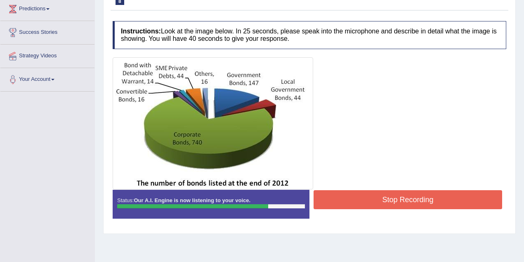
click at [351, 196] on button "Stop Recording" at bounding box center [408, 199] width 189 height 19
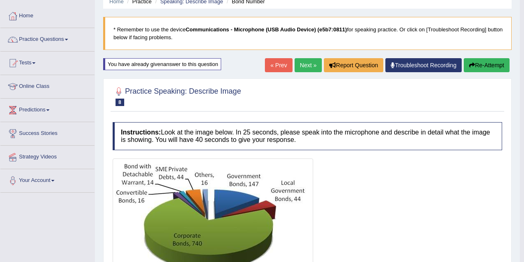
scroll to position [0, 0]
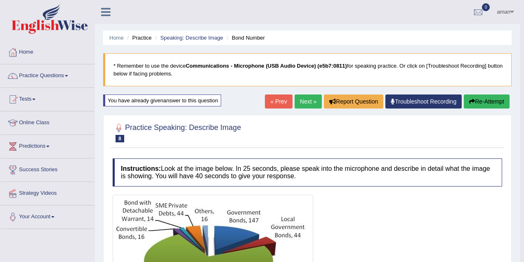
click at [297, 100] on link "Next »" at bounding box center [308, 101] width 27 height 14
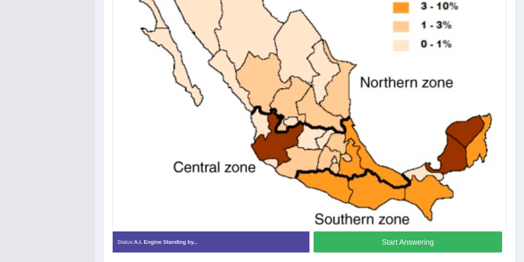
scroll to position [314, 0]
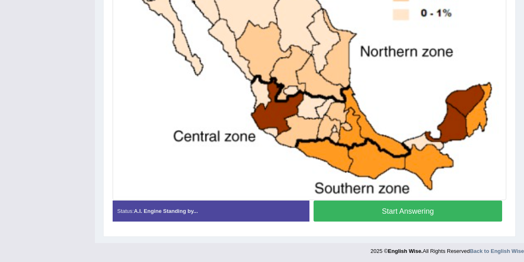
click at [377, 211] on button "Start Answering" at bounding box center [408, 211] width 189 height 21
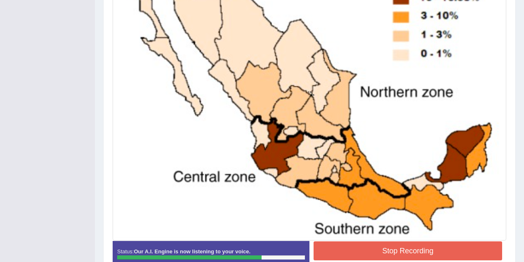
scroll to position [300, 0]
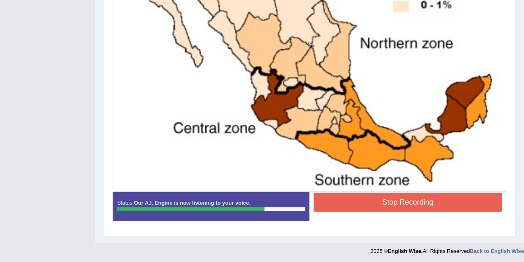
click at [390, 195] on button "Stop Recording" at bounding box center [408, 202] width 189 height 19
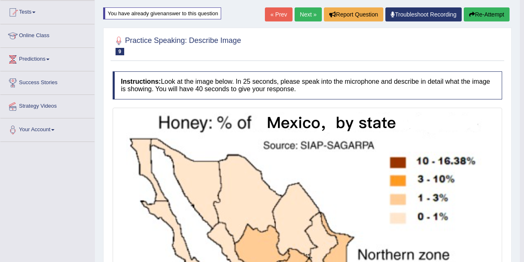
scroll to position [80, 0]
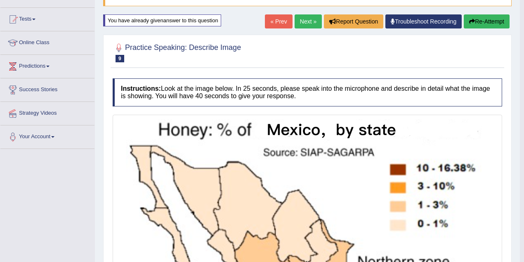
click at [303, 22] on link "Next »" at bounding box center [308, 21] width 27 height 14
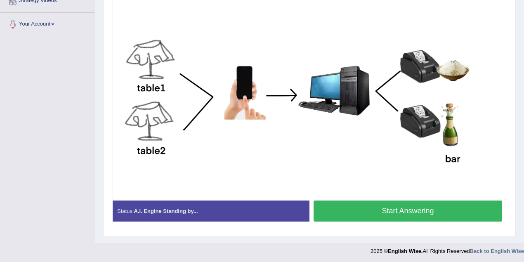
scroll to position [193, 0]
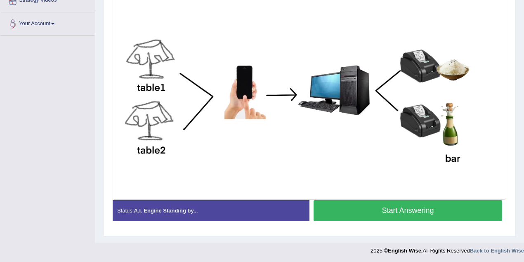
click at [445, 212] on button "Start Answering" at bounding box center [408, 210] width 189 height 21
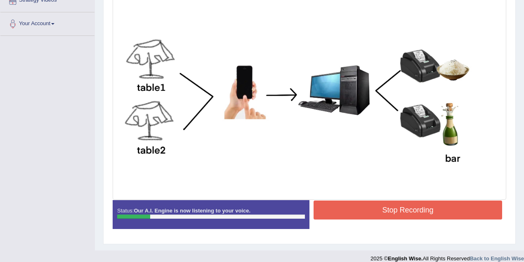
click at [398, 203] on button "Stop Recording" at bounding box center [408, 210] width 189 height 19
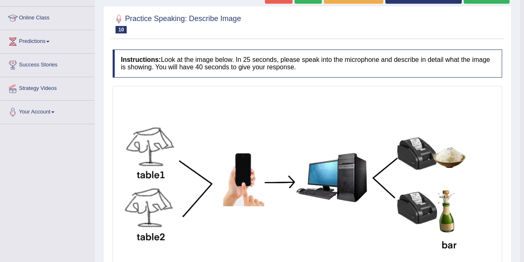
scroll to position [90, 0]
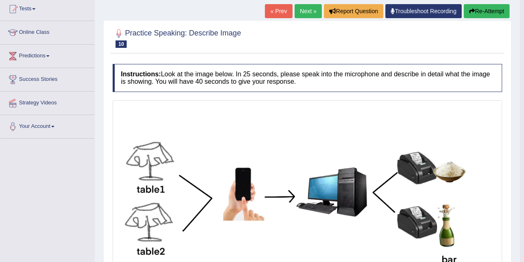
click at [300, 9] on link "Next »" at bounding box center [308, 11] width 27 height 14
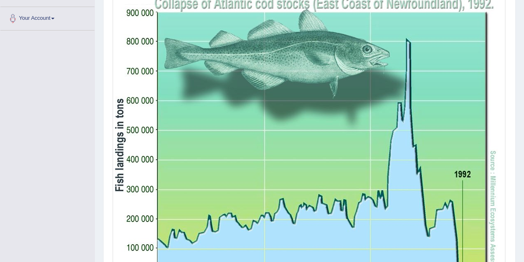
scroll to position [275, 0]
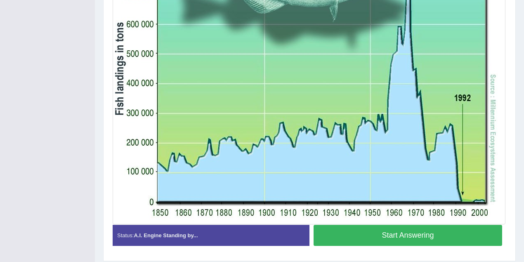
click at [385, 234] on button "Start Answering" at bounding box center [408, 235] width 189 height 21
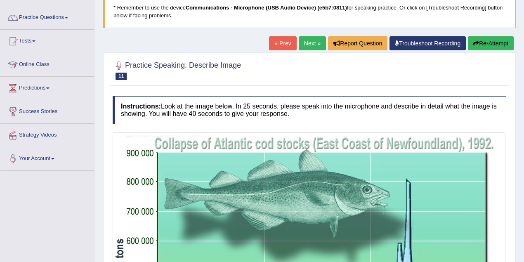
scroll to position [55, 0]
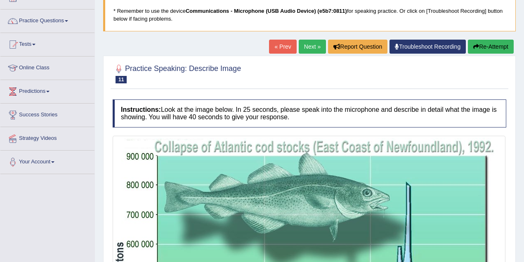
click at [476, 51] on button "Re-Attempt" at bounding box center [491, 47] width 46 height 14
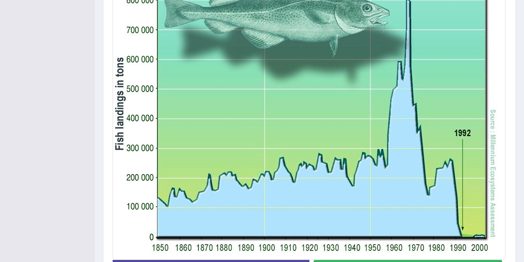
scroll to position [299, 0]
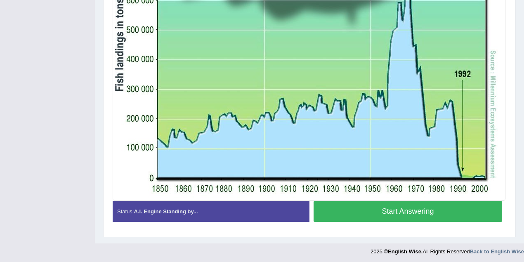
click at [359, 206] on button "Start Answering" at bounding box center [408, 211] width 189 height 21
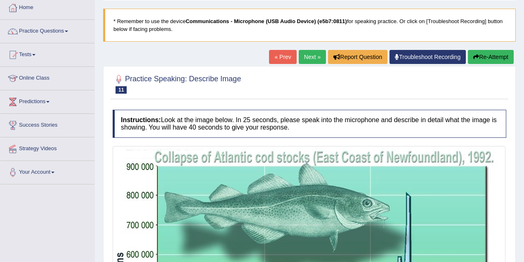
scroll to position [24, 0]
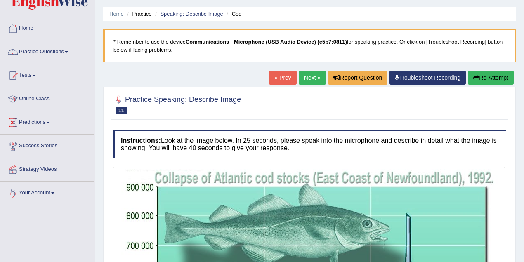
click at [304, 78] on link "Next »" at bounding box center [312, 78] width 27 height 14
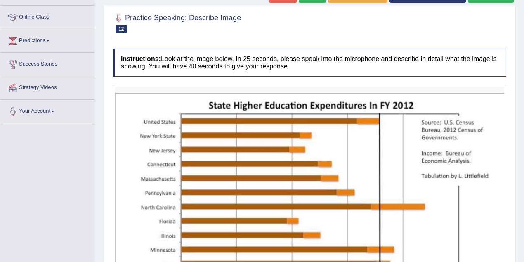
scroll to position [27, 0]
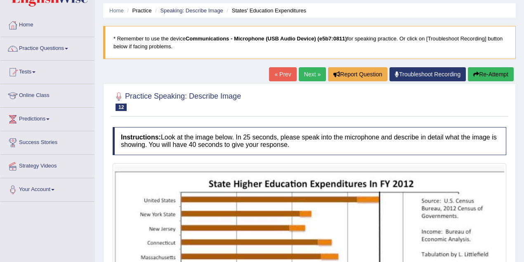
click at [310, 76] on link "Next »" at bounding box center [312, 74] width 27 height 14
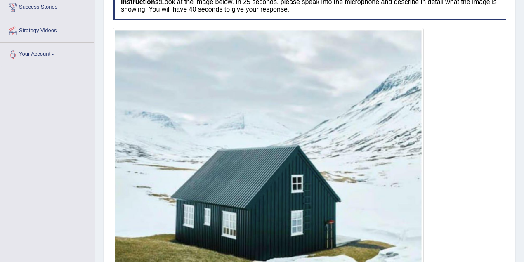
scroll to position [248, 0]
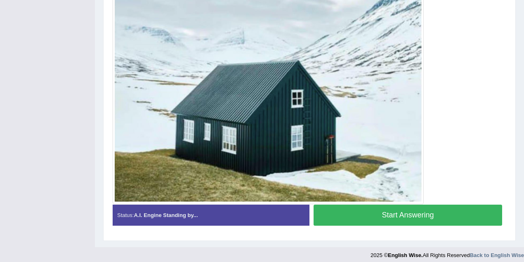
click at [388, 214] on button "Start Answering" at bounding box center [408, 215] width 189 height 21
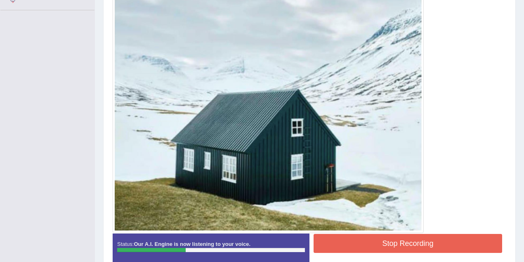
scroll to position [259, 0]
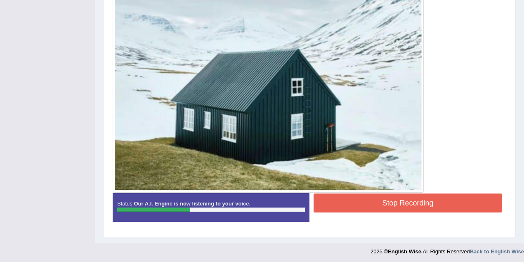
click at [396, 203] on button "Stop Recording" at bounding box center [408, 203] width 189 height 19
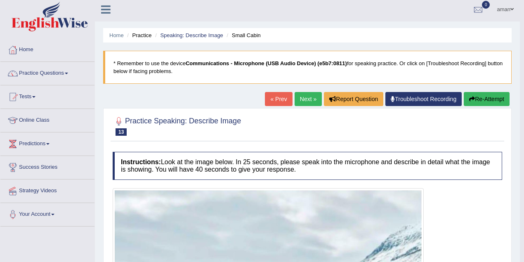
scroll to position [0, 0]
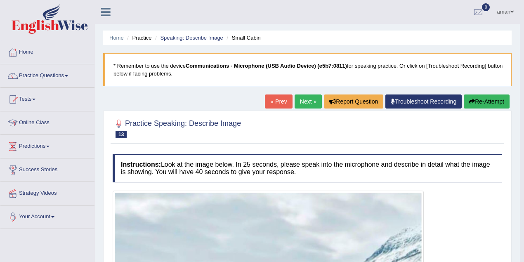
click at [299, 103] on link "Next »" at bounding box center [308, 101] width 27 height 14
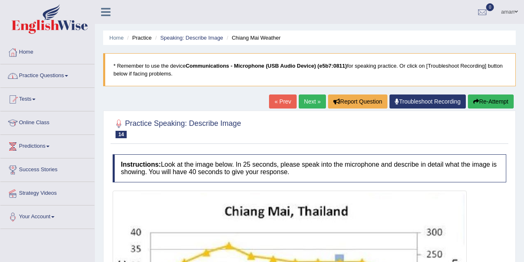
click at [32, 99] on link "Tests" at bounding box center [47, 98] width 94 height 21
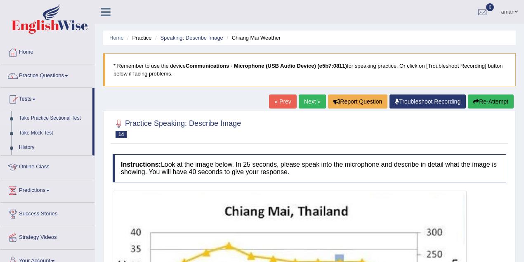
click at [64, 119] on link "Take Practice Sectional Test" at bounding box center [53, 118] width 77 height 15
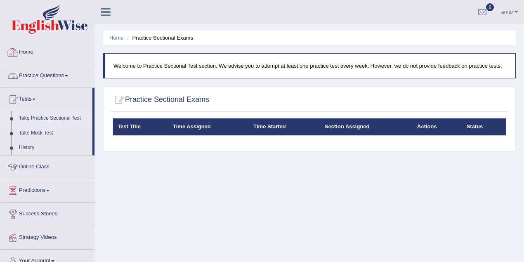
click at [35, 53] on link "Home" at bounding box center [47, 51] width 94 height 21
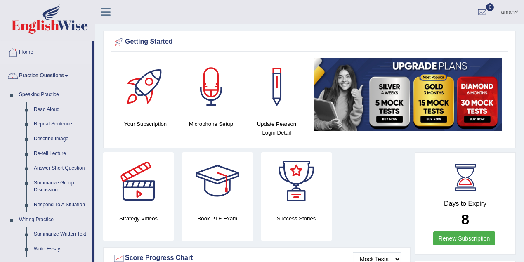
click at [42, 82] on link "Practice Questions" at bounding box center [46, 74] width 92 height 21
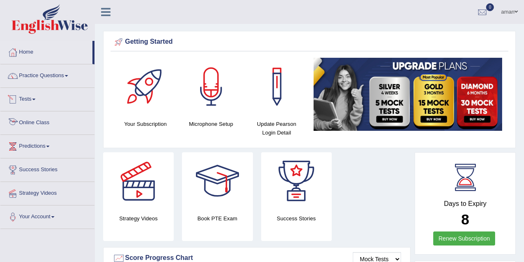
click at [35, 99] on span at bounding box center [33, 100] width 3 height 2
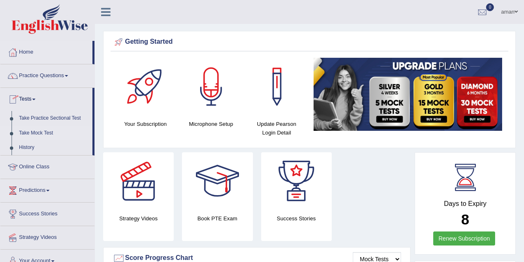
click at [43, 130] on link "Take Mock Test" at bounding box center [53, 133] width 77 height 15
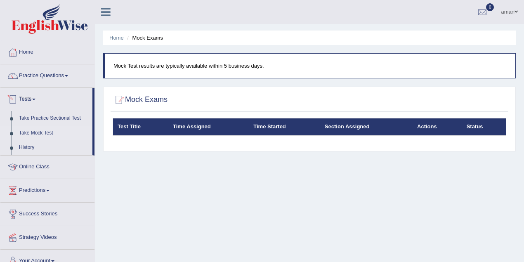
click at [34, 99] on link "Tests" at bounding box center [46, 98] width 92 height 21
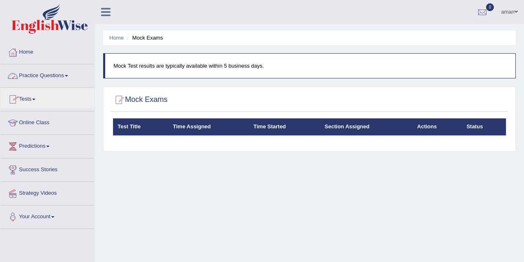
click at [44, 78] on link "Practice Questions" at bounding box center [47, 74] width 94 height 21
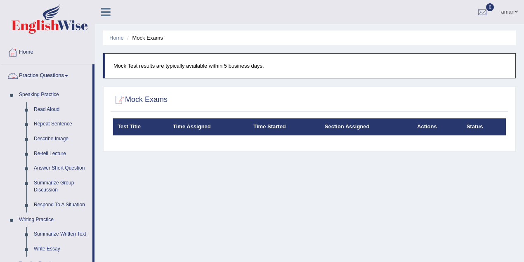
click at [44, 78] on link "Practice Questions" at bounding box center [46, 74] width 92 height 21
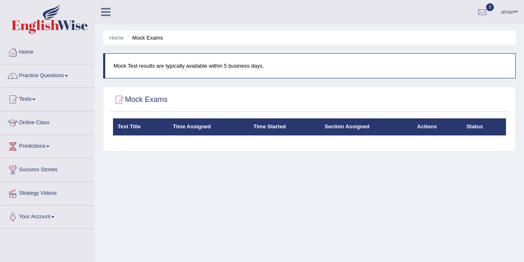
click at [508, 13] on link "aman" at bounding box center [509, 10] width 29 height 21
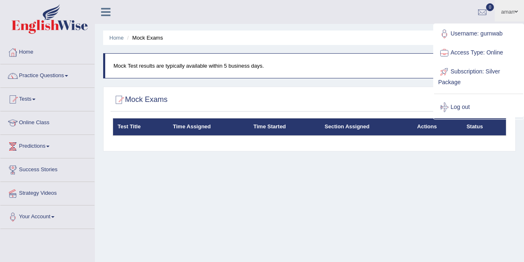
click at [386, 244] on div "Home Mock Exams Mock Test results are typically available within 5 business day…" at bounding box center [309, 206] width 429 height 413
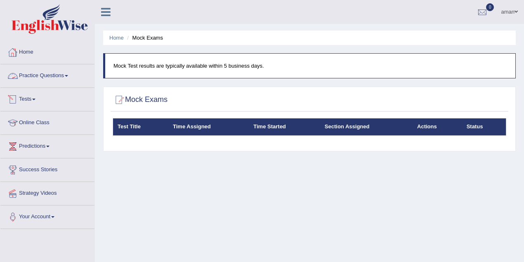
click at [57, 74] on link "Practice Questions" at bounding box center [47, 74] width 94 height 21
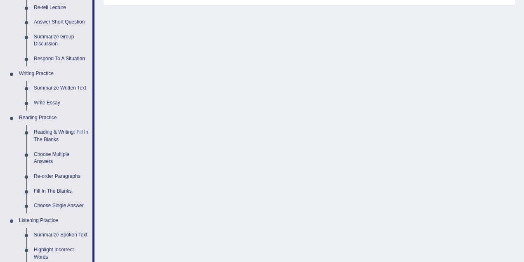
scroll to position [165, 0]
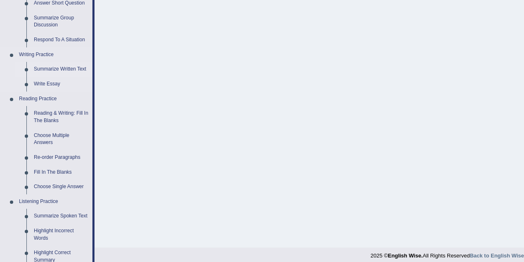
click at [69, 68] on link "Summarize Written Text" at bounding box center [61, 69] width 62 height 15
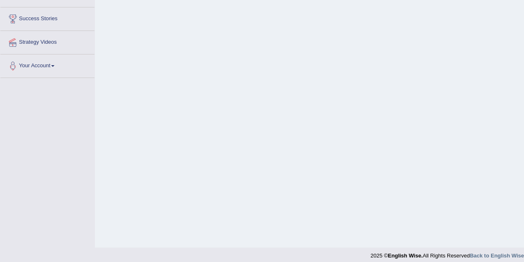
scroll to position [164, 0]
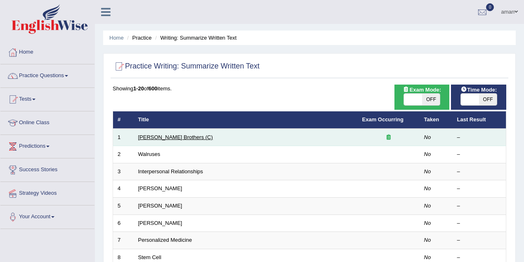
click at [154, 137] on link "Wright Brothers (C)" at bounding box center [175, 137] width 75 height 6
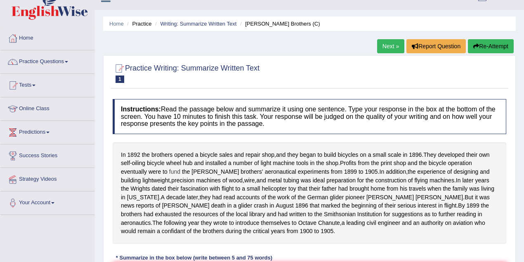
scroll to position [27, 0]
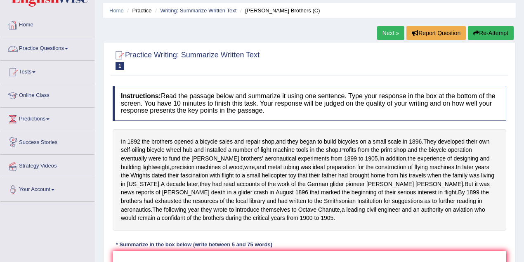
click at [54, 45] on link "Practice Questions" at bounding box center [47, 47] width 94 height 21
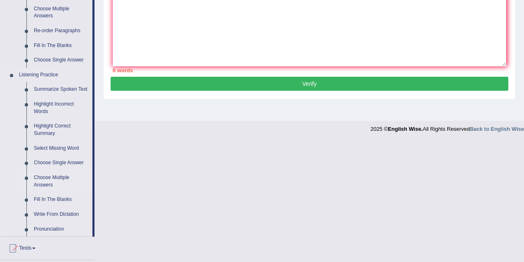
scroll to position [302, 0]
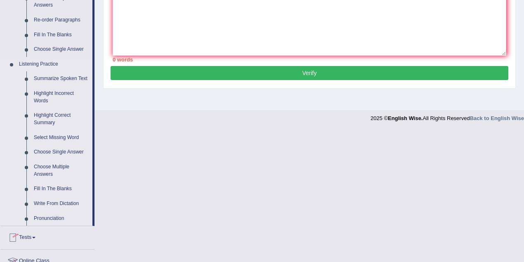
click at [35, 202] on link "Write From Dictation" at bounding box center [61, 203] width 62 height 15
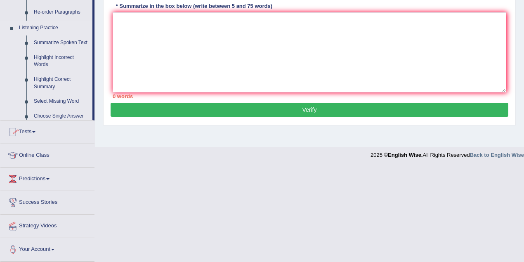
scroll to position [171, 0]
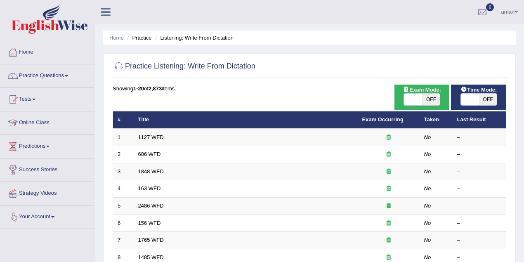
click at [156, 156] on link "606 WFD" at bounding box center [149, 154] width 23 height 6
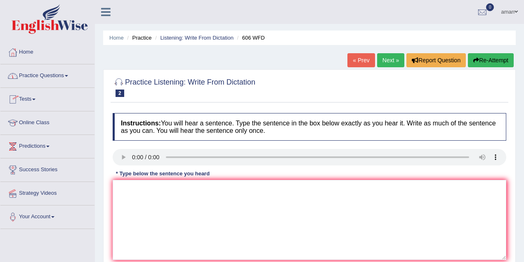
click at [24, 51] on link "Home" at bounding box center [47, 51] width 94 height 21
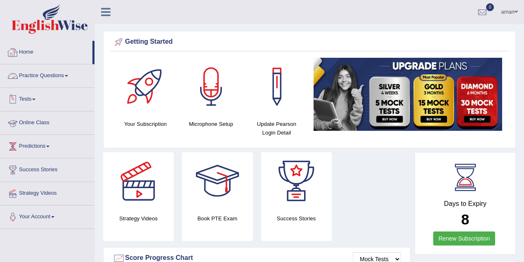
click at [70, 79] on link "Practice Questions" at bounding box center [47, 74] width 94 height 21
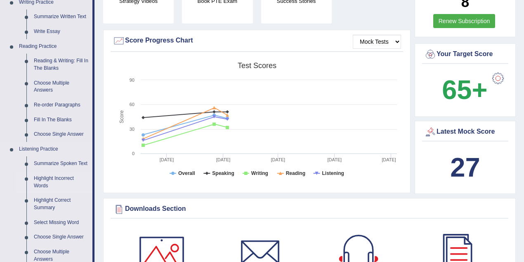
scroll to position [302, 0]
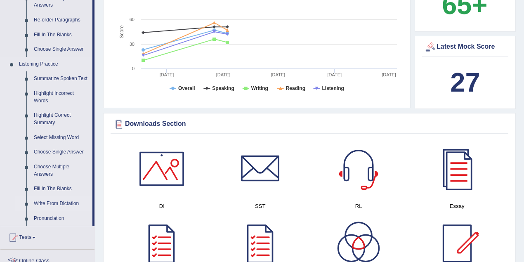
click at [64, 204] on link "Write From Dictation" at bounding box center [61, 203] width 62 height 15
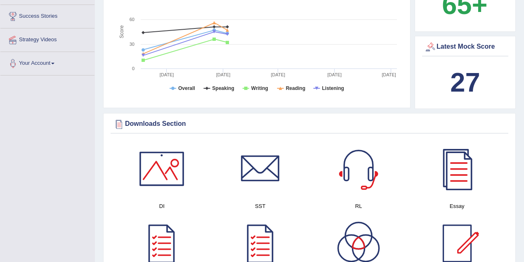
scroll to position [135, 0]
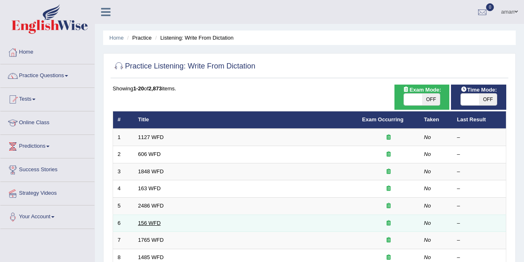
click at [153, 220] on link "156 WFD" at bounding box center [149, 223] width 23 height 6
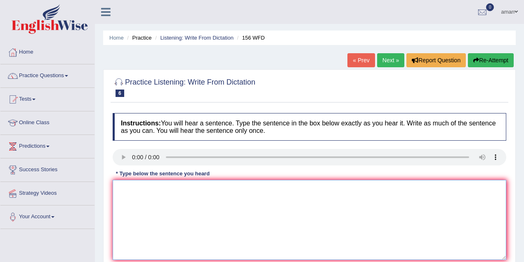
click at [126, 187] on textarea at bounding box center [310, 220] width 394 height 80
click at [134, 188] on textarea "all are assignments due tommorrow" at bounding box center [310, 220] width 394 height 80
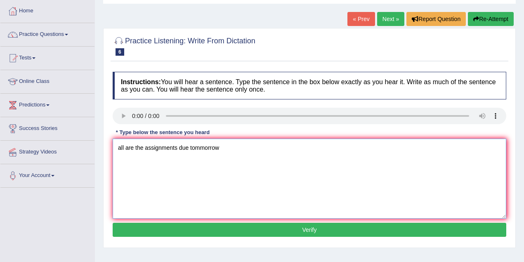
scroll to position [110, 0]
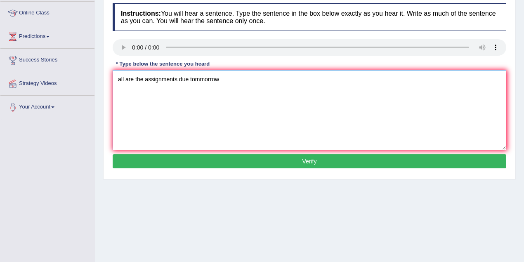
type textarea "all are the assignments due tommorrow"
click at [312, 159] on button "Verify" at bounding box center [310, 161] width 394 height 14
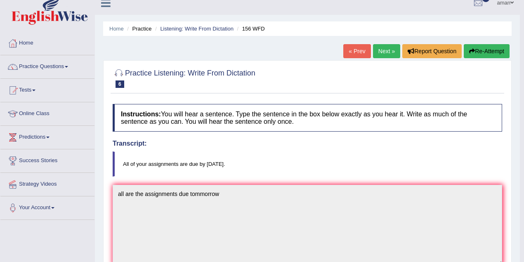
scroll to position [0, 0]
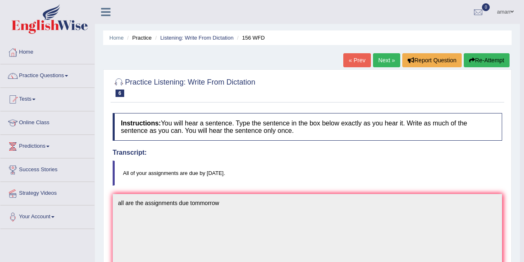
click at [393, 61] on link "Next »" at bounding box center [386, 60] width 27 height 14
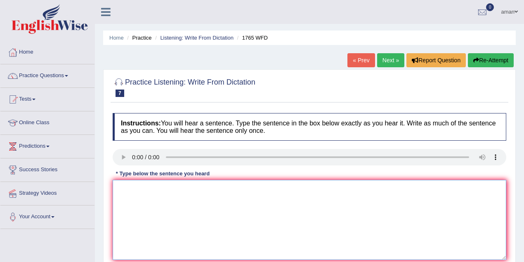
click at [120, 189] on textarea at bounding box center [310, 220] width 394 height 80
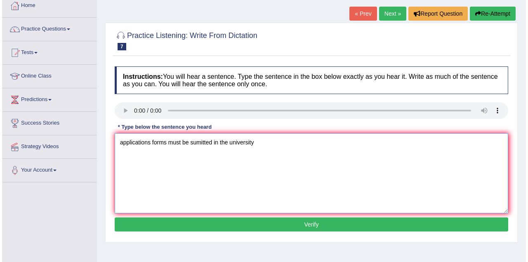
scroll to position [55, 0]
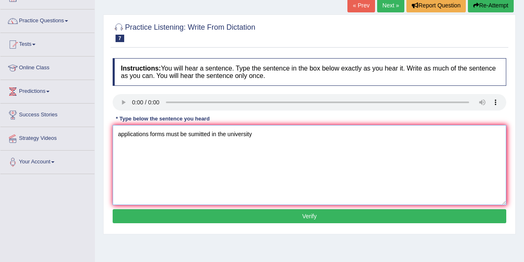
type textarea "applications forms must be sumitted in the university"
click at [281, 212] on button "Verify" at bounding box center [310, 216] width 394 height 14
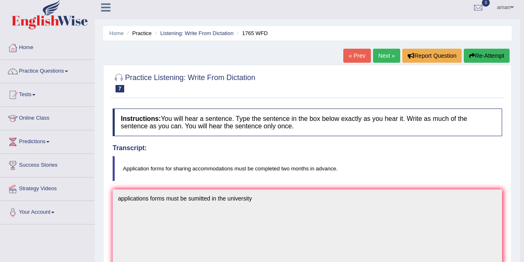
scroll to position [0, 0]
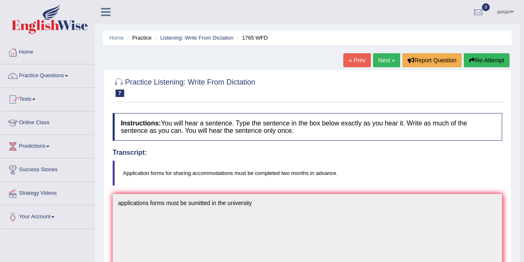
click at [383, 60] on link "Next »" at bounding box center [386, 60] width 27 height 14
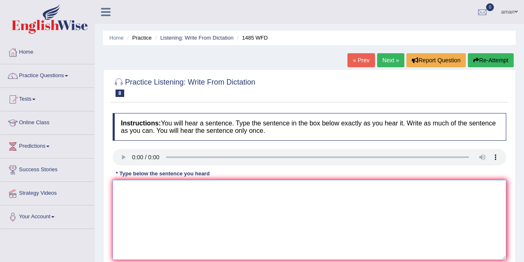
click at [135, 194] on textarea at bounding box center [310, 220] width 394 height 80
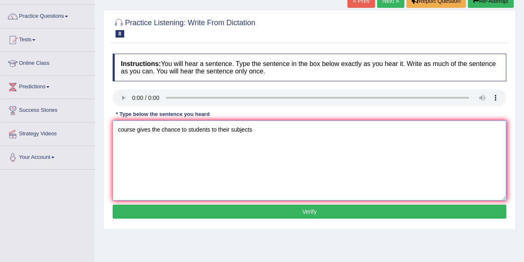
scroll to position [83, 0]
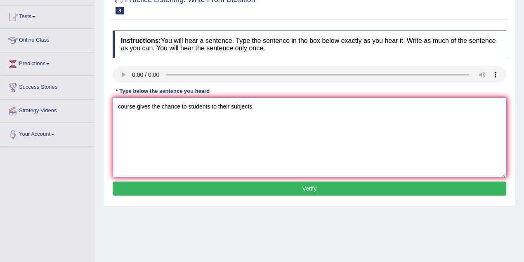
type textarea "course gives the chance to students to their subjects"
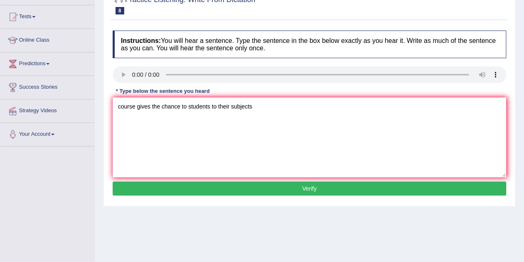
click at [314, 182] on button "Verify" at bounding box center [310, 189] width 394 height 14
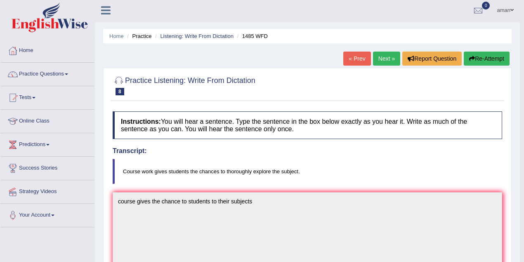
scroll to position [0, 0]
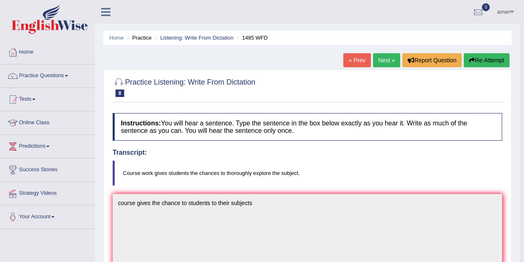
click at [388, 65] on link "Next »" at bounding box center [386, 60] width 27 height 14
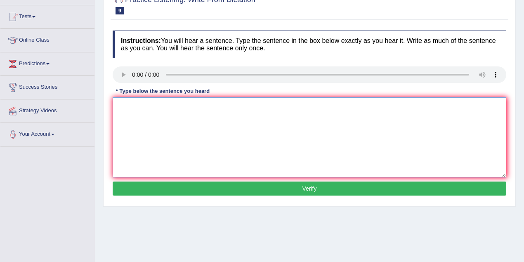
click at [139, 111] on textarea at bounding box center [310, 137] width 394 height 80
click at [188, 106] on textarea "computer science becomes popilar dgree in the science" at bounding box center [310, 137] width 394 height 80
click at [223, 105] on textarea "computer science becomes the most popilar dgree in the science" at bounding box center [310, 137] width 394 height 80
click at [226, 107] on textarea "computer science becomes the most poilar dgree in the science" at bounding box center [310, 137] width 394 height 80
click at [238, 106] on textarea "computer science becomes the most papular dgree in the science" at bounding box center [310, 137] width 394 height 80
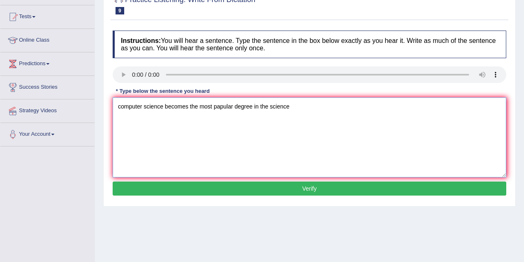
type textarea "computer science becomes the most papular degree in the science"
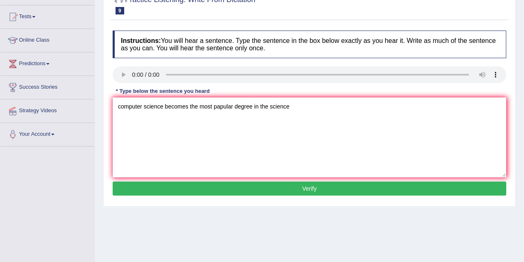
click at [282, 189] on button "Verify" at bounding box center [310, 189] width 394 height 14
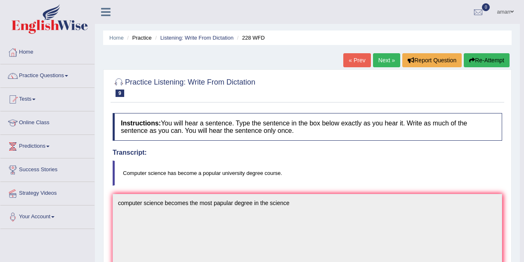
click at [389, 54] on link "Next »" at bounding box center [386, 60] width 27 height 14
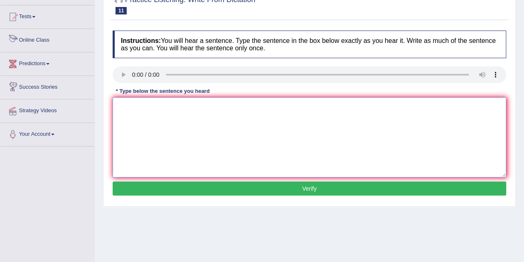
click at [132, 111] on textarea at bounding box center [310, 137] width 394 height 80
type textarea "The most important details in the arguements are missed"
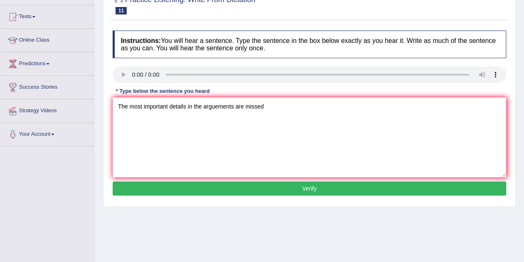
click at [229, 184] on button "Verify" at bounding box center [310, 189] width 394 height 14
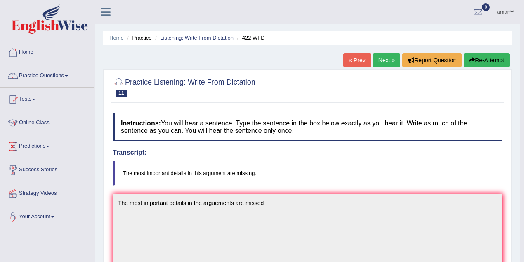
click at [384, 60] on link "Next »" at bounding box center [386, 60] width 27 height 14
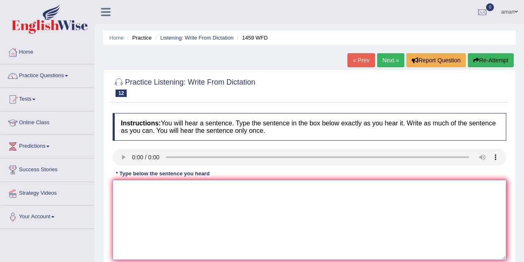
click at [169, 206] on textarea at bounding box center [310, 220] width 394 height 80
click at [249, 198] on textarea at bounding box center [310, 220] width 394 height 80
type textarea "all in the mlibrary menw"
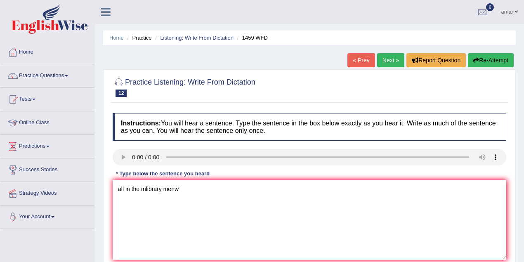
click at [382, 65] on link "Next »" at bounding box center [390, 60] width 27 height 14
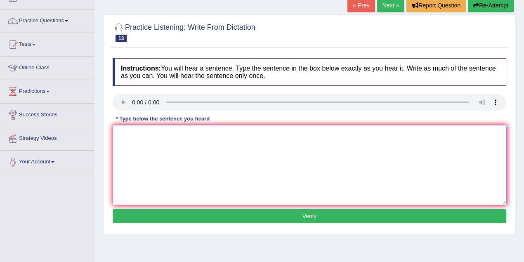
click at [142, 138] on textarea at bounding box center [310, 165] width 394 height 80
type textarea "we must hand our assignment in the november"
click at [225, 215] on button "Verify" at bounding box center [310, 216] width 394 height 14
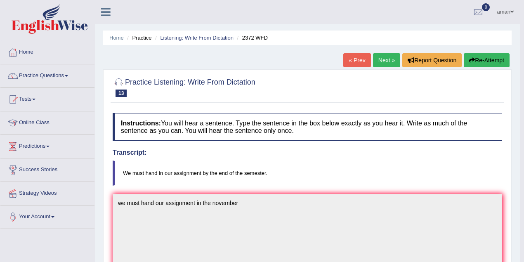
click at [384, 64] on link "Next »" at bounding box center [386, 60] width 27 height 14
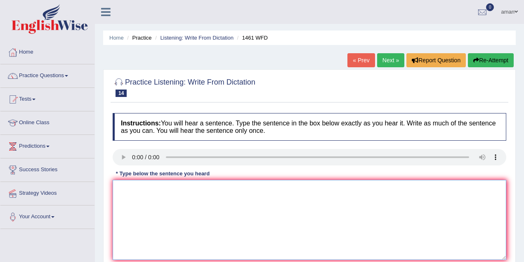
click at [137, 191] on textarea at bounding box center [310, 220] width 394 height 80
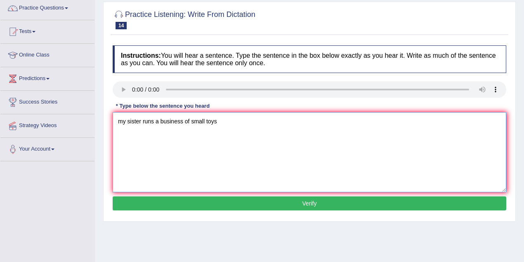
scroll to position [83, 0]
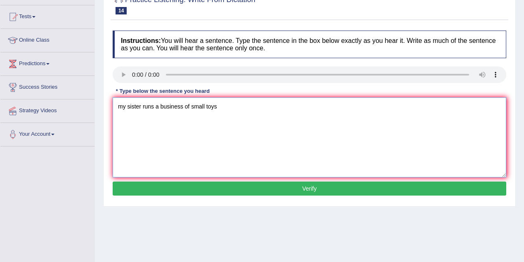
type textarea "my sister runs a business of small toys"
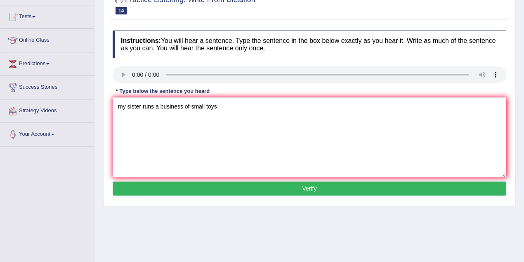
click at [325, 191] on button "Verify" at bounding box center [310, 189] width 394 height 14
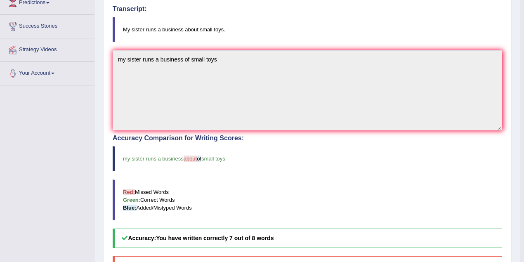
scroll to position [27, 0]
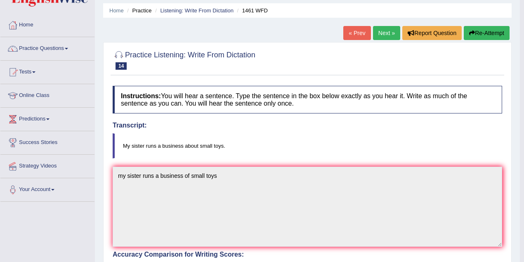
click at [382, 34] on link "Next »" at bounding box center [386, 33] width 27 height 14
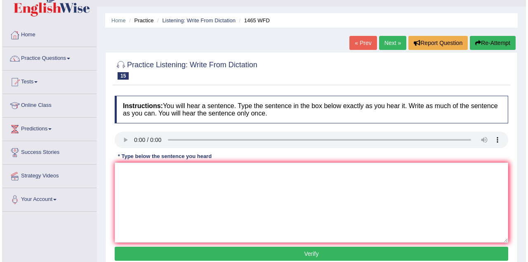
scroll to position [27, 0]
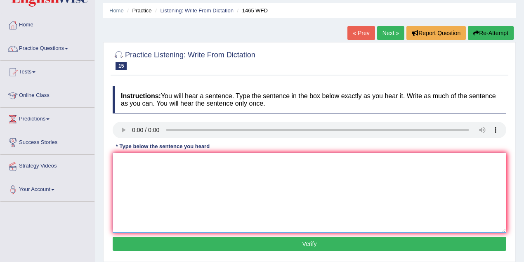
click at [148, 159] on textarea at bounding box center [310, 193] width 394 height 80
type textarea "you can find the complaint on the website"
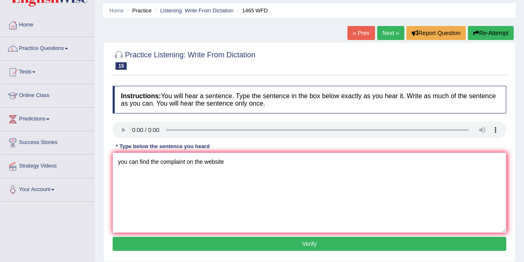
click at [238, 240] on button "Verify" at bounding box center [310, 244] width 394 height 14
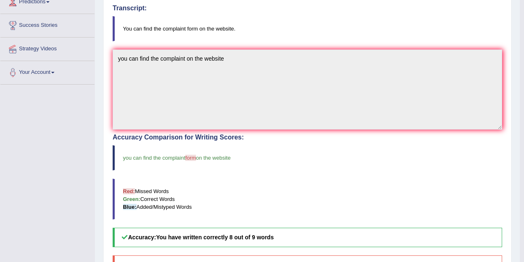
scroll to position [55, 0]
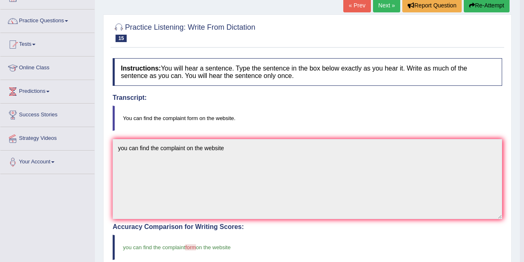
click at [379, 0] on link "Next »" at bounding box center [386, 5] width 27 height 14
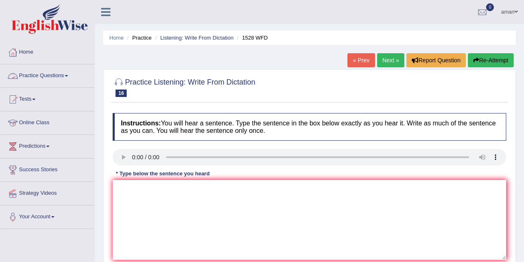
click at [28, 76] on link "Practice Questions" at bounding box center [47, 74] width 94 height 21
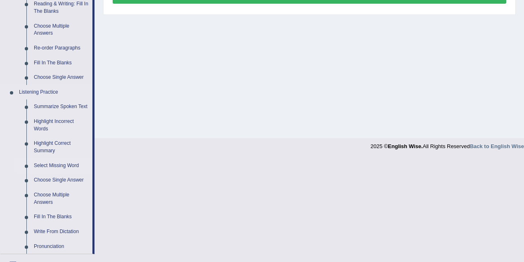
scroll to position [275, 0]
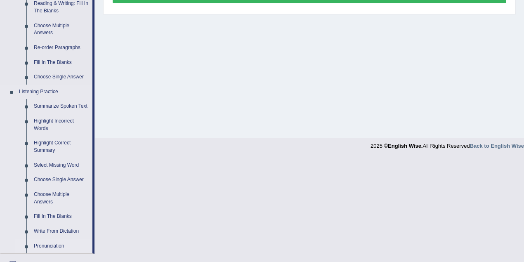
click at [58, 247] on link "Pronunciation" at bounding box center [61, 246] width 62 height 15
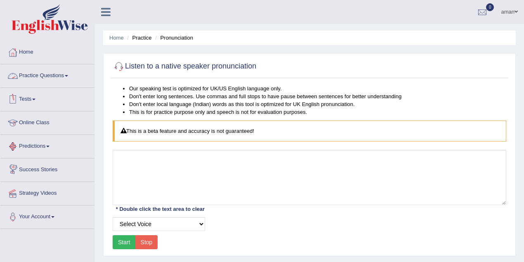
click at [38, 78] on link "Practice Questions" at bounding box center [47, 74] width 94 height 21
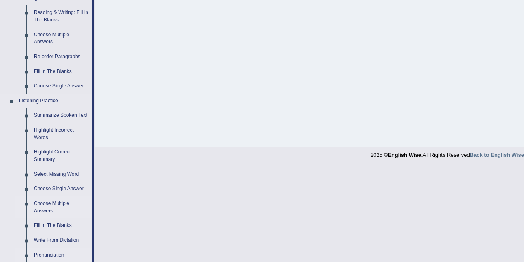
scroll to position [302, 0]
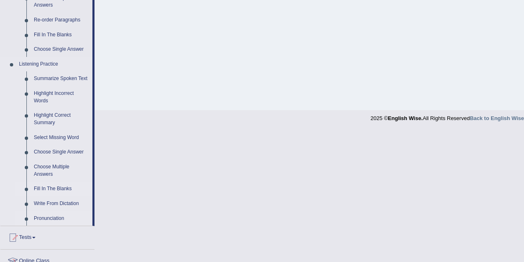
click at [56, 188] on link "Fill In The Blanks" at bounding box center [61, 189] width 62 height 15
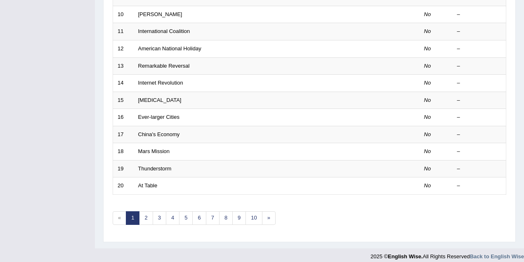
scroll to position [280, 0]
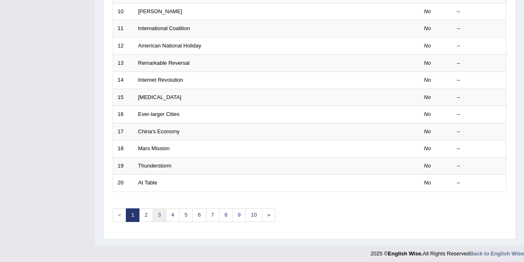
click at [154, 211] on link "3" at bounding box center [160, 215] width 14 height 14
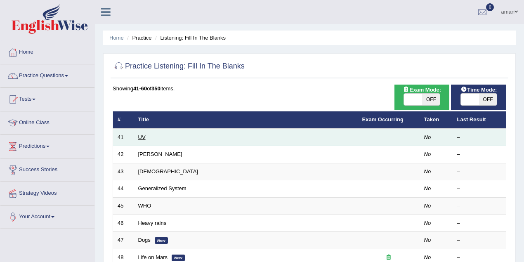
click at [140, 137] on link "UV" at bounding box center [141, 137] width 7 height 6
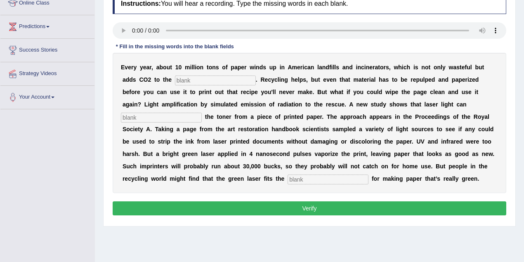
scroll to position [110, 0]
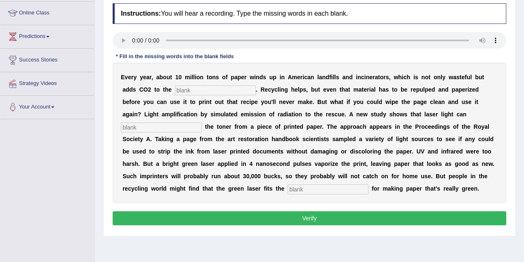
click at [323, 190] on input "text" at bounding box center [328, 189] width 81 height 10
type input "bill"
click at [219, 86] on input "text" at bounding box center [215, 90] width 81 height 10
type input "atmosphere"
click at [146, 128] on input "text" at bounding box center [161, 128] width 81 height 10
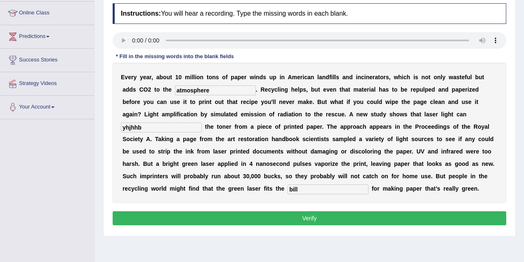
type input "yhjhhb"
click at [294, 216] on button "Verify" at bounding box center [310, 218] width 394 height 14
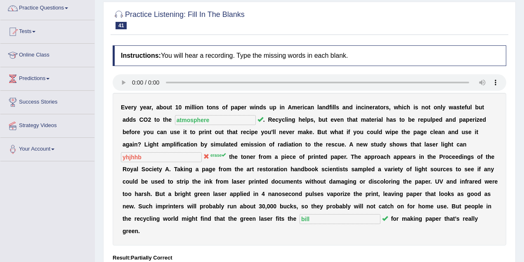
scroll to position [6, 0]
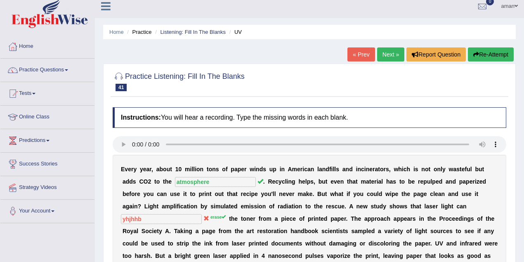
click at [392, 53] on link "Next »" at bounding box center [390, 54] width 27 height 14
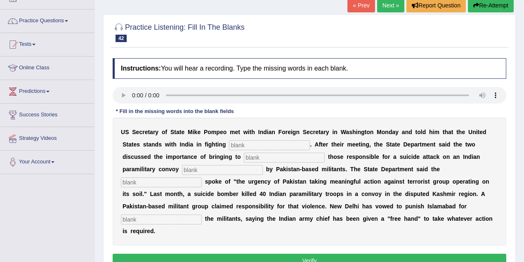
click at [266, 145] on input "text" at bounding box center [269, 145] width 81 height 10
type input "terrarissim"
click at [382, 4] on link "Next »" at bounding box center [390, 5] width 27 height 14
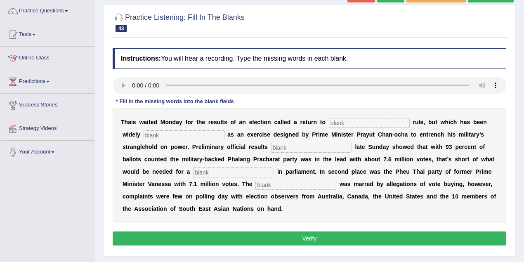
scroll to position [55, 0]
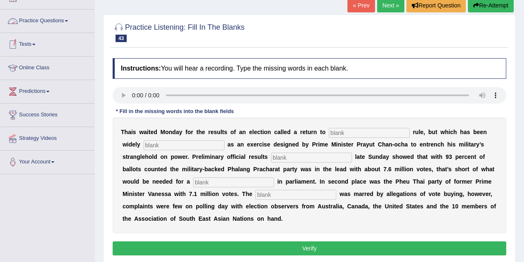
click at [55, 21] on link "Practice Questions" at bounding box center [47, 19] width 94 height 21
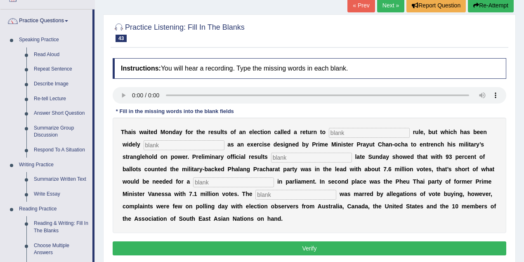
click at [55, 21] on link "Practice Questions" at bounding box center [46, 19] width 92 height 21
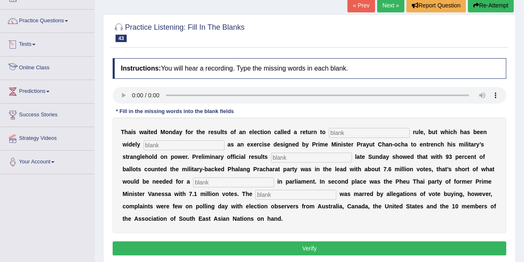
click at [30, 43] on link "Tests" at bounding box center [47, 43] width 94 height 21
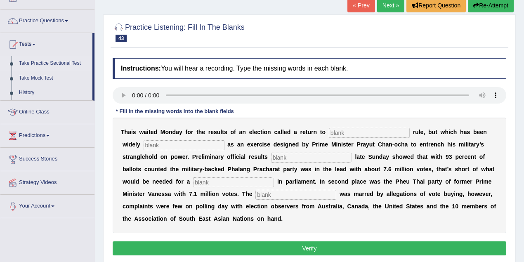
click at [44, 62] on link "Take Practice Sectional Test" at bounding box center [53, 63] width 77 height 15
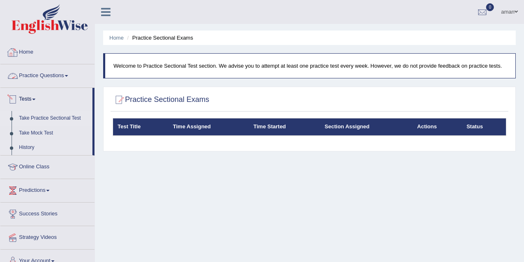
scroll to position [27, 0]
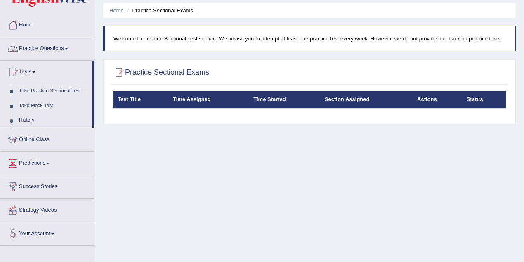
click at [35, 46] on link "Practice Questions" at bounding box center [47, 47] width 94 height 21
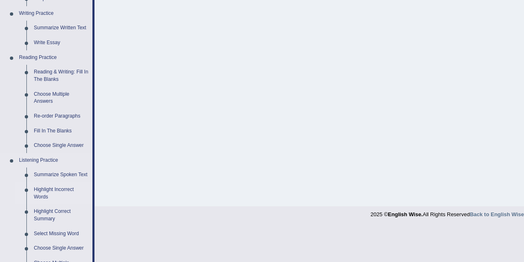
scroll to position [220, 0]
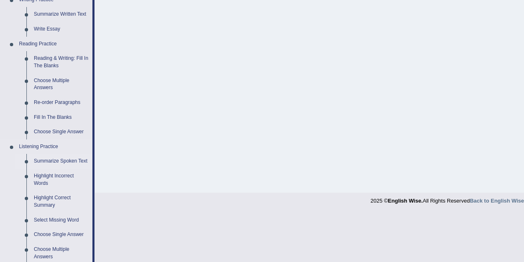
click at [59, 163] on link "Summarize Spoken Text" at bounding box center [61, 161] width 62 height 15
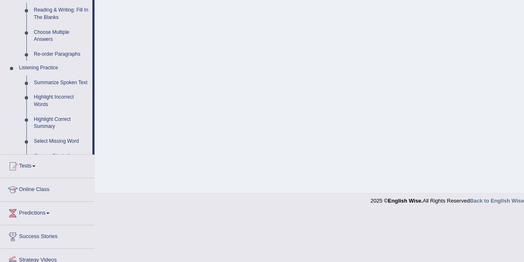
click at [59, 163] on ul "Home Practice Questions Speaking Practice Read Aloud Repeat Sentence Describe I…" at bounding box center [47, 58] width 94 height 475
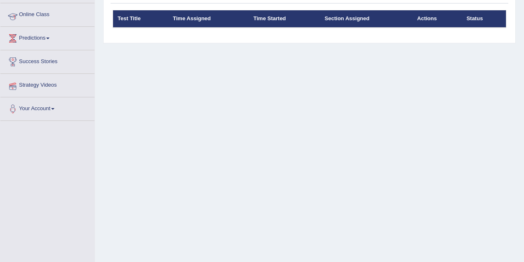
scroll to position [115, 0]
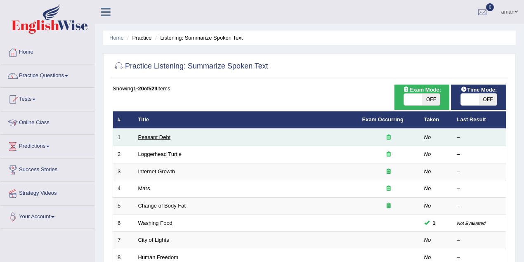
click at [151, 139] on link "Peasant Debt" at bounding box center [154, 137] width 33 height 6
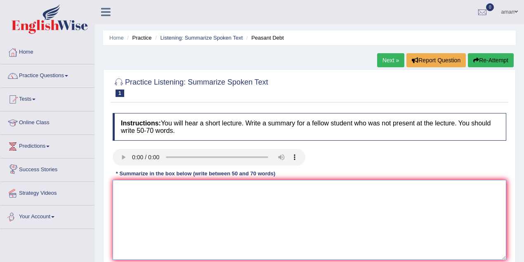
click at [118, 189] on textarea at bounding box center [310, 220] width 394 height 80
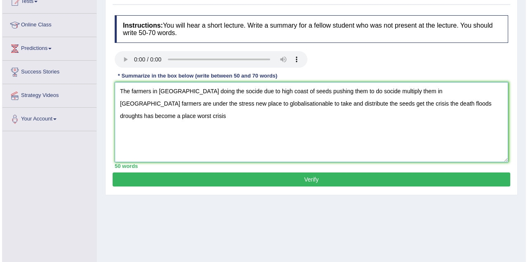
scroll to position [110, 0]
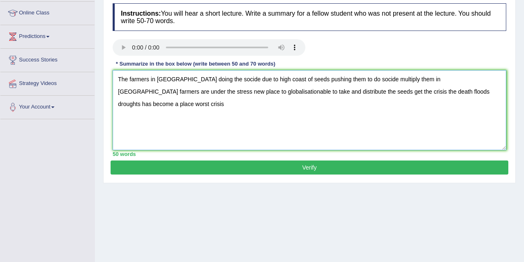
type textarea "The farmers in india doing the socide due to high coast of seeds pushing them t…"
click at [308, 164] on button "Verify" at bounding box center [310, 168] width 398 height 14
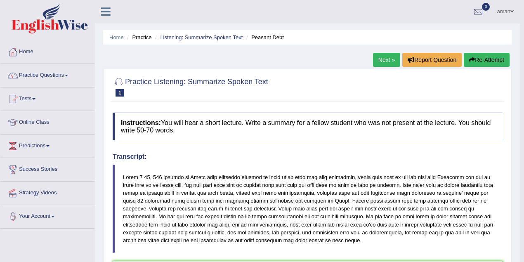
scroll to position [0, 0]
click at [483, 61] on button "Re-Attempt" at bounding box center [487, 60] width 46 height 14
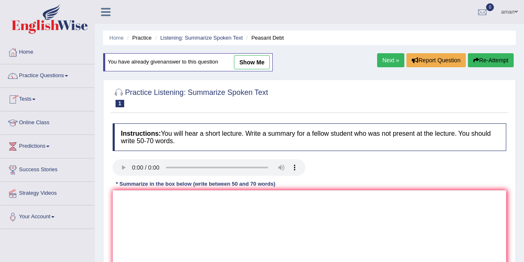
click at [35, 99] on span at bounding box center [33, 100] width 3 height 2
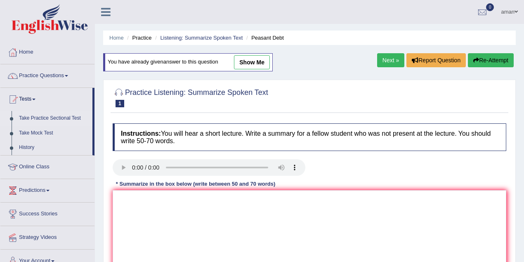
click at [69, 116] on link "Take Practice Sectional Test" at bounding box center [53, 118] width 77 height 15
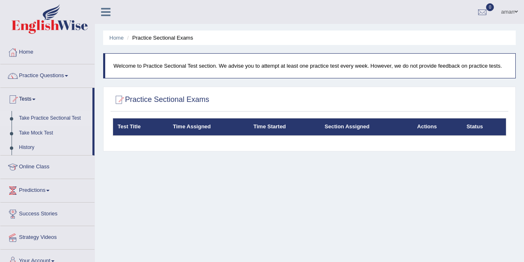
click at [47, 76] on link "Practice Questions" at bounding box center [47, 74] width 94 height 21
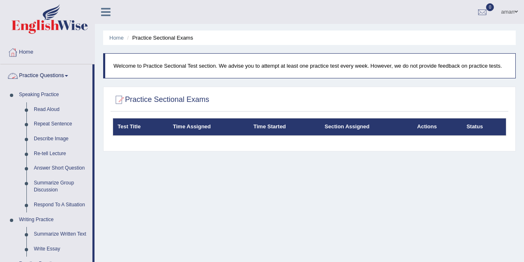
click at [28, 73] on link "Practice Questions" at bounding box center [46, 74] width 92 height 21
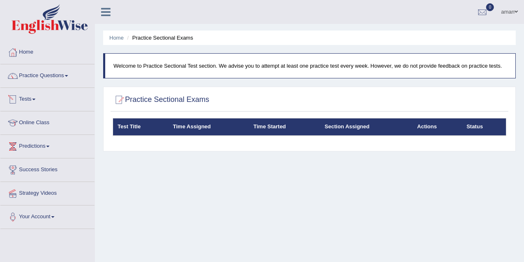
click at [29, 99] on link "Tests" at bounding box center [47, 98] width 94 height 21
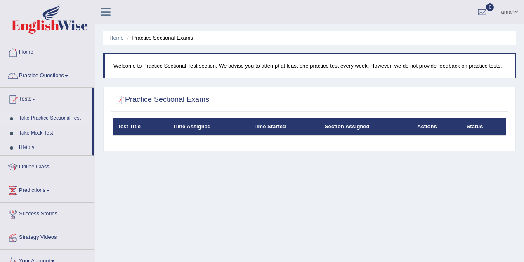
click at [63, 119] on link "Take Practice Sectional Test" at bounding box center [53, 118] width 77 height 15
click at [131, 98] on h2 "Practice Sectional Exams" at bounding box center [161, 100] width 97 height 12
click at [177, 100] on h2 "Practice Sectional Exams" at bounding box center [161, 100] width 97 height 12
click at [45, 76] on link "Practice Questions" at bounding box center [47, 74] width 94 height 21
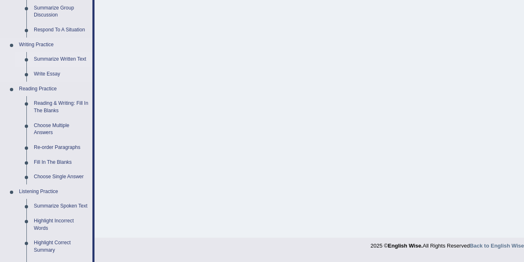
scroll to position [192, 0]
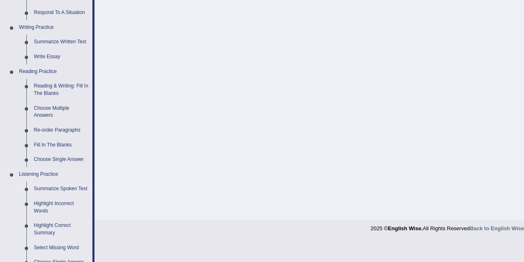
click at [71, 189] on link "Summarize Spoken Text" at bounding box center [61, 189] width 62 height 15
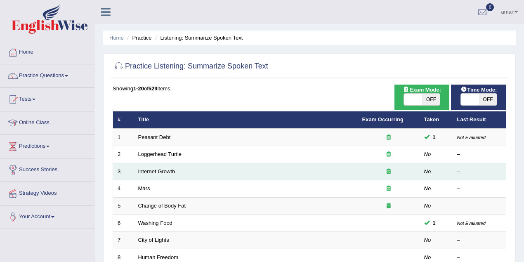
click at [159, 172] on link "Internet Growth" at bounding box center [156, 171] width 37 height 6
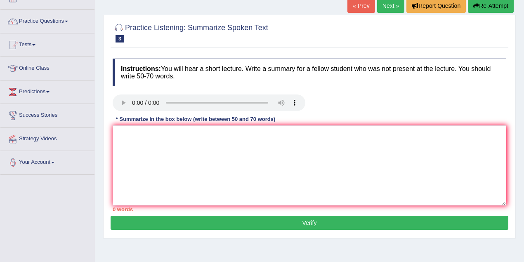
scroll to position [55, 0]
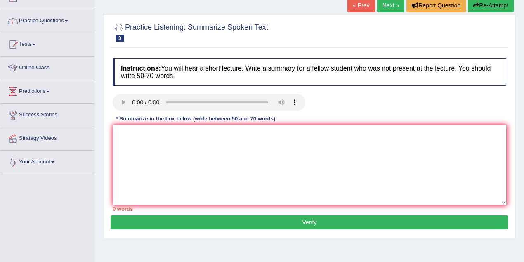
click at [385, 9] on link "Next »" at bounding box center [390, 5] width 27 height 14
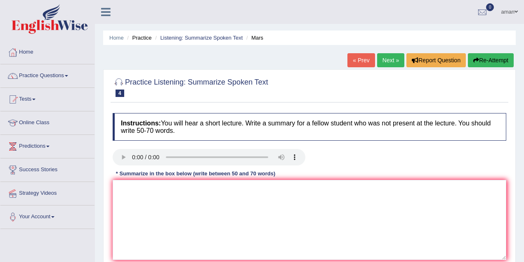
click at [397, 60] on link "Next »" at bounding box center [390, 60] width 27 height 14
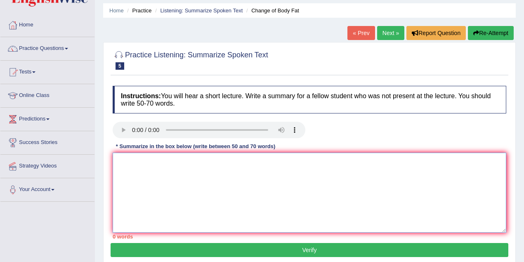
click at [122, 162] on textarea at bounding box center [310, 193] width 394 height 80
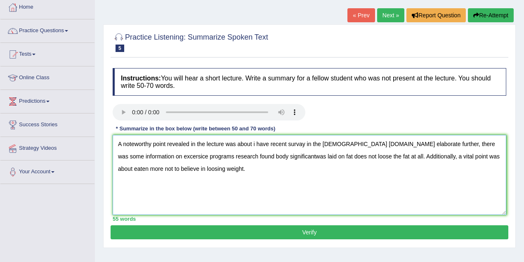
scroll to position [55, 0]
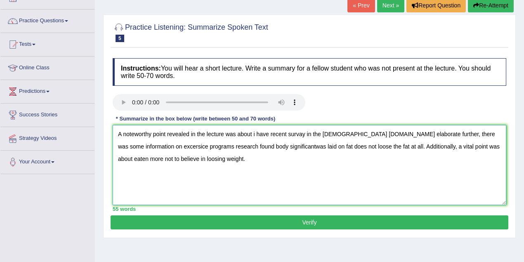
type textarea "A noteworthy point revealed in the lecture was about i have recent survay in th…"
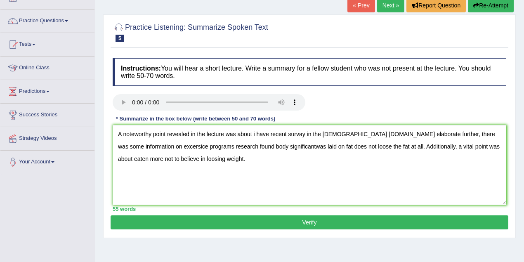
click at [203, 216] on button "Verify" at bounding box center [310, 222] width 398 height 14
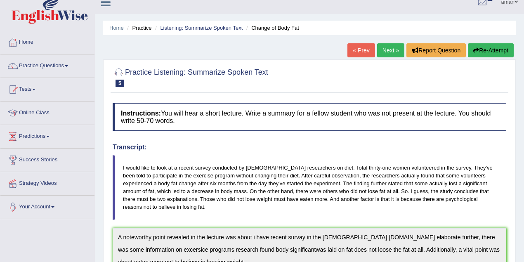
scroll to position [0, 0]
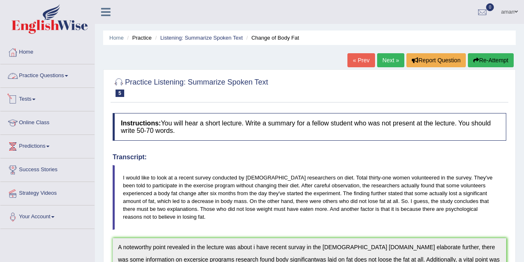
click at [38, 99] on link "Tests" at bounding box center [47, 98] width 94 height 21
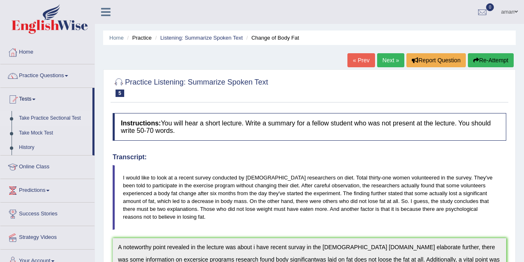
click at [49, 118] on link "Take Practice Sectional Test" at bounding box center [53, 118] width 77 height 15
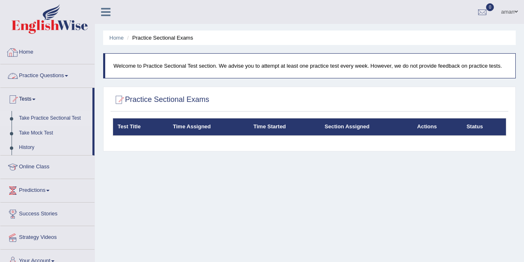
click at [28, 55] on link "Home" at bounding box center [47, 51] width 94 height 21
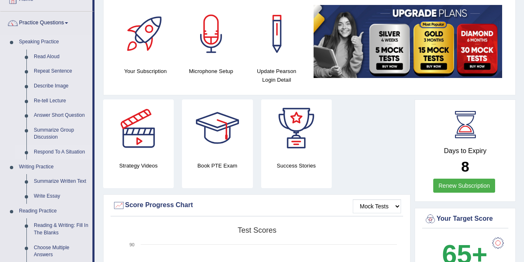
scroll to position [55, 0]
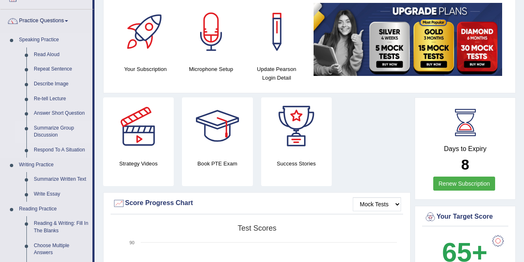
click at [45, 130] on link "Summarize Group Discussion" at bounding box center [61, 132] width 62 height 22
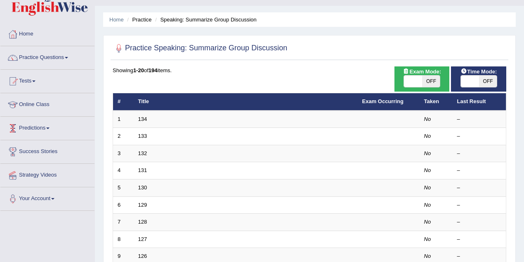
scroll to position [27, 0]
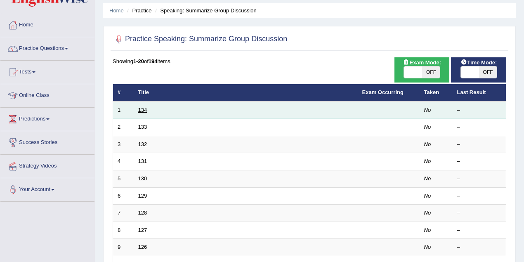
click at [142, 111] on link "134" at bounding box center [142, 110] width 9 height 6
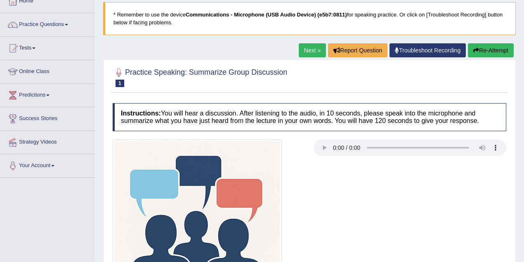
scroll to position [83, 0]
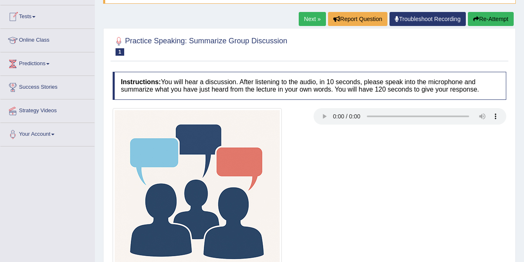
click at [26, 18] on link "Tests" at bounding box center [47, 15] width 94 height 21
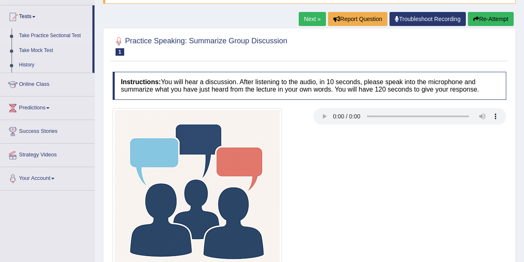
click at [33, 36] on link "Take Practice Sectional Test" at bounding box center [53, 35] width 77 height 15
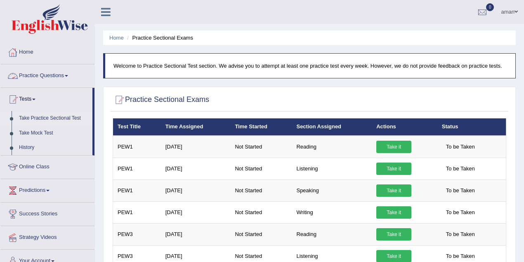
click at [64, 74] on link "Practice Questions" at bounding box center [47, 74] width 94 height 21
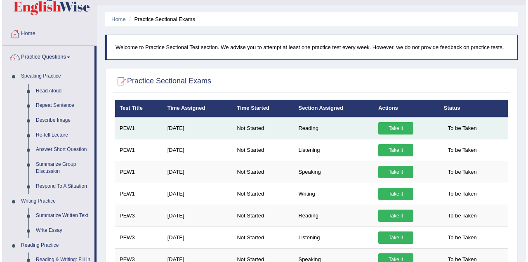
scroll to position [27, 0]
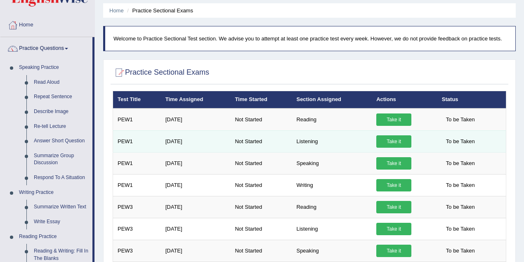
click at [404, 138] on link "Take it" at bounding box center [393, 141] width 35 height 12
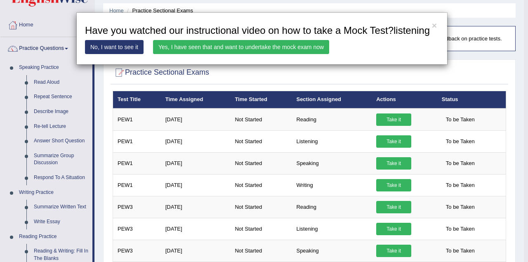
click at [274, 47] on link "Yes, I have seen that and want to undertake the mock exam now" at bounding box center [241, 47] width 176 height 14
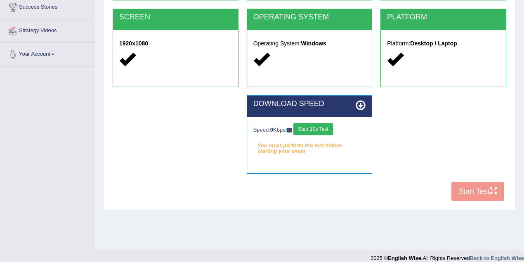
scroll to position [165, 0]
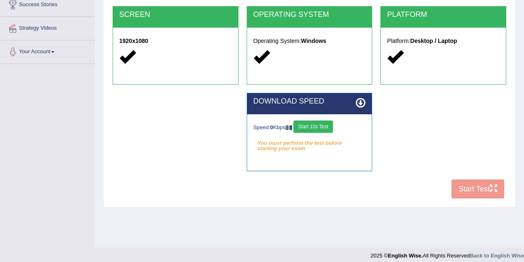
click at [322, 127] on button "Start 10s Test" at bounding box center [312, 126] width 39 height 12
click at [322, 127] on button "Start 10s Test" at bounding box center [321, 126] width 39 height 12
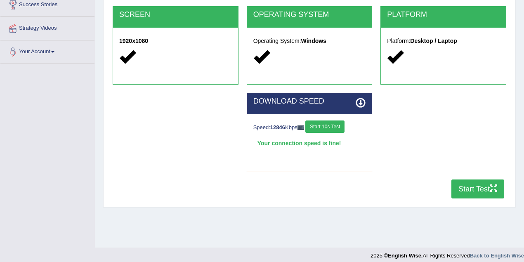
click at [463, 193] on button "Start Test" at bounding box center [477, 189] width 53 height 19
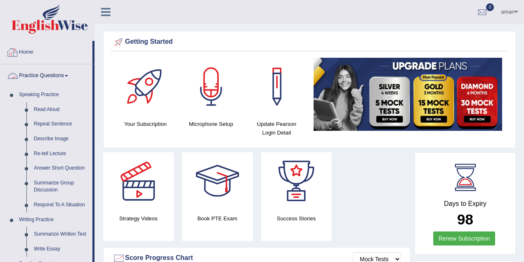
click at [26, 52] on link "Home" at bounding box center [46, 51] width 92 height 21
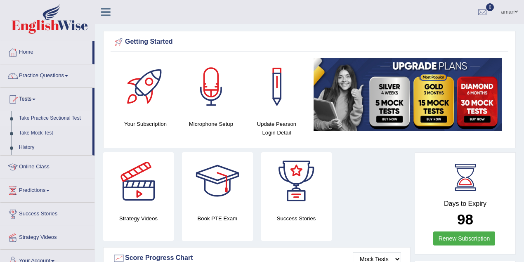
click at [47, 118] on link "Take Practice Sectional Test" at bounding box center [53, 118] width 77 height 15
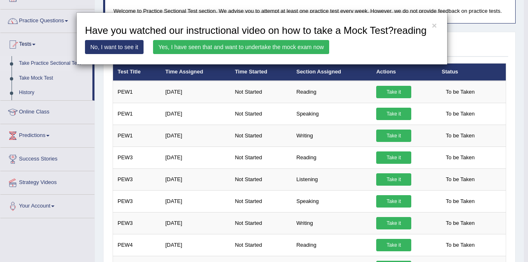
click at [276, 45] on link "Yes, I have seen that and want to undertake the mock exam now" at bounding box center [241, 47] width 176 height 14
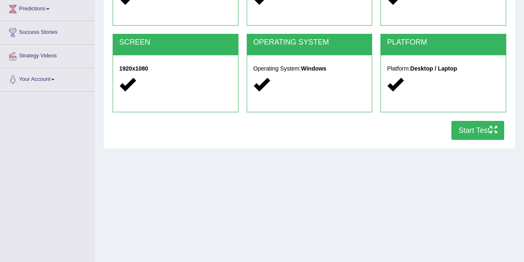
click at [476, 130] on button "Start Test" at bounding box center [477, 130] width 53 height 19
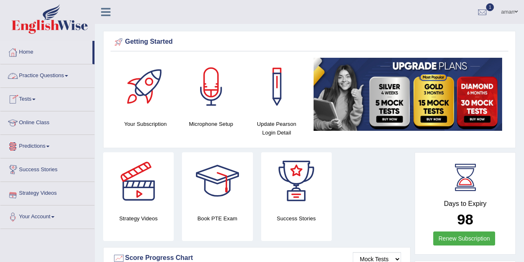
click at [43, 73] on link "Practice Questions" at bounding box center [47, 74] width 94 height 21
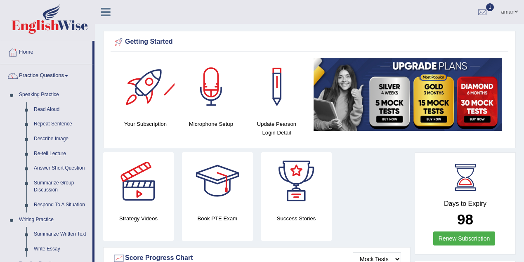
click at [133, 87] on div at bounding box center [146, 87] width 58 height 58
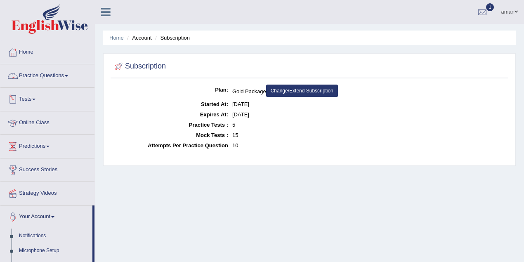
click at [52, 80] on link "Practice Questions" at bounding box center [47, 74] width 94 height 21
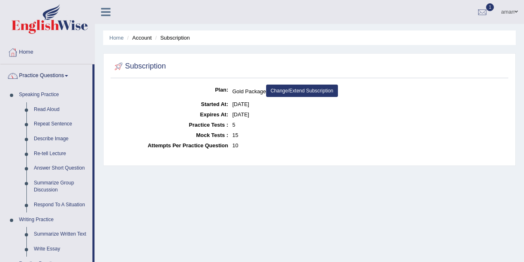
click at [31, 54] on link "Home" at bounding box center [47, 51] width 94 height 21
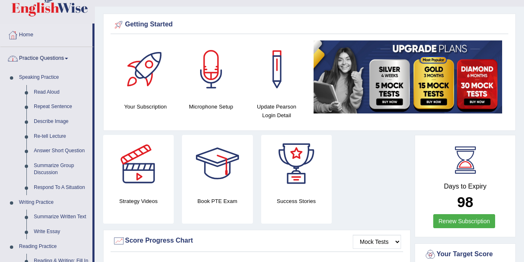
scroll to position [27, 0]
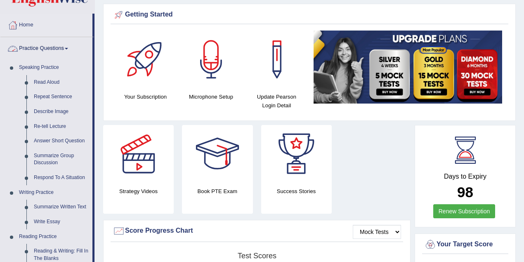
click at [33, 48] on link "Practice Questions" at bounding box center [46, 47] width 92 height 21
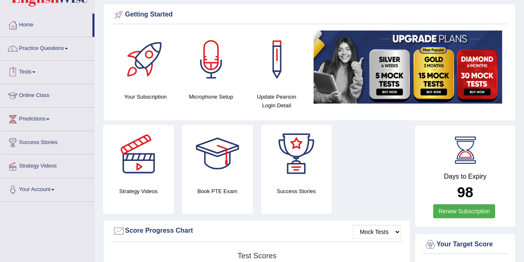
click at [32, 71] on link "Tests" at bounding box center [47, 71] width 94 height 21
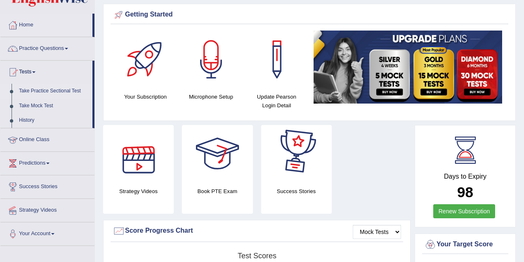
click at [43, 89] on link "Take Practice Sectional Test" at bounding box center [53, 91] width 77 height 15
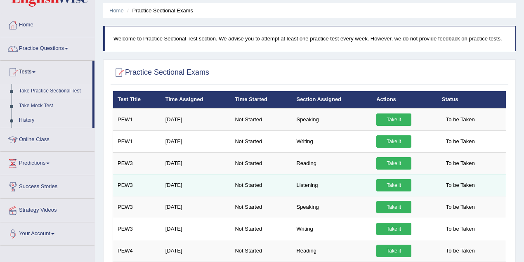
click at [394, 182] on link "Take it" at bounding box center [393, 185] width 35 height 12
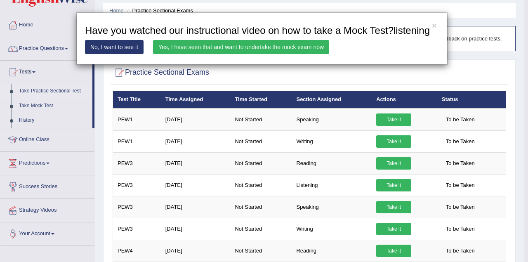
click at [257, 46] on link "Yes, I have seen that and want to undertake the mock exam now" at bounding box center [241, 47] width 176 height 14
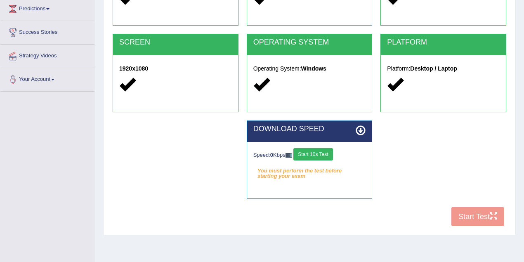
click at [313, 155] on button "Start 10s Test" at bounding box center [312, 154] width 39 height 12
drag, startPoint x: 313, startPoint y: 155, endPoint x: 442, endPoint y: 202, distance: 137.8
click at [336, 163] on div "Speed: 567 Kbps Start 10s Test Select Audio Quality" at bounding box center [309, 156] width 125 height 29
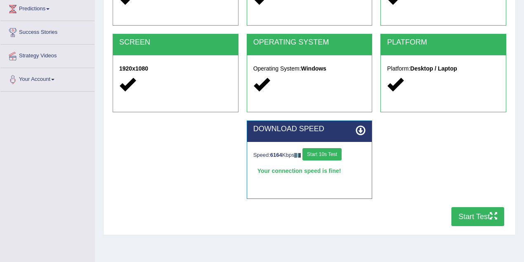
click at [476, 213] on button "Start Test" at bounding box center [477, 216] width 53 height 19
